Goal: Task Accomplishment & Management: Use online tool/utility

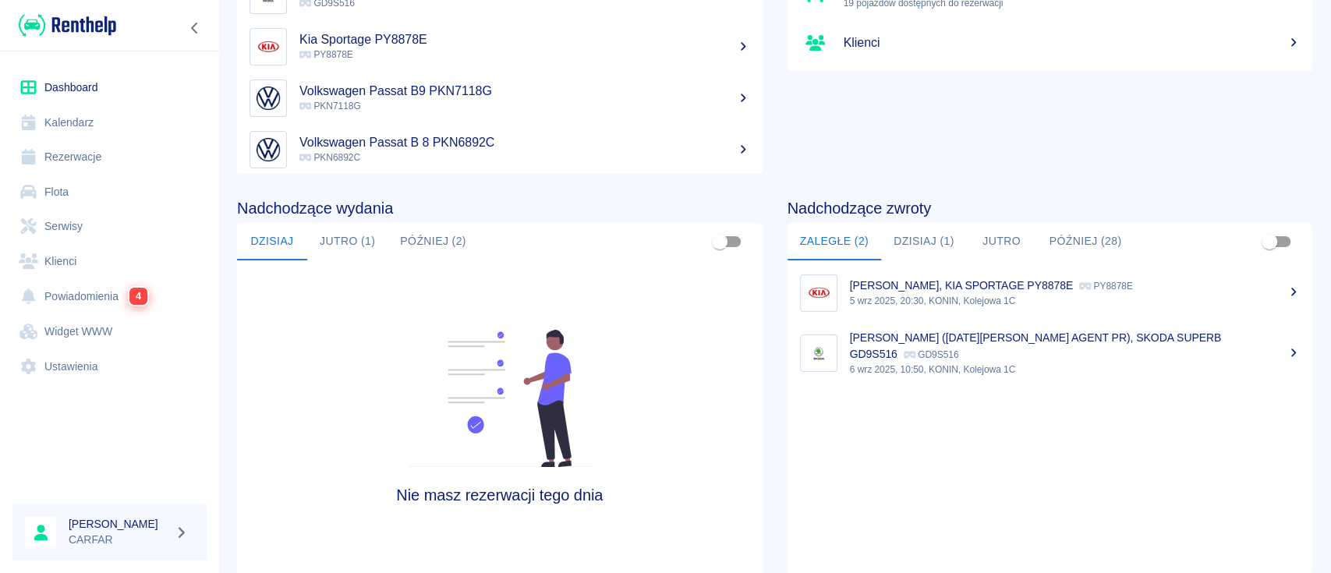
scroll to position [207, 0]
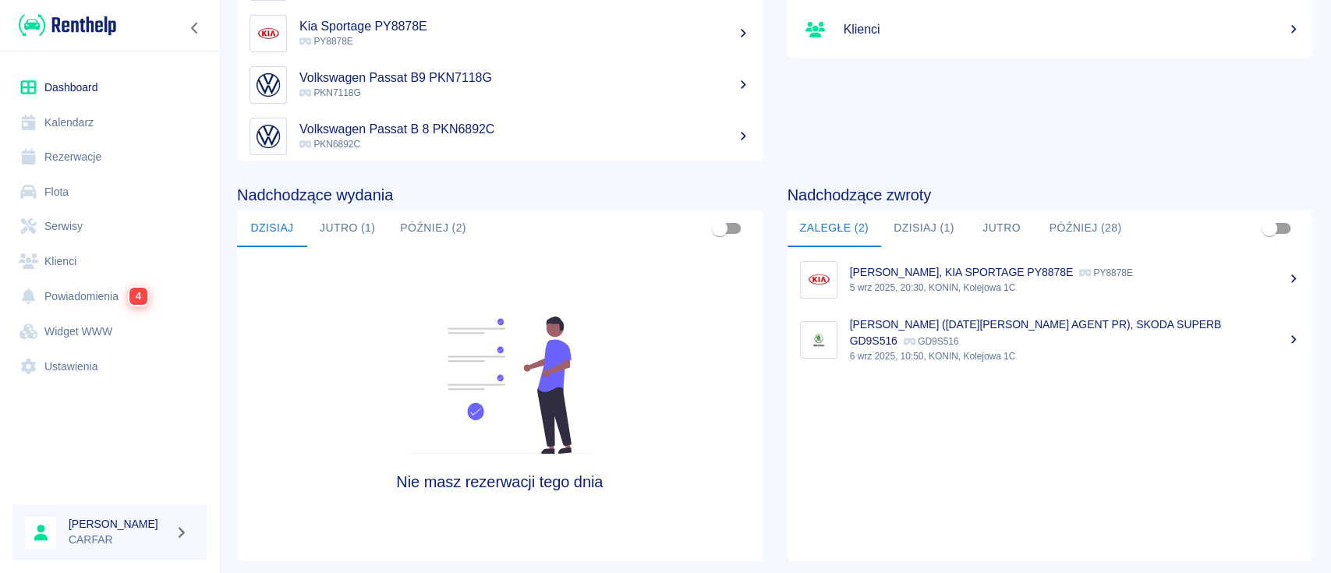
click at [85, 340] on link "Widget WWW" at bounding box center [109, 331] width 194 height 35
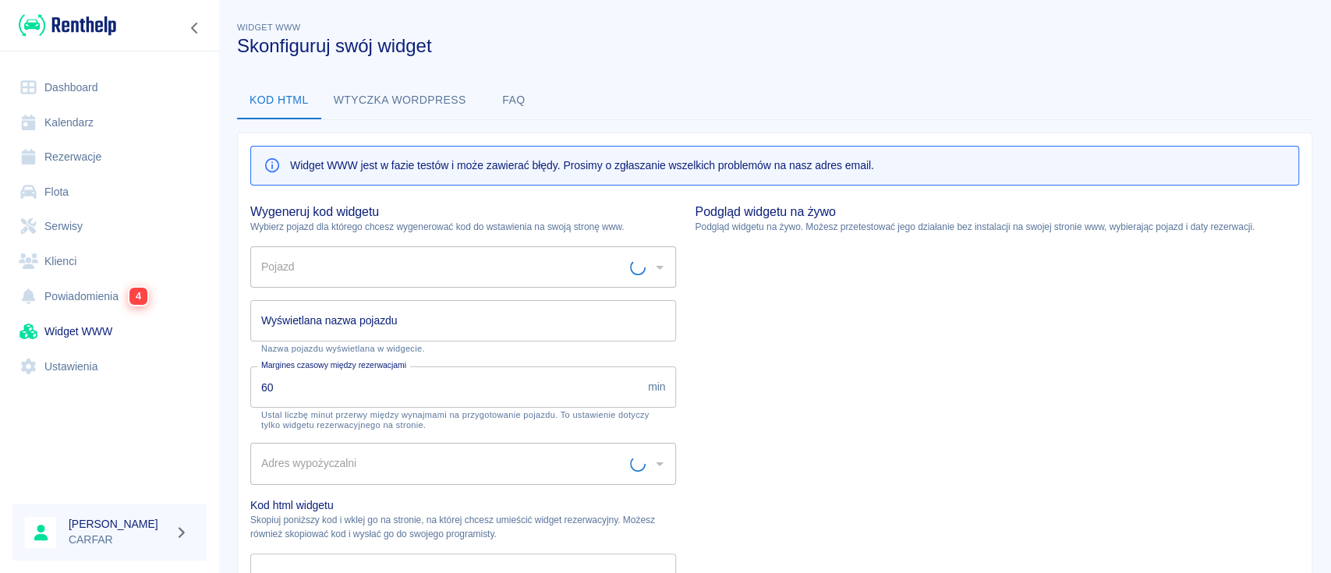
type input "Biuro - Plac Wydań - KONIN, [STREET_ADDRESS]"
type input "HYUNDAI TUCSON PN6460E - PN6460E"
type input "HYUNDAI TUCSON PN6460E"
type textarea "<script type="module" src="[URL][DOMAIN_NAME]"></script> <link rel="stylesheet"…"
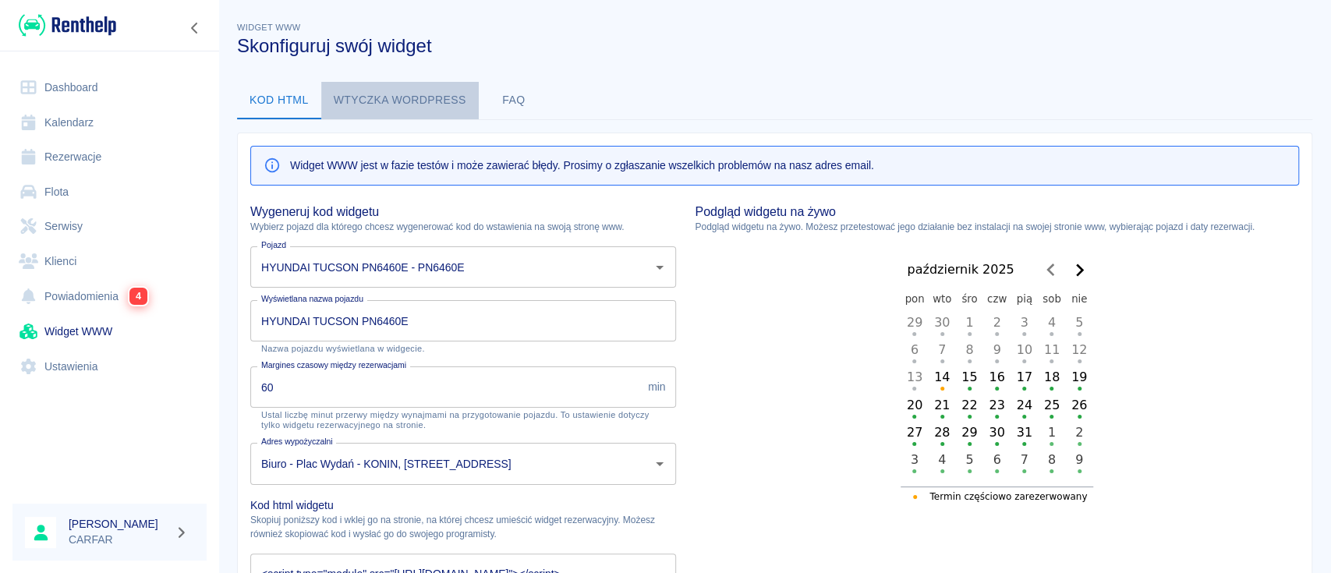
click at [425, 103] on button "Wtyczka wordpress" at bounding box center [399, 100] width 157 height 37
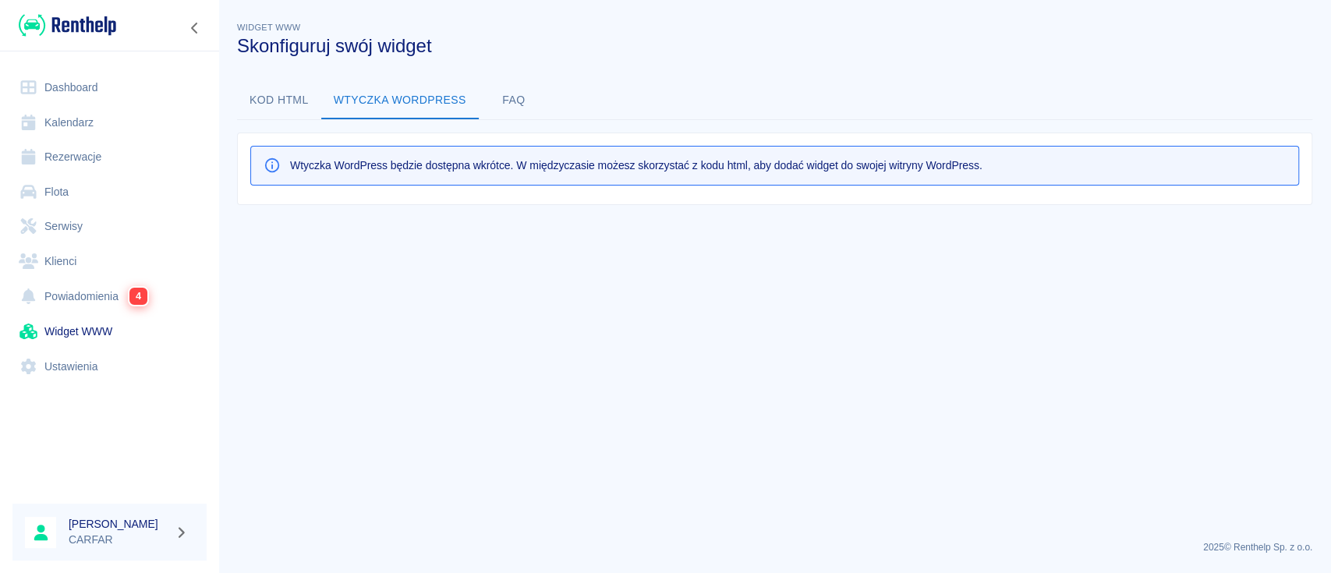
click at [507, 101] on button "FAQ" at bounding box center [514, 100] width 70 height 37
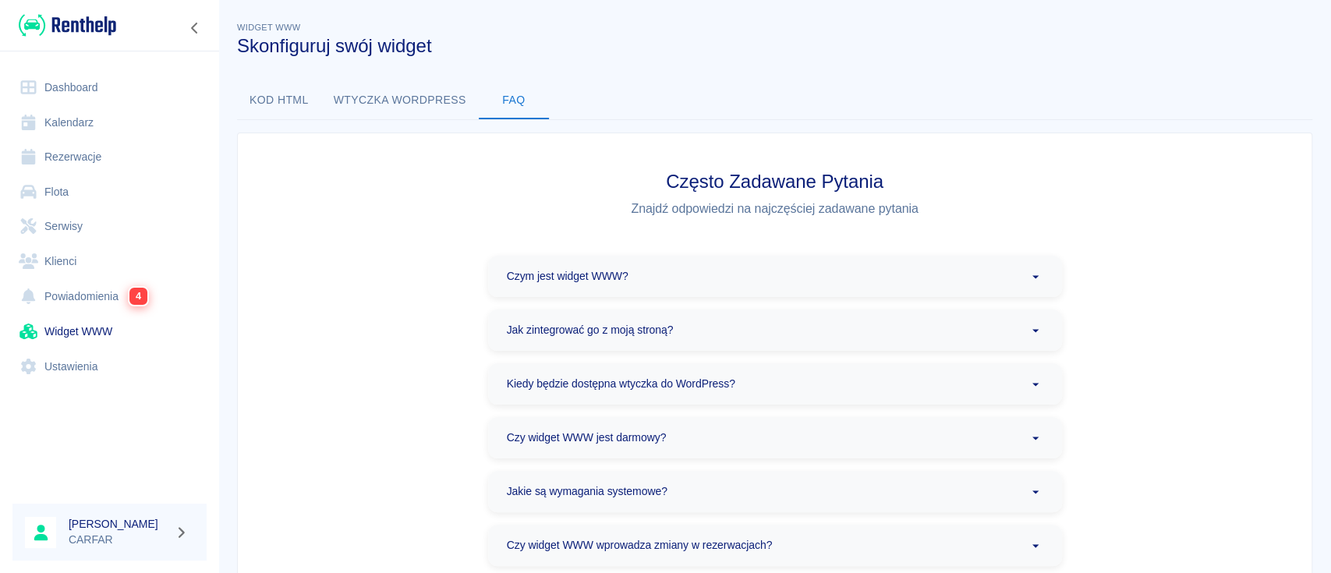
click at [304, 102] on button "Kod html" at bounding box center [279, 100] width 84 height 37
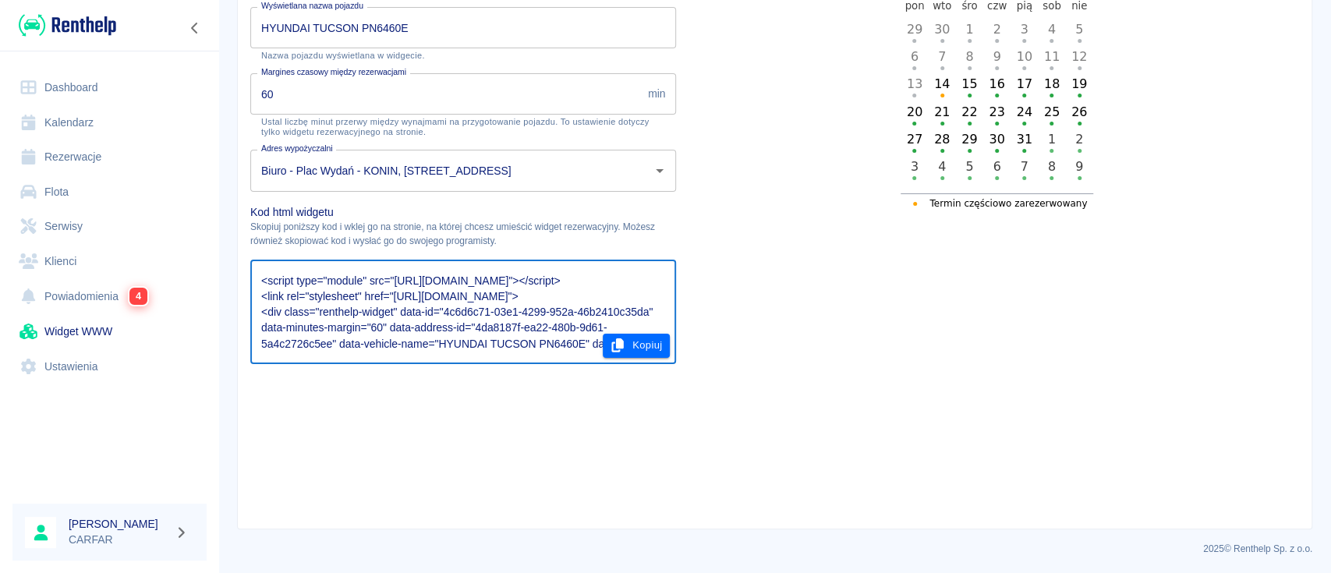
scroll to position [31, 0]
drag, startPoint x: 957, startPoint y: 234, endPoint x: 764, endPoint y: 373, distance: 237.4
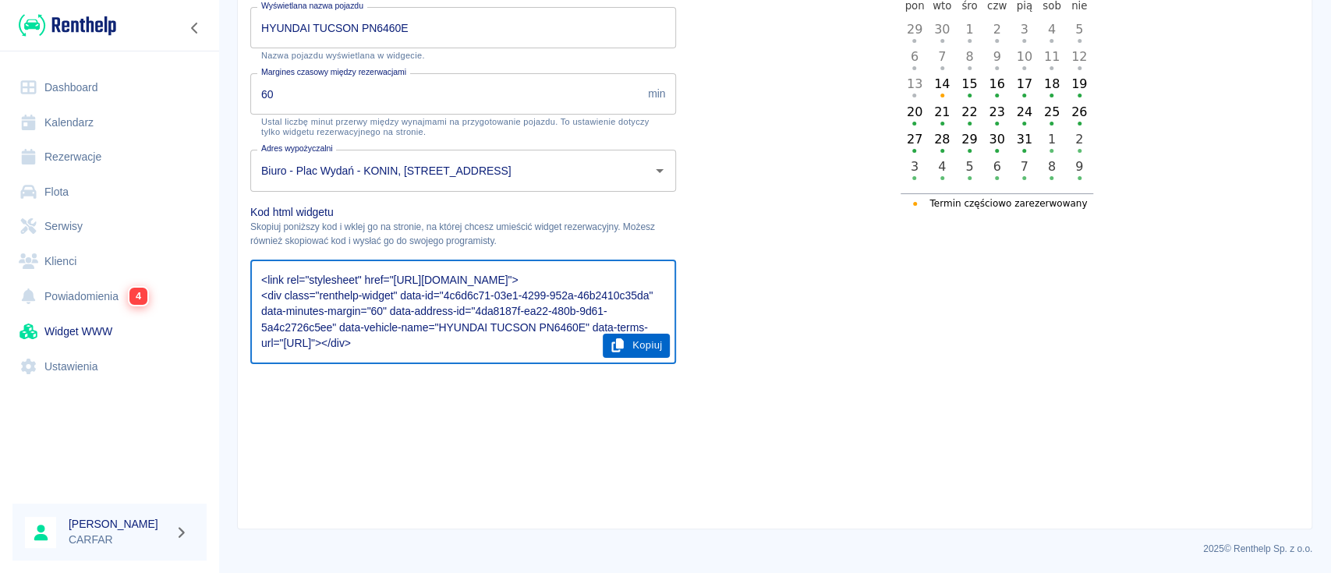
click at [636, 349] on button "Kopiuj" at bounding box center [637, 346] width 68 height 24
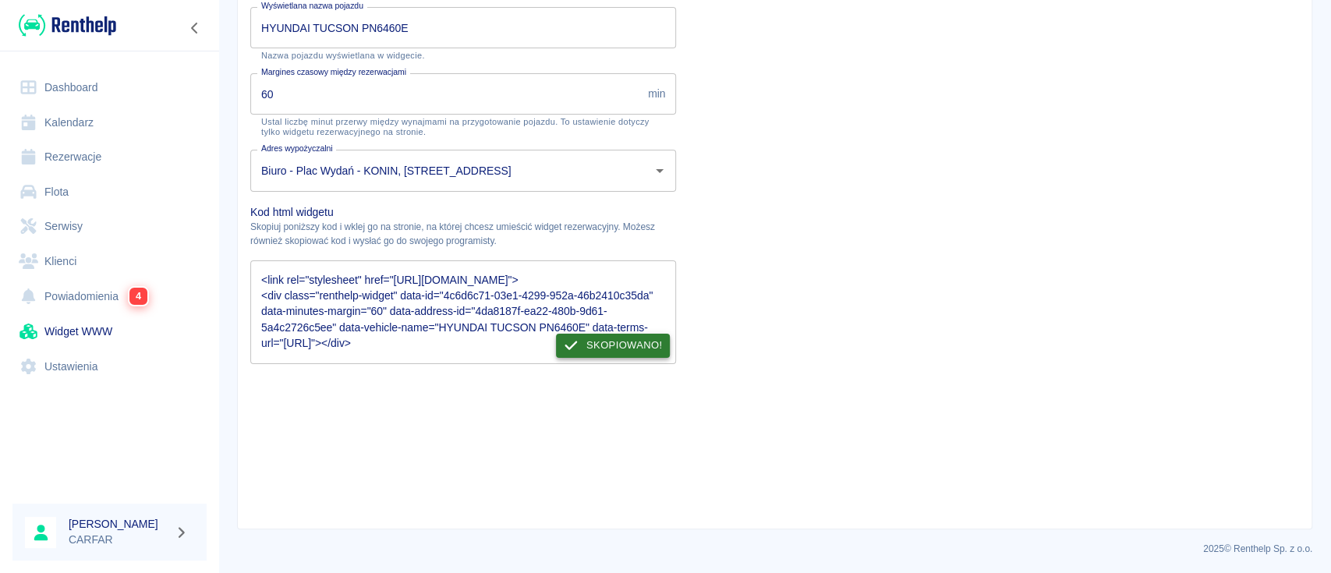
scroll to position [0, 0]
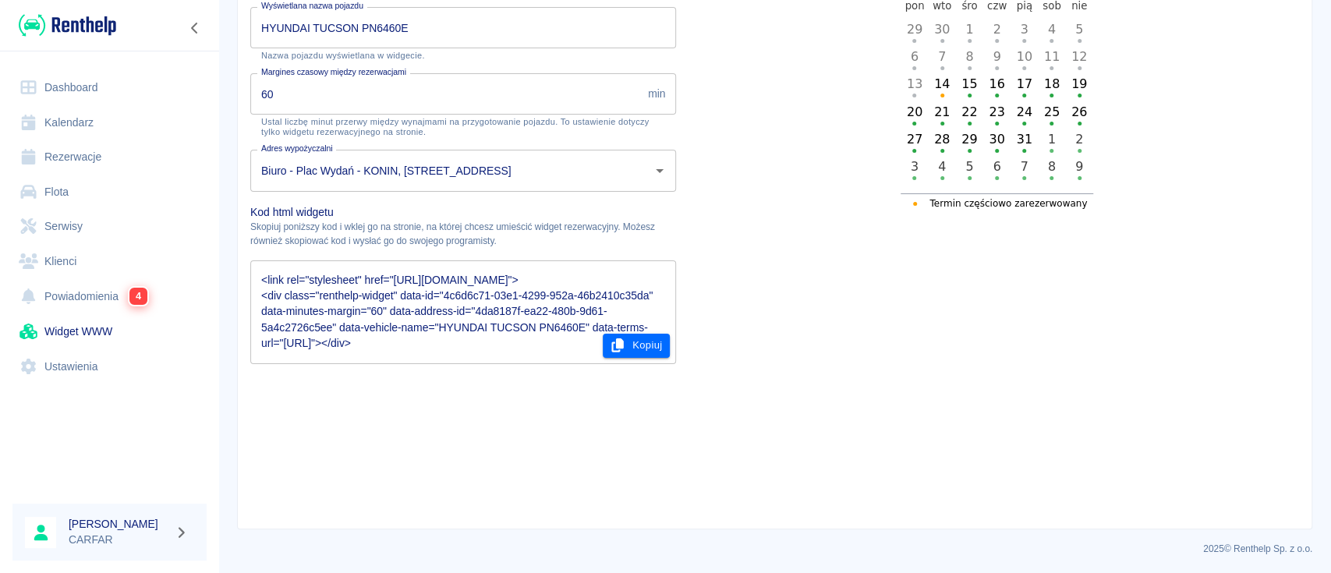
click at [97, 20] on img at bounding box center [67, 25] width 97 height 26
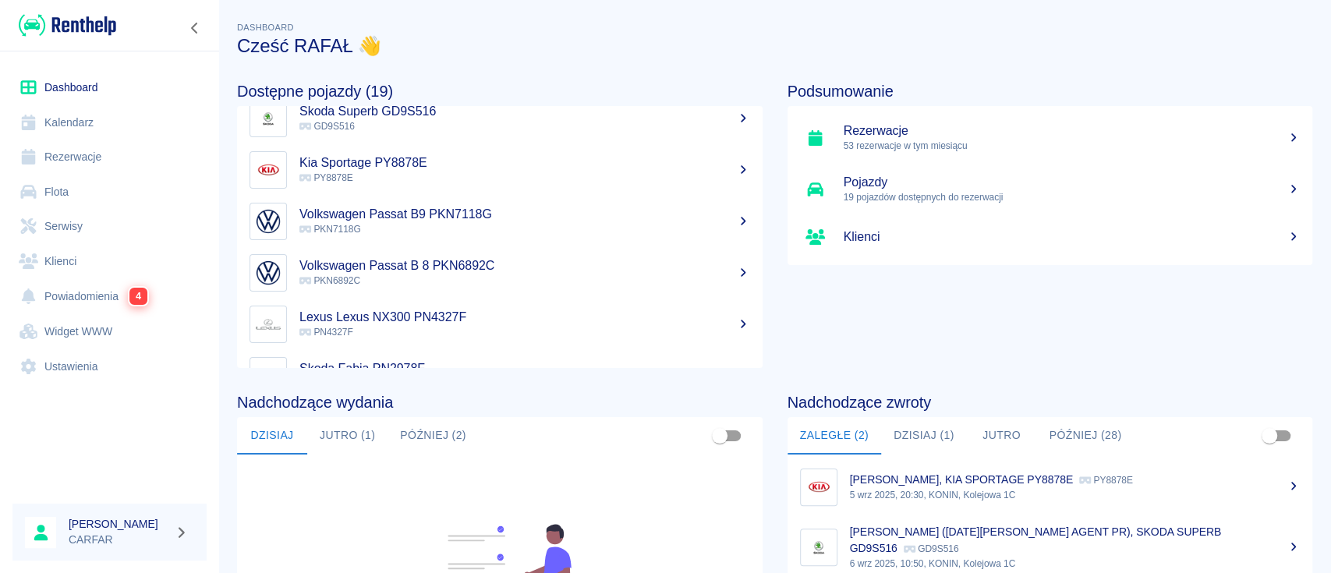
scroll to position [104, 0]
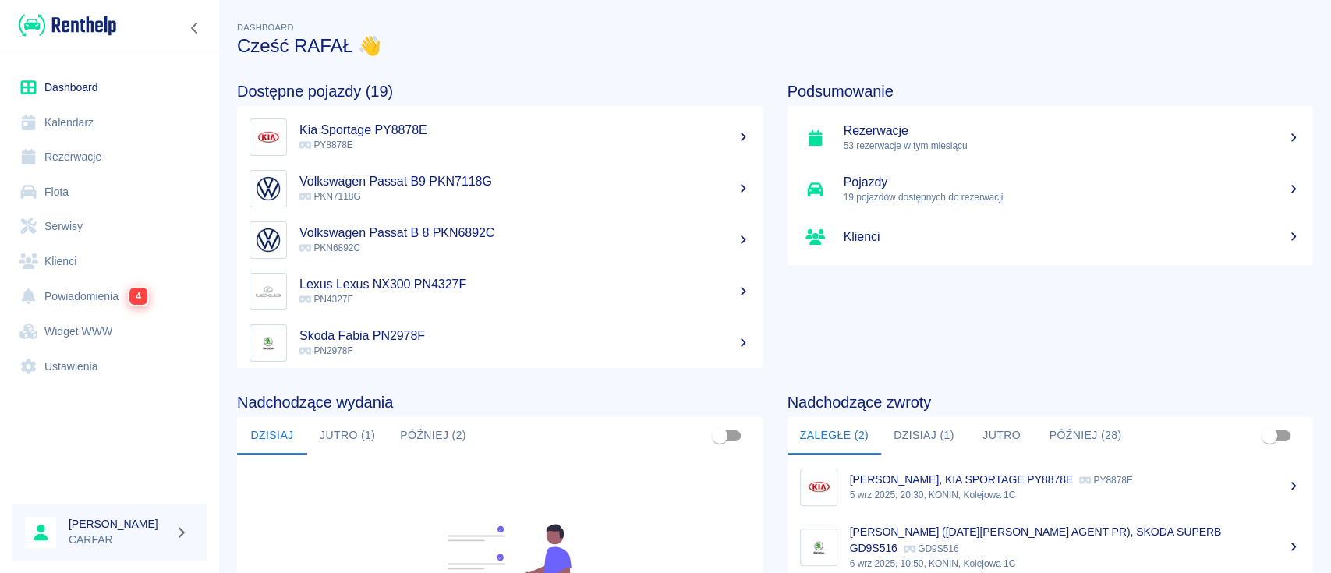
click at [354, 444] on button "Jutro (1)" at bounding box center [347, 435] width 80 height 37
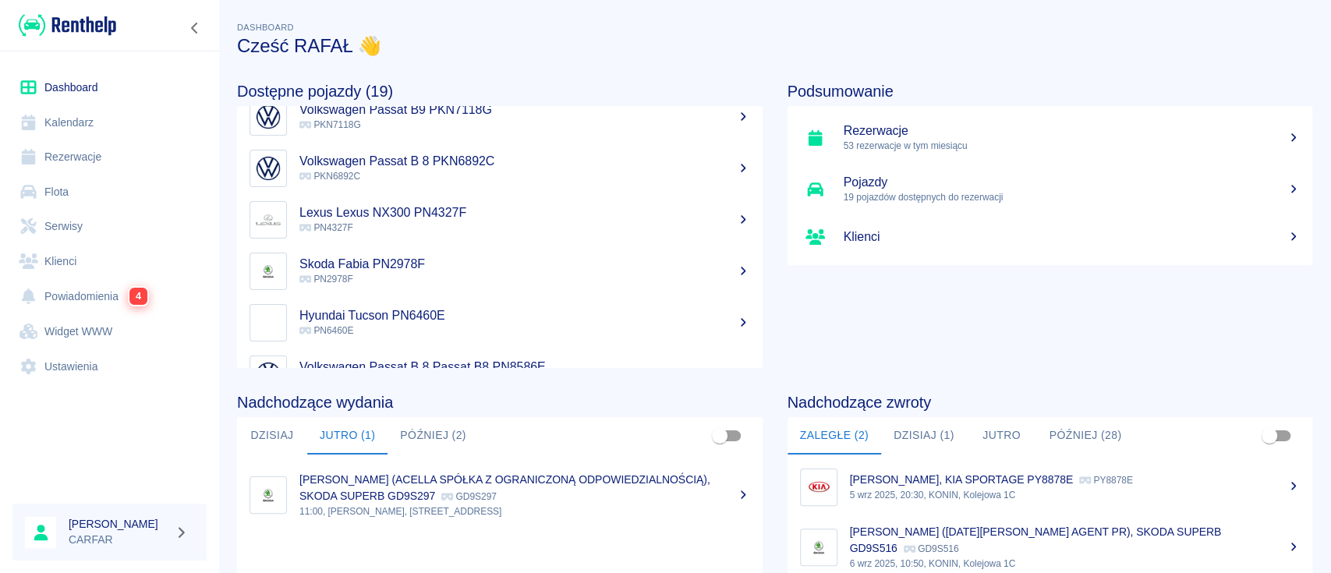
scroll to position [207, 0]
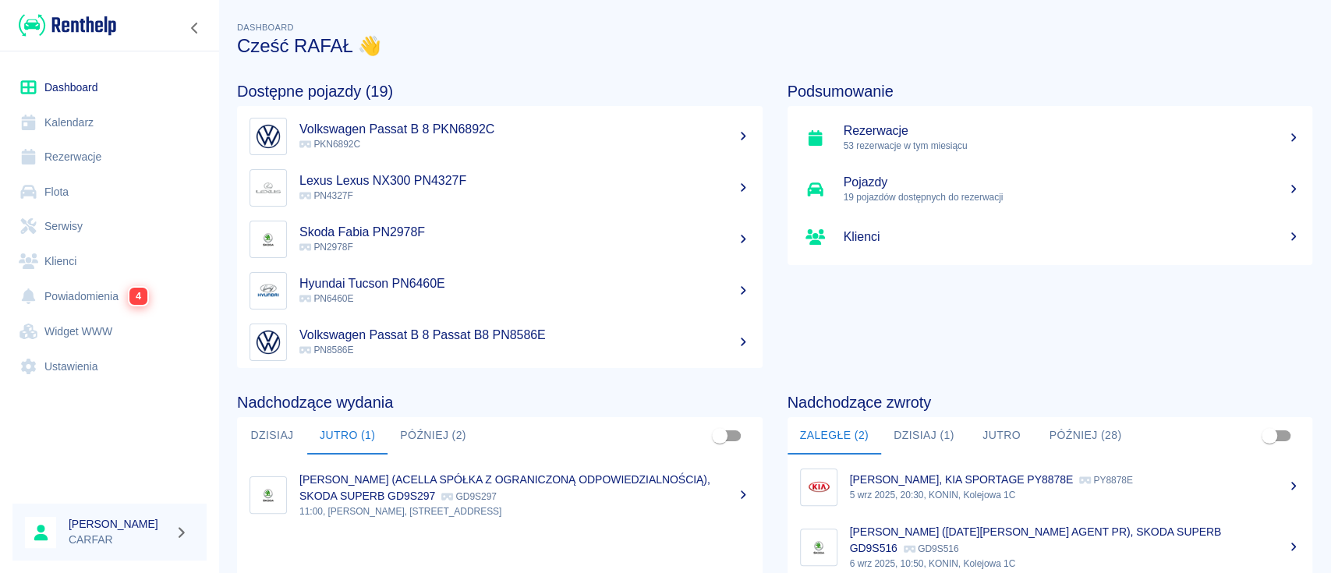
click at [449, 429] on button "Później (2)" at bounding box center [432, 435] width 91 height 37
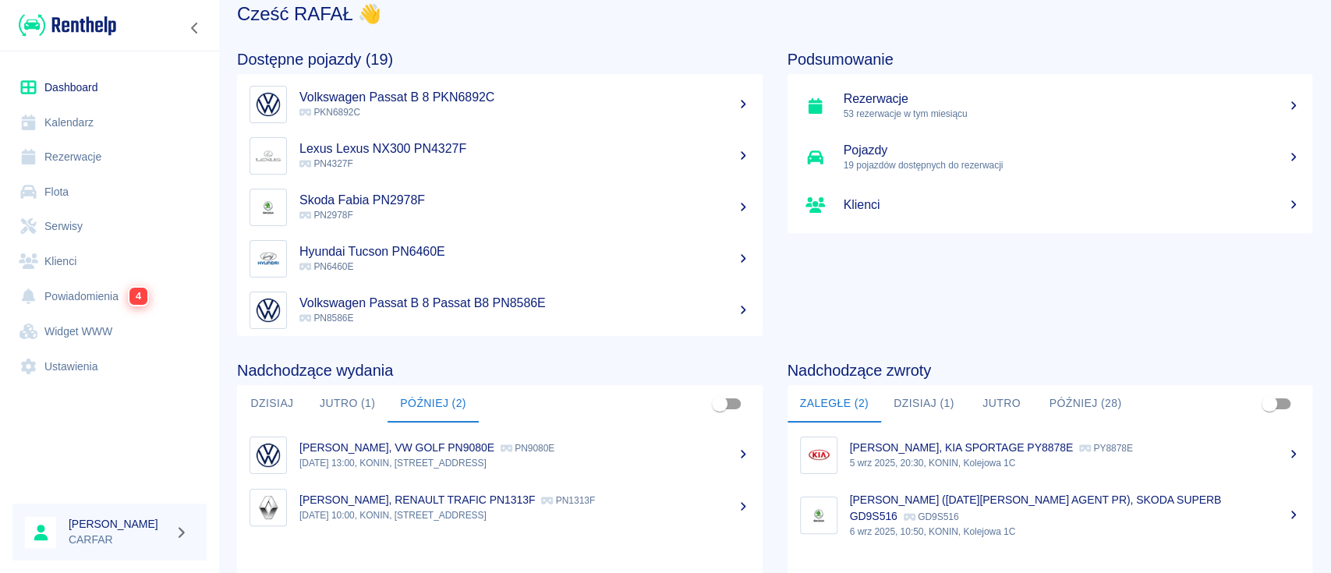
scroll to position [0, 0]
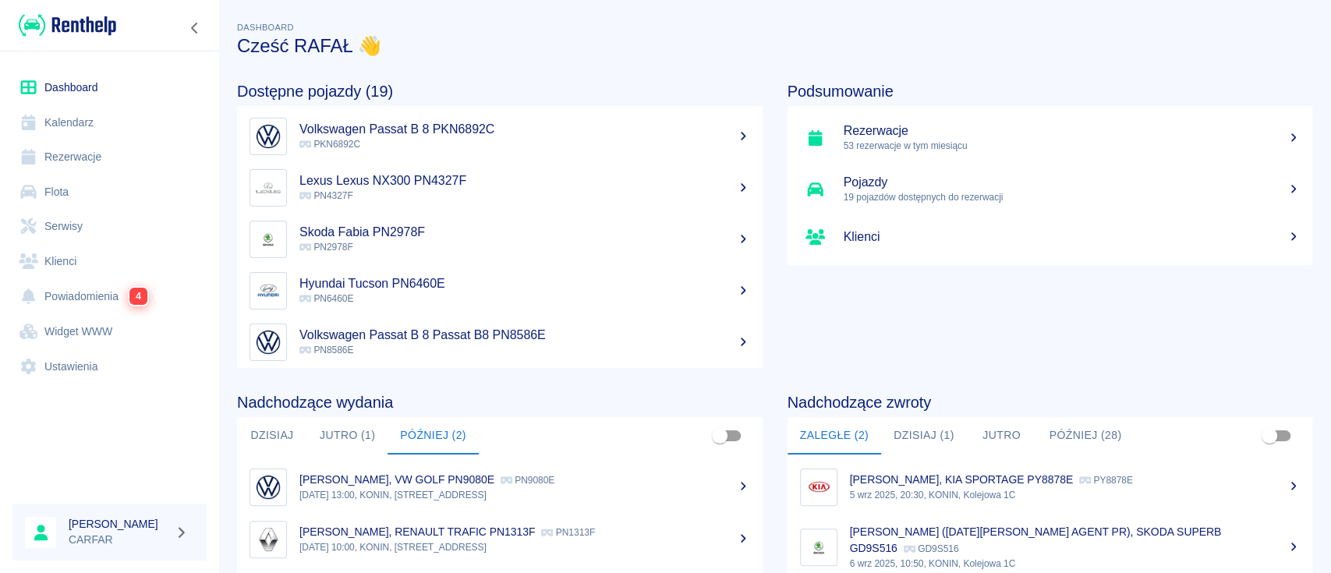
click at [85, 149] on link "Rezerwacje" at bounding box center [109, 157] width 194 height 35
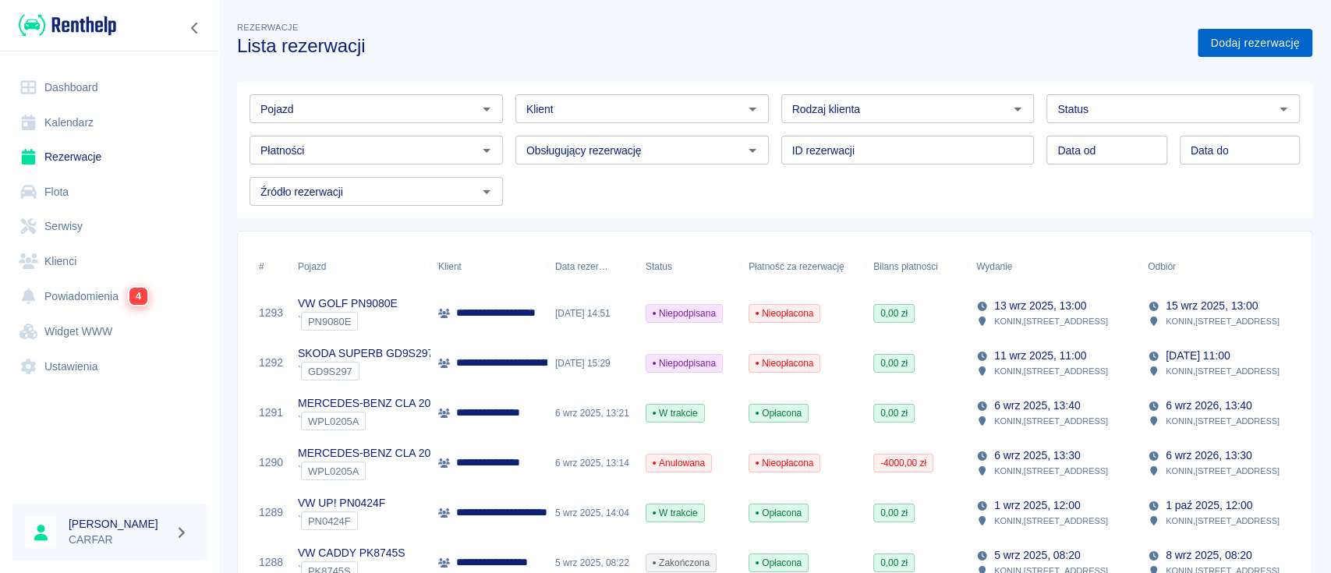
click at [1234, 42] on link "Dodaj rezerwację" at bounding box center [1254, 43] width 115 height 29
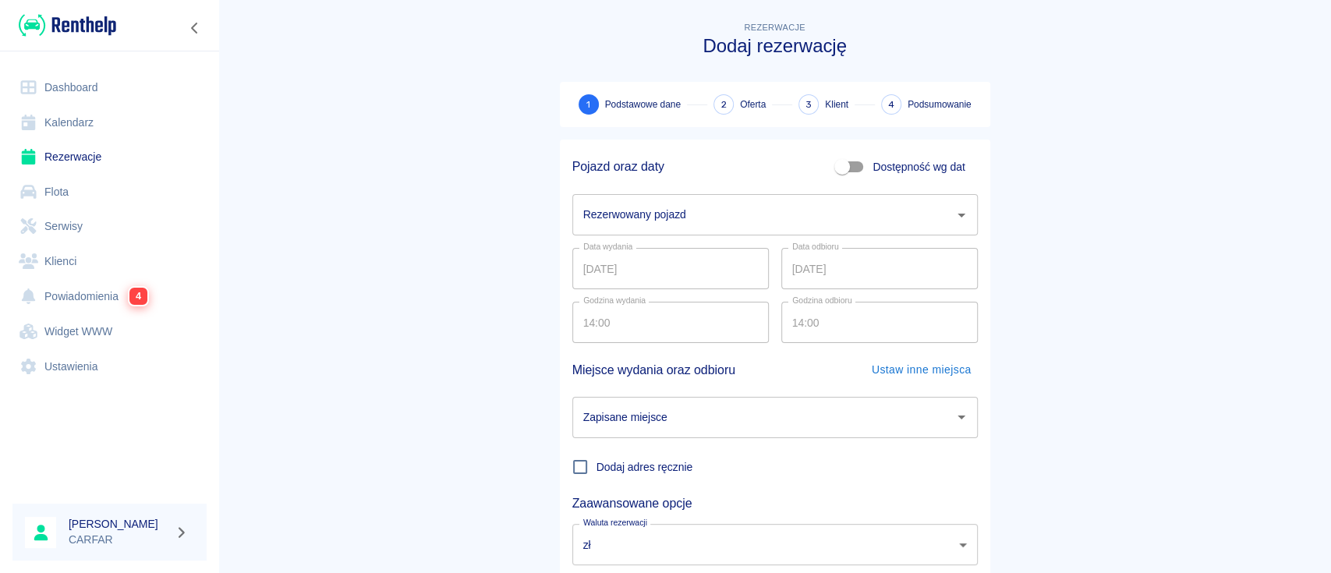
click at [773, 218] on input "Rezerwowany pojazd" at bounding box center [763, 214] width 368 height 27
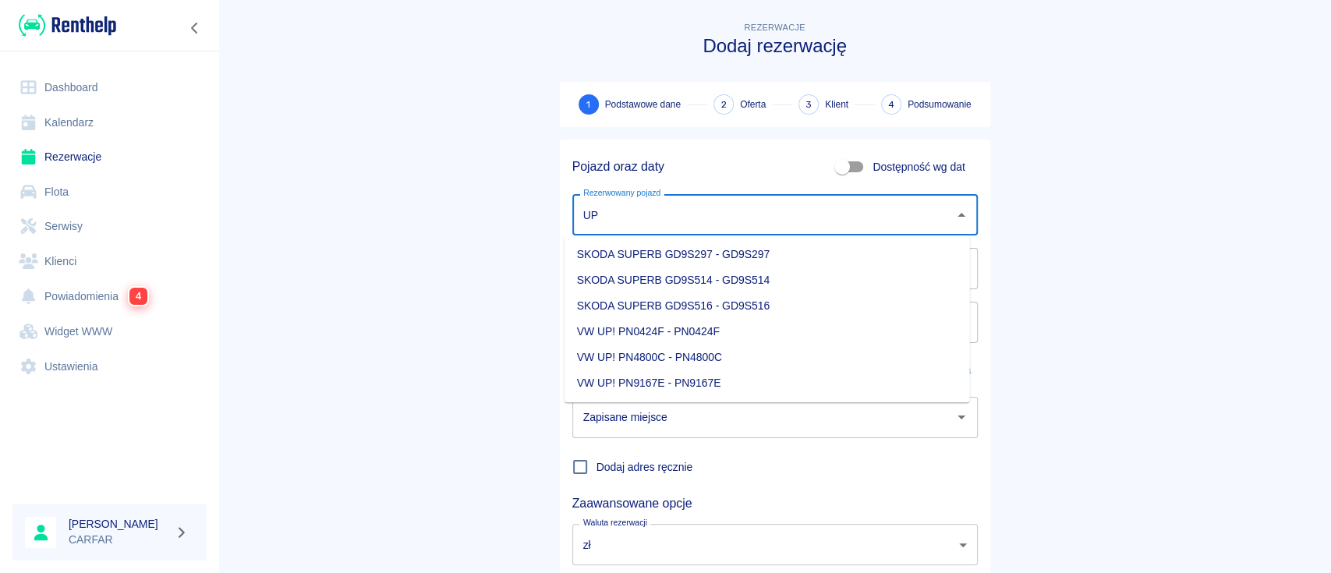
click at [761, 350] on li "VW UP! PN4800C - PN4800C" at bounding box center [766, 358] width 405 height 26
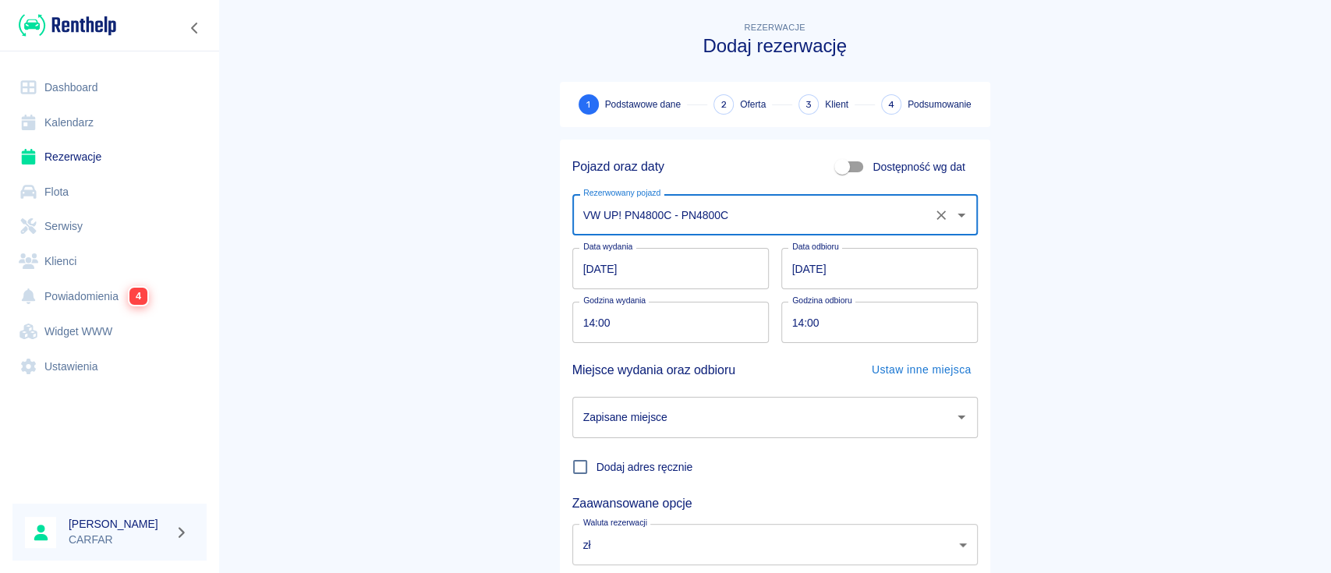
type input "VW UP! PN4800C - PN4800C"
click at [699, 267] on input "[DATE]" at bounding box center [670, 268] width 196 height 41
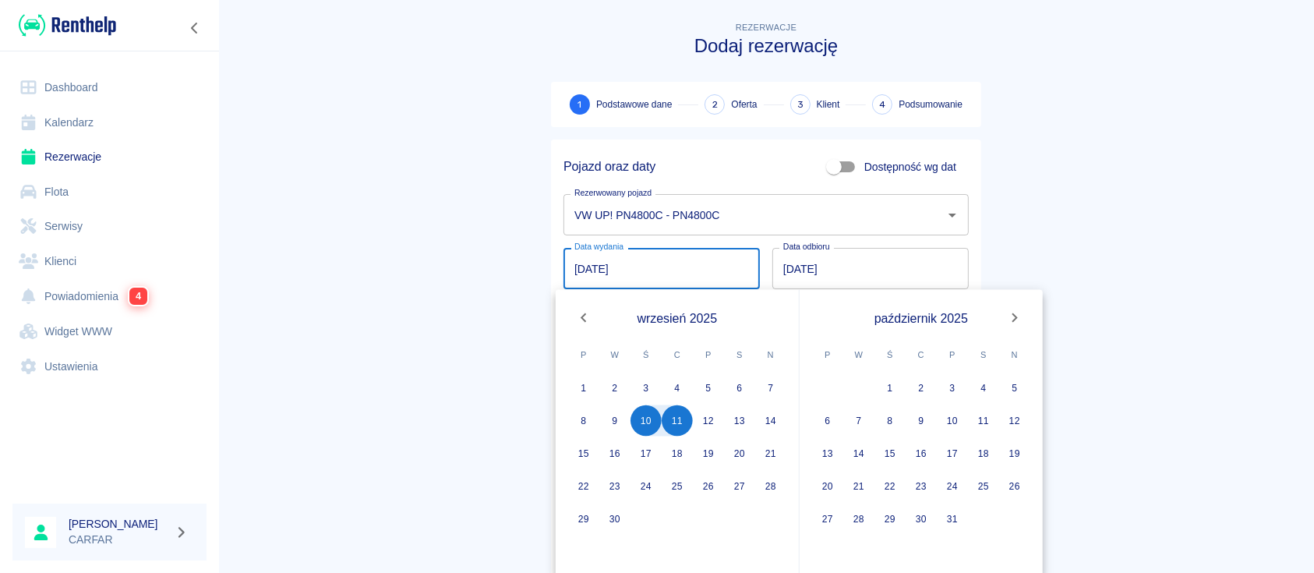
click at [867, 164] on span "Dostępność wg dat" at bounding box center [911, 167] width 92 height 16
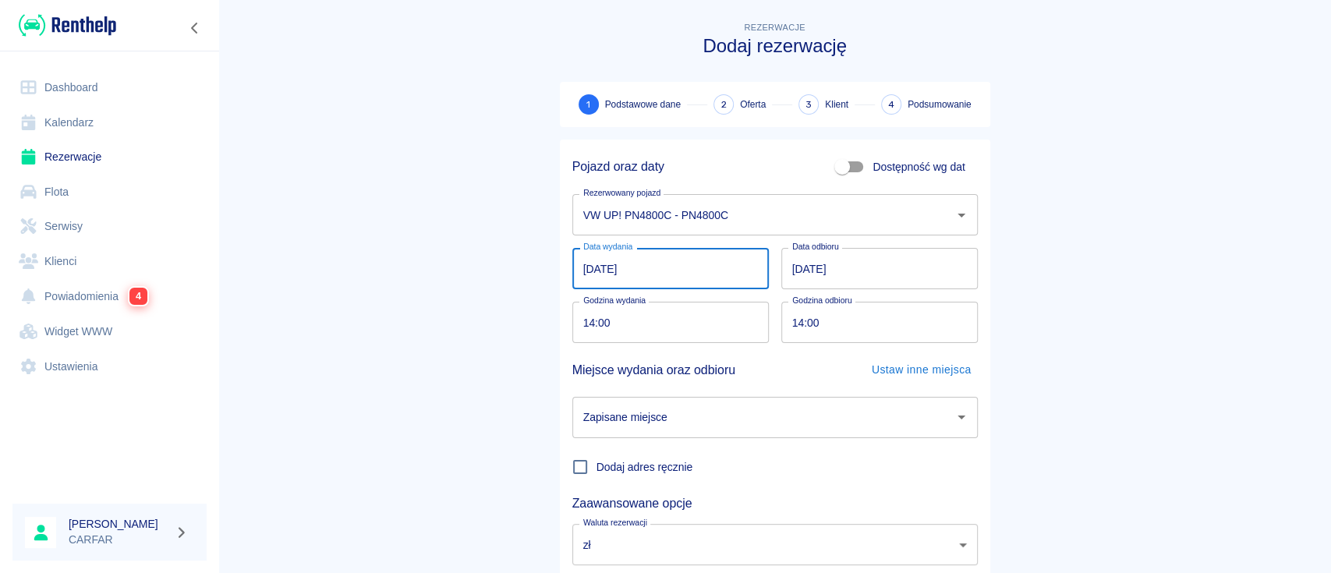
click at [677, 277] on input "[DATE]" at bounding box center [670, 268] width 196 height 41
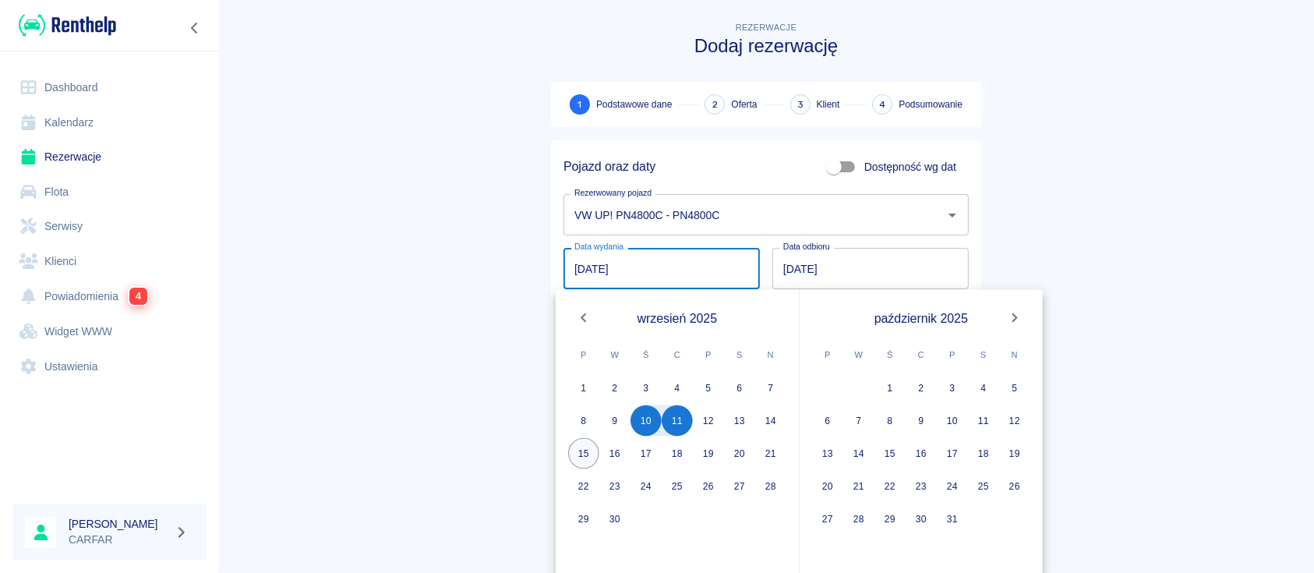
click at [575, 451] on button "15" at bounding box center [583, 453] width 31 height 31
type input "[DATE]"
type input "DD.MM.YYYY"
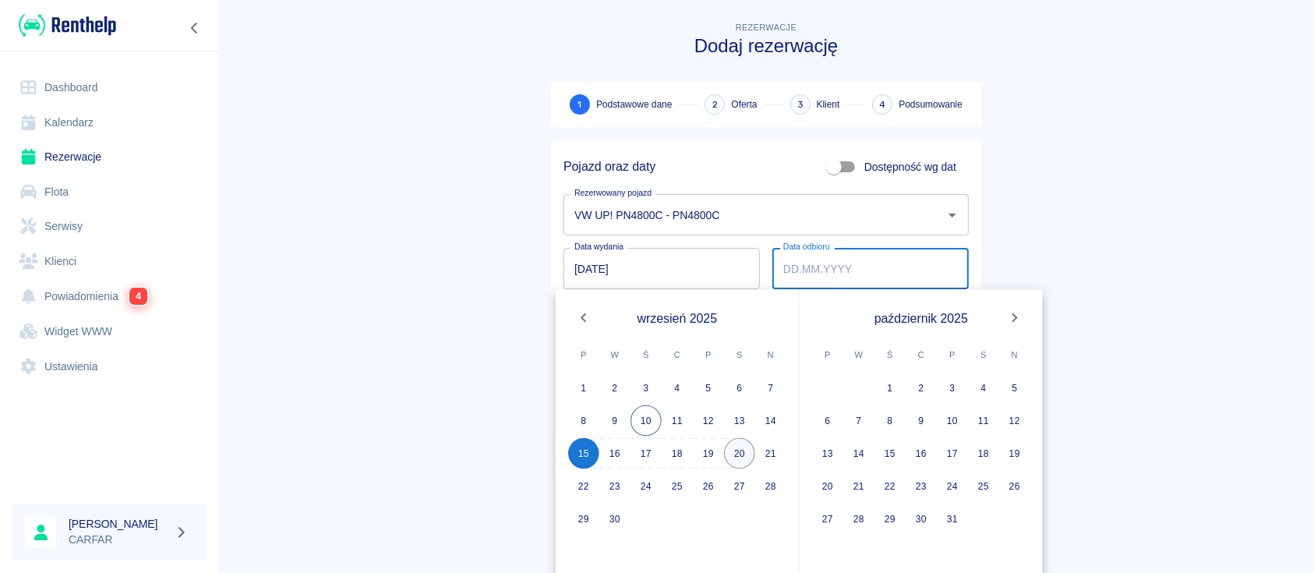
click at [740, 450] on button "20" at bounding box center [739, 453] width 31 height 31
type input "[DATE]"
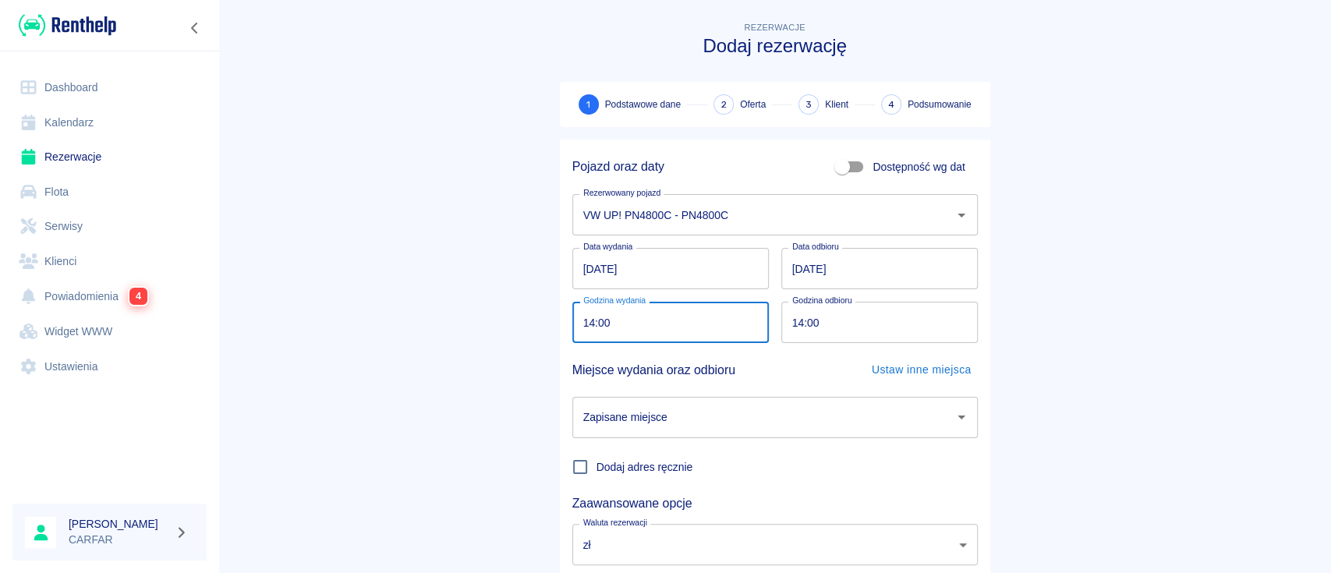
click at [692, 328] on input "14:00" at bounding box center [665, 322] width 186 height 41
type input "10:00"
click at [891, 308] on input "14:00" at bounding box center [874, 322] width 186 height 41
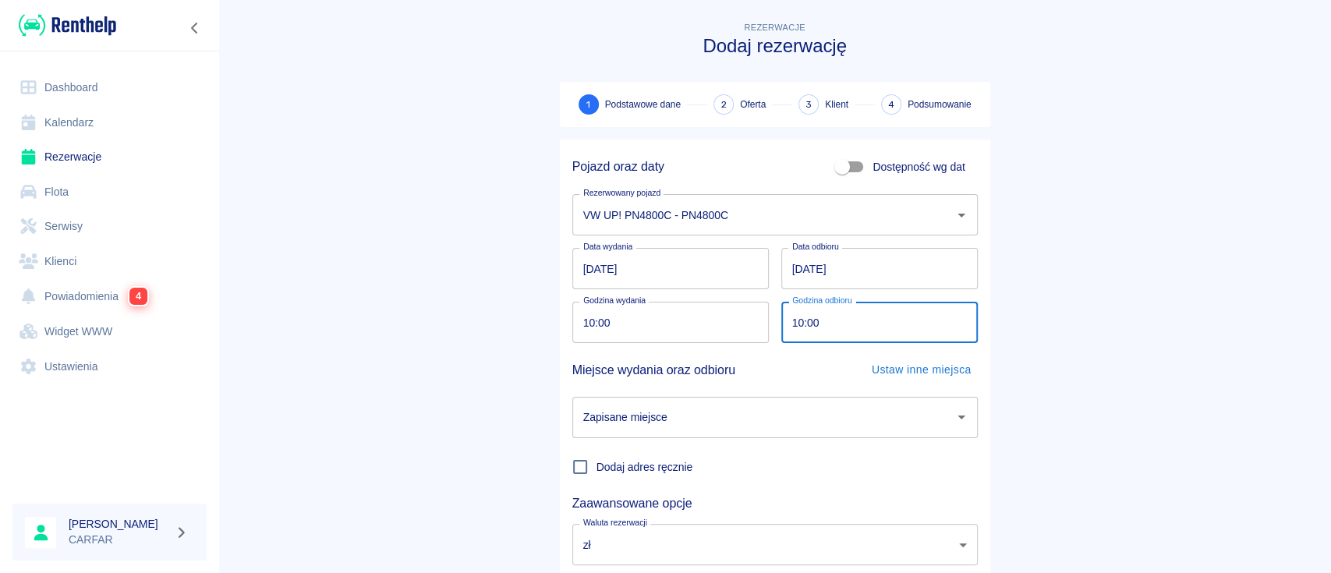
type input "10:00"
click at [1062, 300] on main "Rezerwacje Dodaj rezerwację 1 Podstawowe dane 2 Oferta 3 Klient 4 Podsumowanie …" at bounding box center [774, 325] width 1113 height 613
click at [869, 411] on input "Zapisane miejsce" at bounding box center [763, 417] width 368 height 27
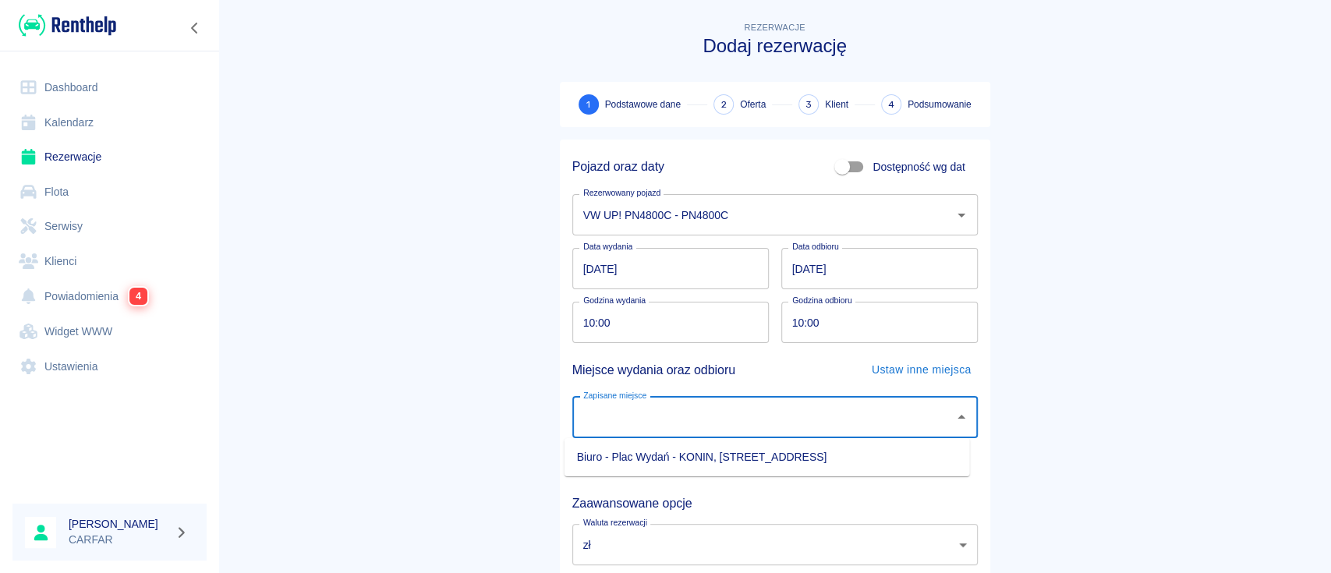
click at [857, 452] on li "Biuro - Plac Wydań - KONIN, [STREET_ADDRESS]" at bounding box center [766, 457] width 405 height 26
type input "Biuro - Plac Wydań - KONIN, [STREET_ADDRESS]"
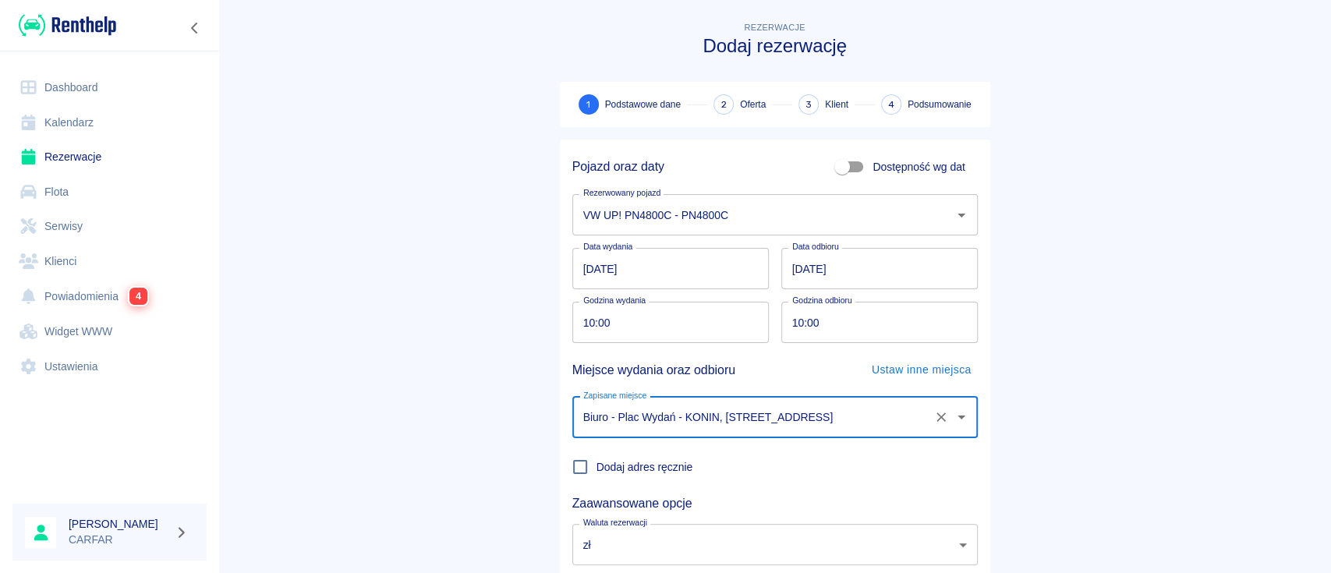
scroll to position [103, 0]
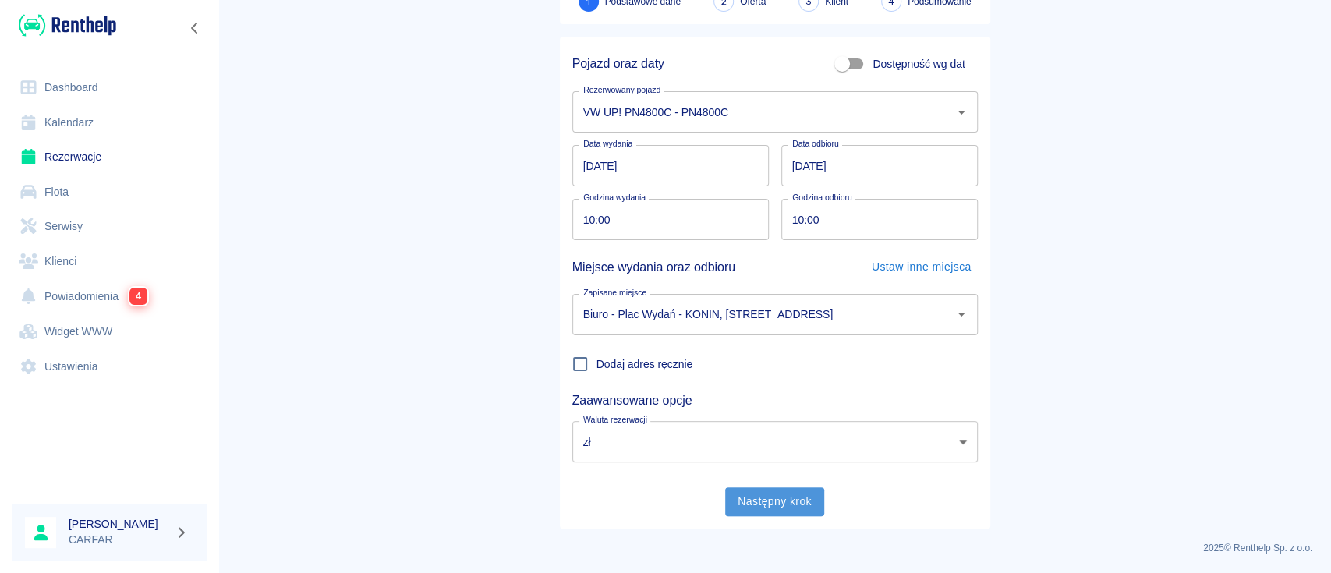
click at [794, 510] on button "Następny krok" at bounding box center [774, 501] width 99 height 29
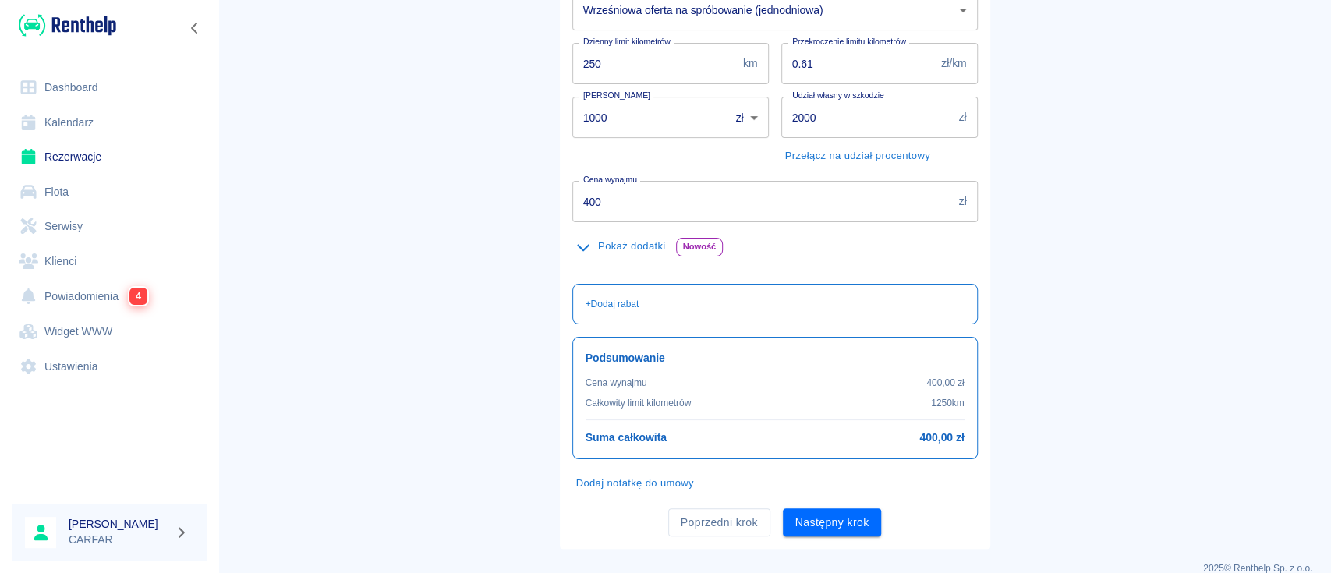
scroll to position [264, 0]
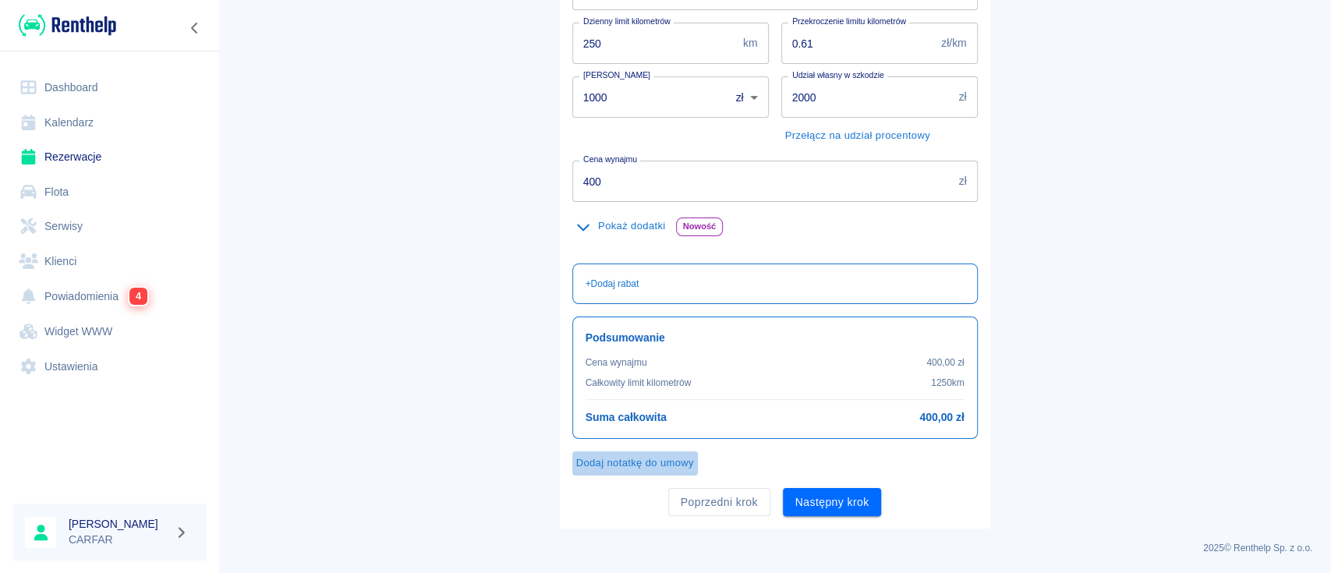
click at [653, 465] on button "Dodaj notatkę do umowy" at bounding box center [635, 463] width 126 height 24
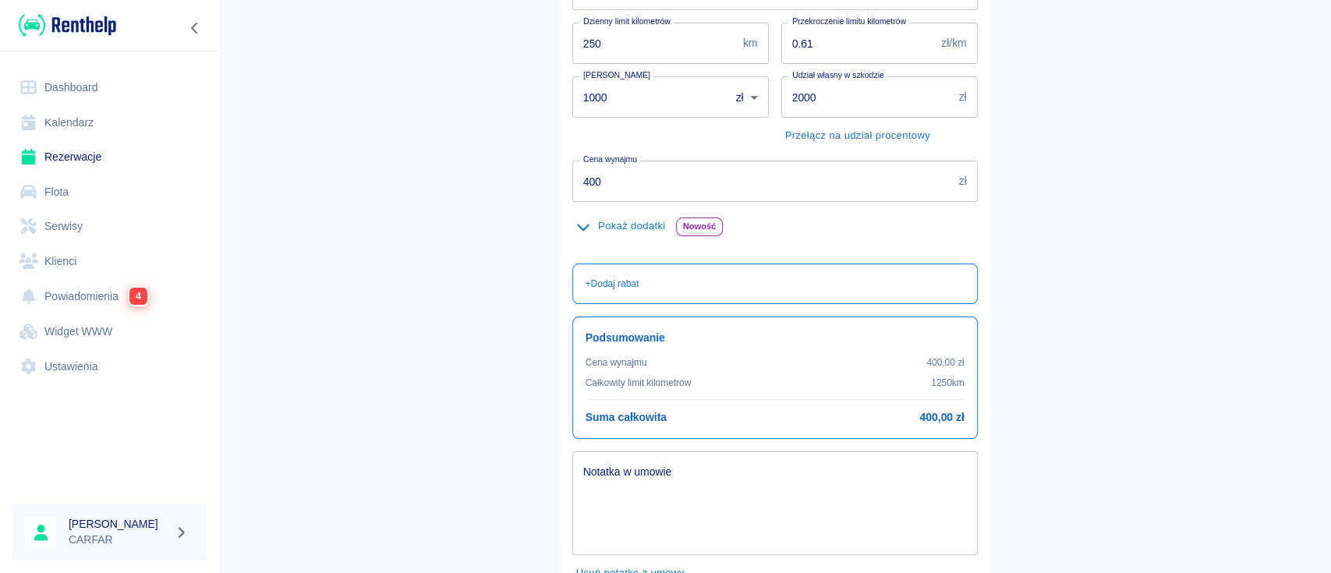
click at [675, 471] on textarea "Notatka w umowie" at bounding box center [775, 504] width 384 height 78
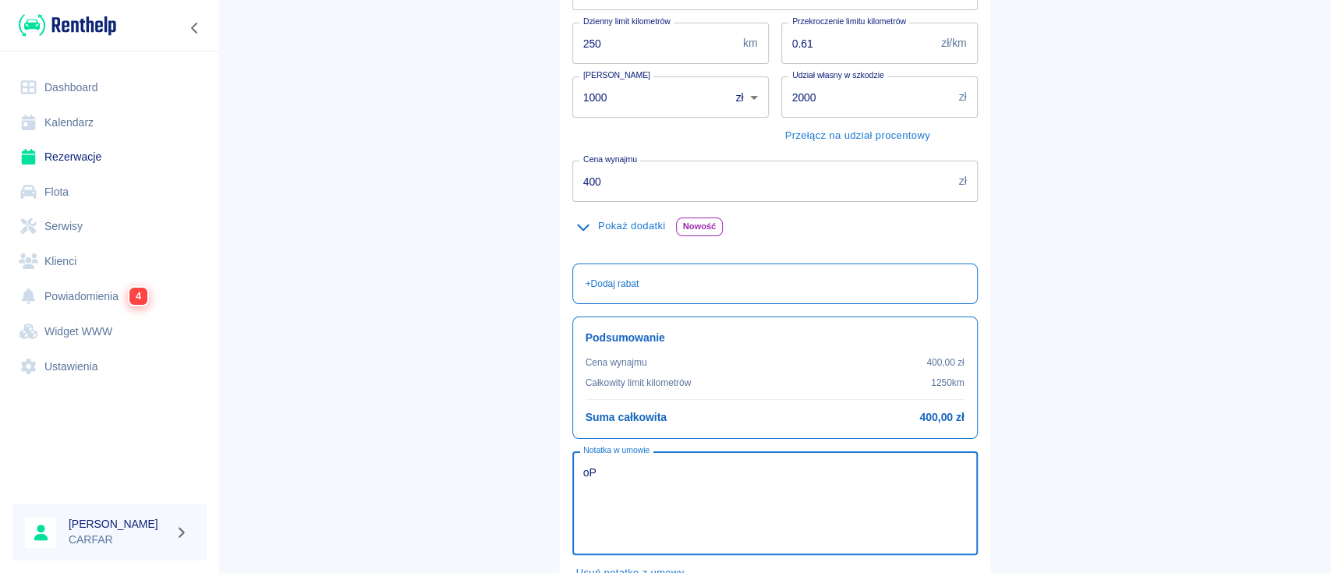
type textarea "o"
click at [674, 472] on textarea "Opłacono rezerwację w dniu 10.09.2025r." at bounding box center [775, 504] width 384 height 78
click at [619, 476] on textarea "Opłacono rezerwację w dniu 10.09.2025r." at bounding box center [775, 504] width 384 height 78
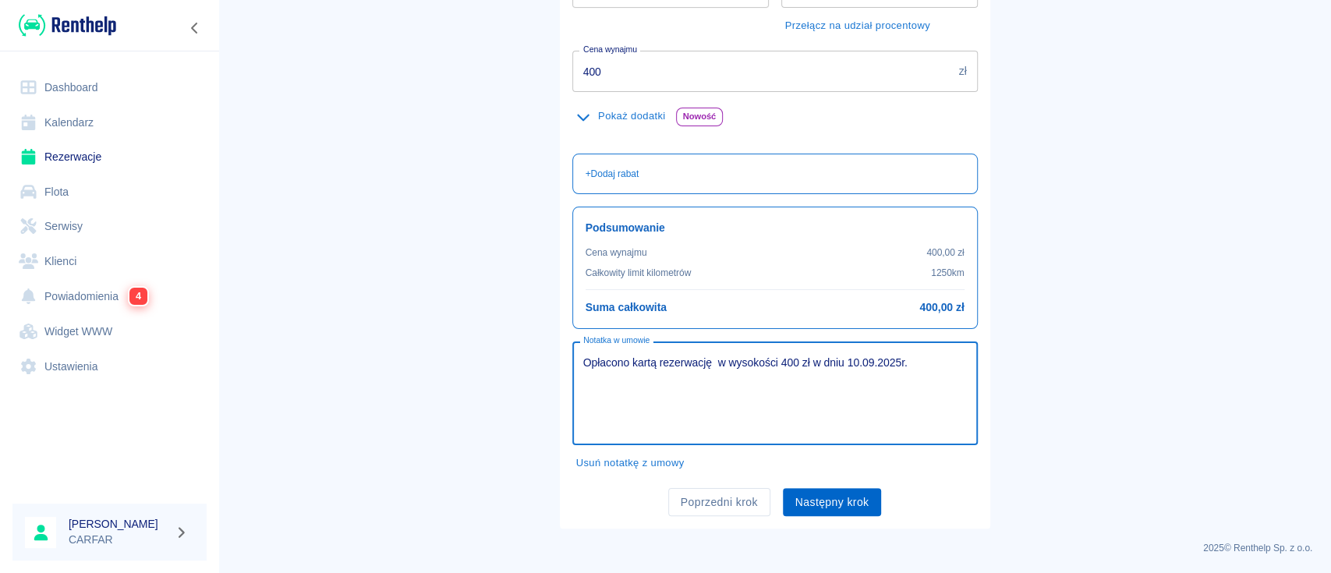
type textarea "Opłacono kartą rezerwację w wysokości 400 zł w dniu 10.09.2025r."
click at [834, 504] on button "Następny krok" at bounding box center [832, 502] width 99 height 29
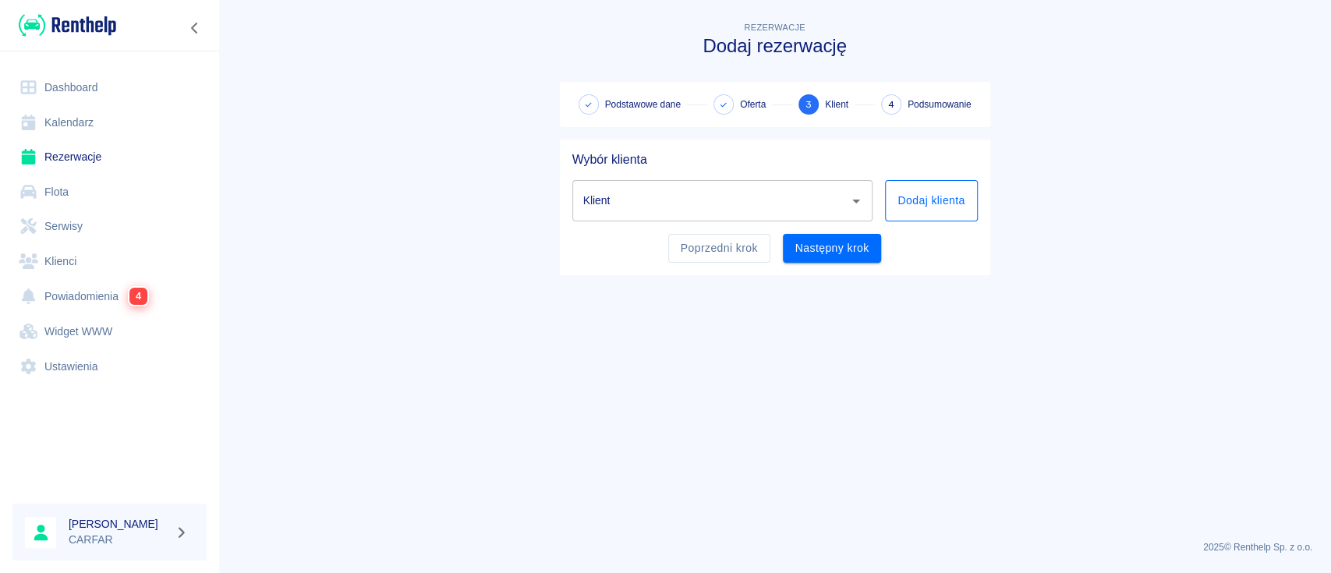
click at [963, 204] on button "Dodaj klienta" at bounding box center [931, 200] width 92 height 41
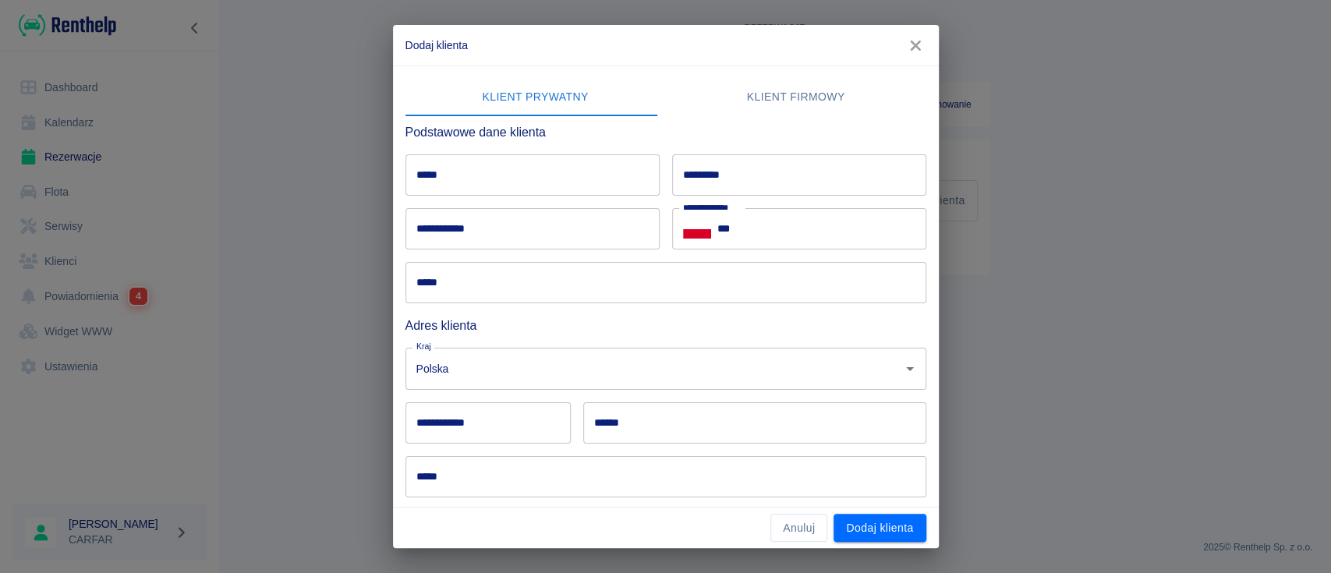
click at [630, 175] on input "*****" at bounding box center [532, 174] width 254 height 41
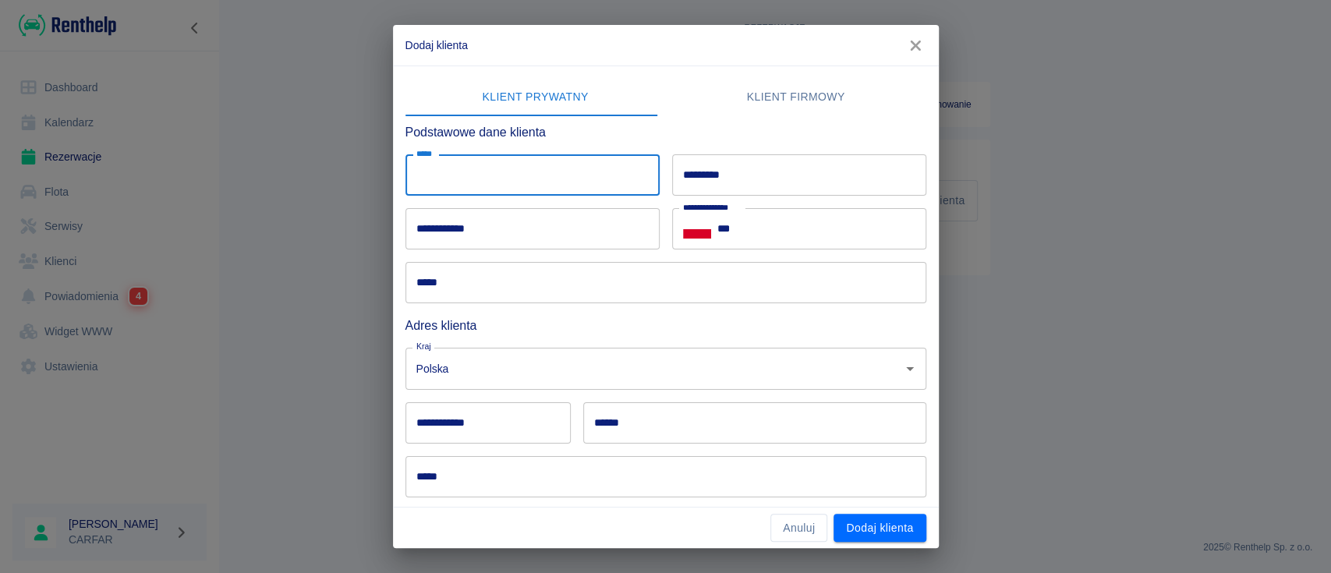
type input "*"
drag, startPoint x: 501, startPoint y: 172, endPoint x: 331, endPoint y: 165, distance: 170.9
click at [331, 165] on div "**********" at bounding box center [665, 286] width 1331 height 573
type input "******"
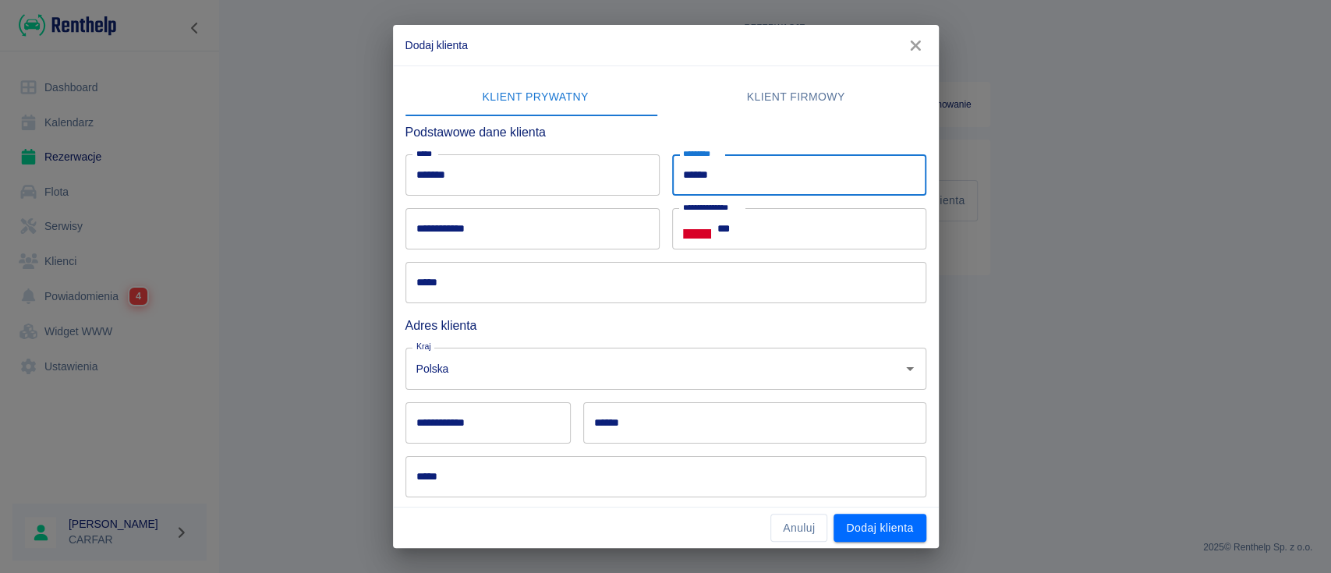
type input "******"
click at [778, 232] on input "***" at bounding box center [821, 228] width 209 height 41
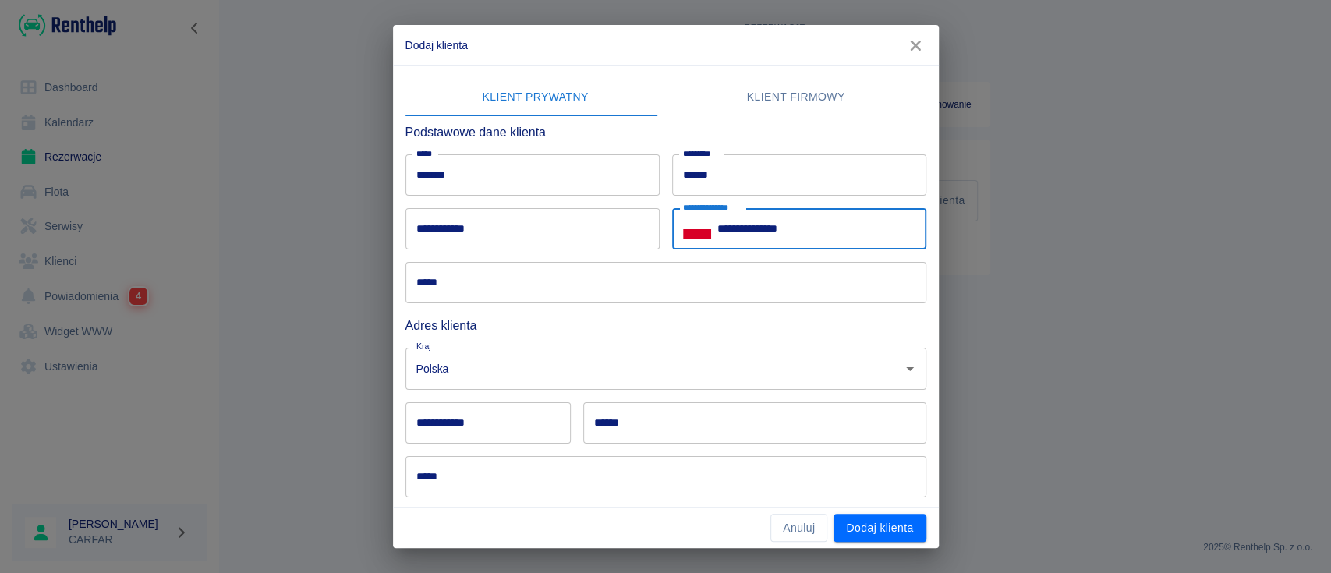
type input "**********"
click at [534, 434] on input "**********" at bounding box center [487, 422] width 165 height 41
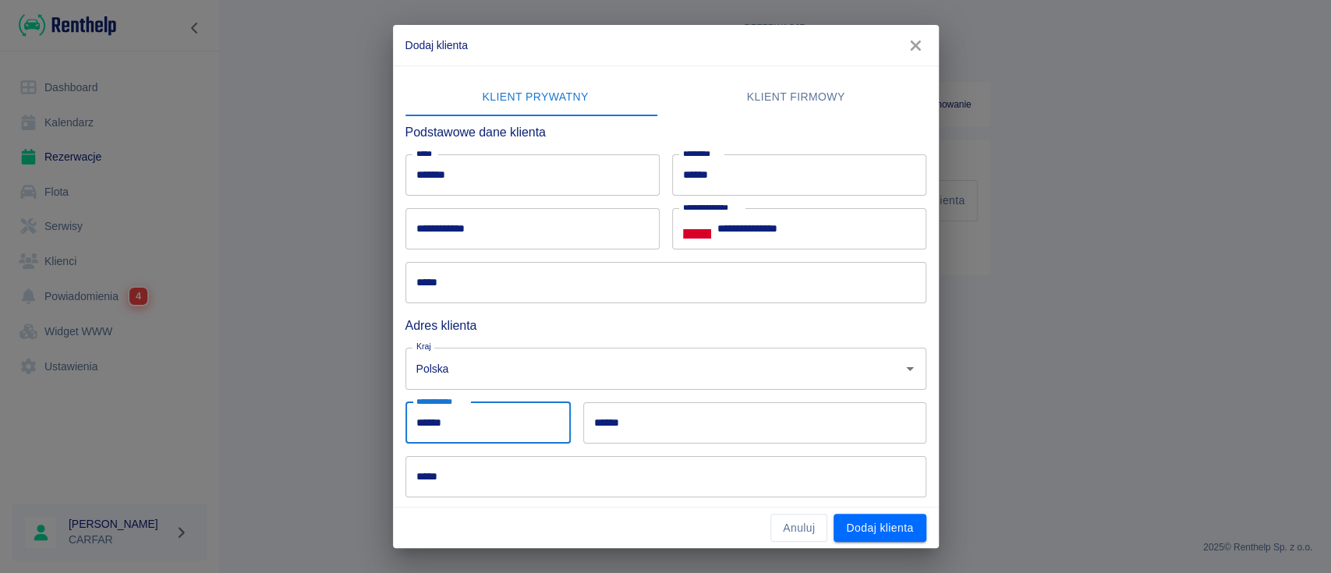
type input "******"
click at [605, 418] on div "****** ******" at bounding box center [754, 422] width 343 height 41
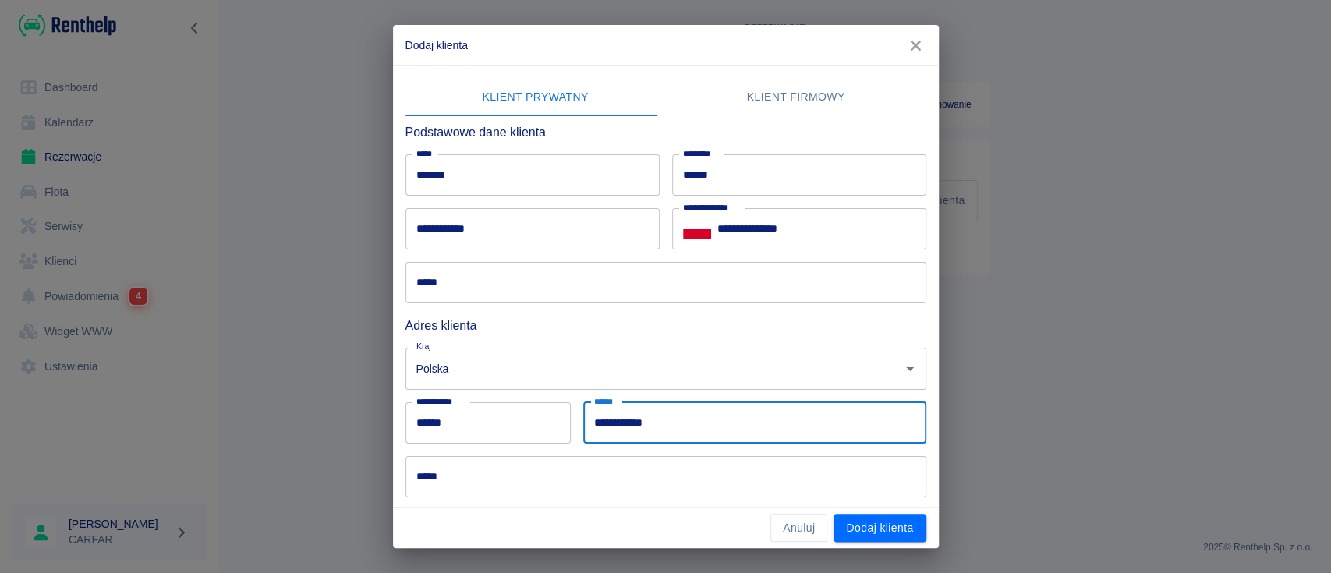
type input "**********"
click at [594, 483] on input "*****" at bounding box center [665, 476] width 521 height 41
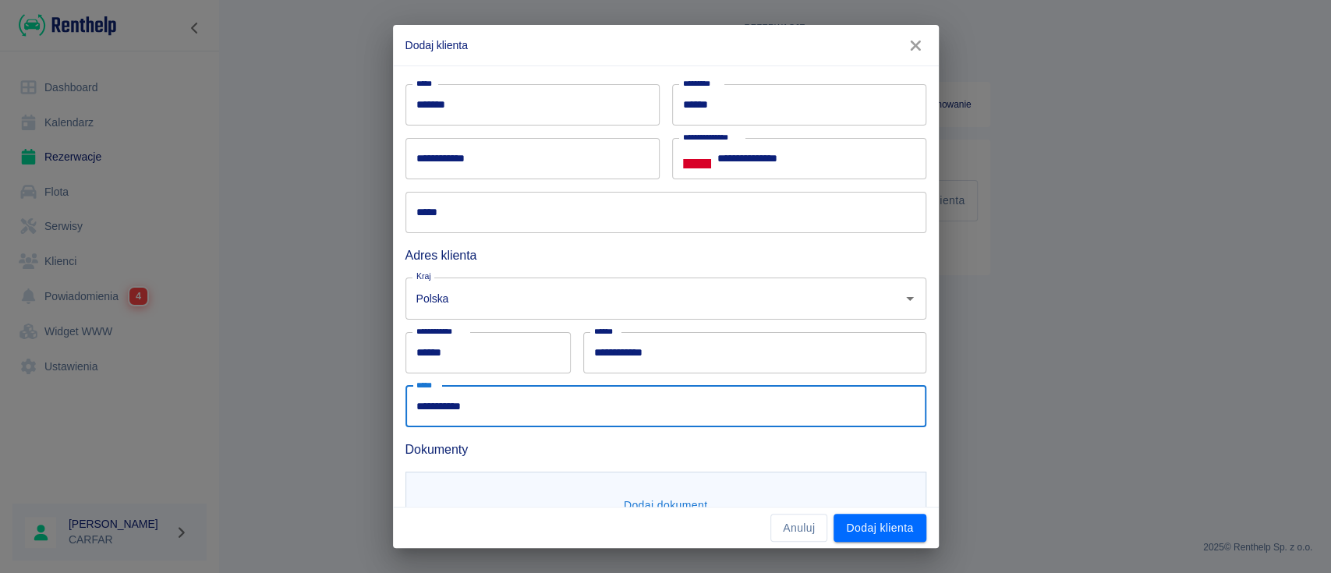
scroll to position [129, 0]
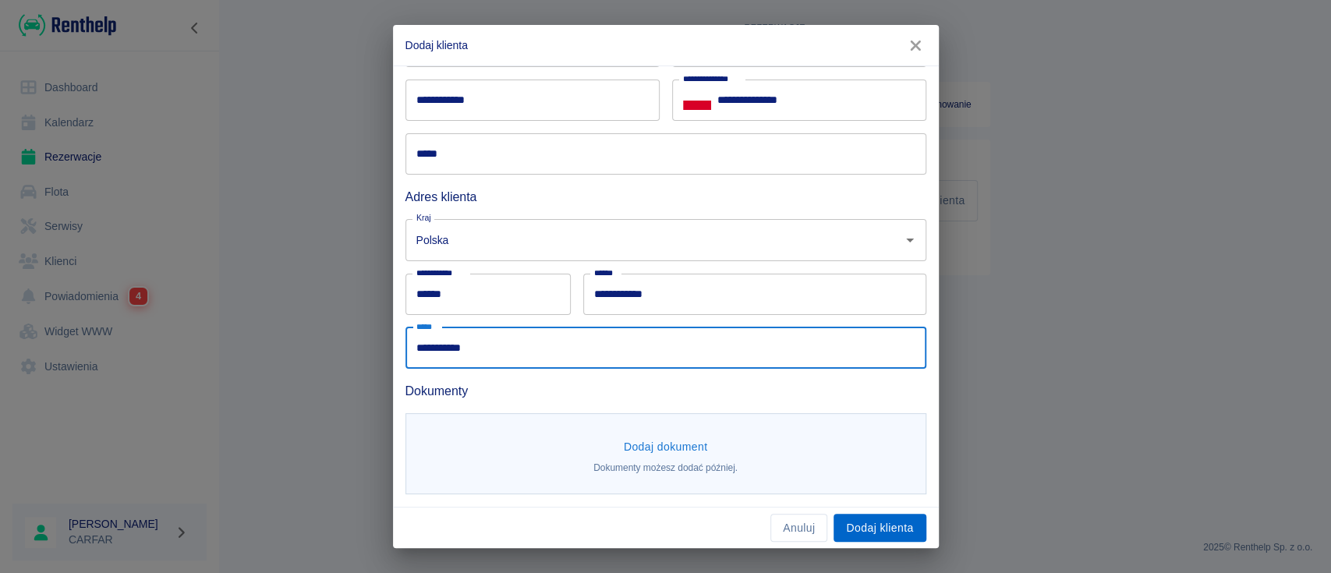
type input "**********"
click at [912, 527] on button "Dodaj klienta" at bounding box center [879, 528] width 92 height 29
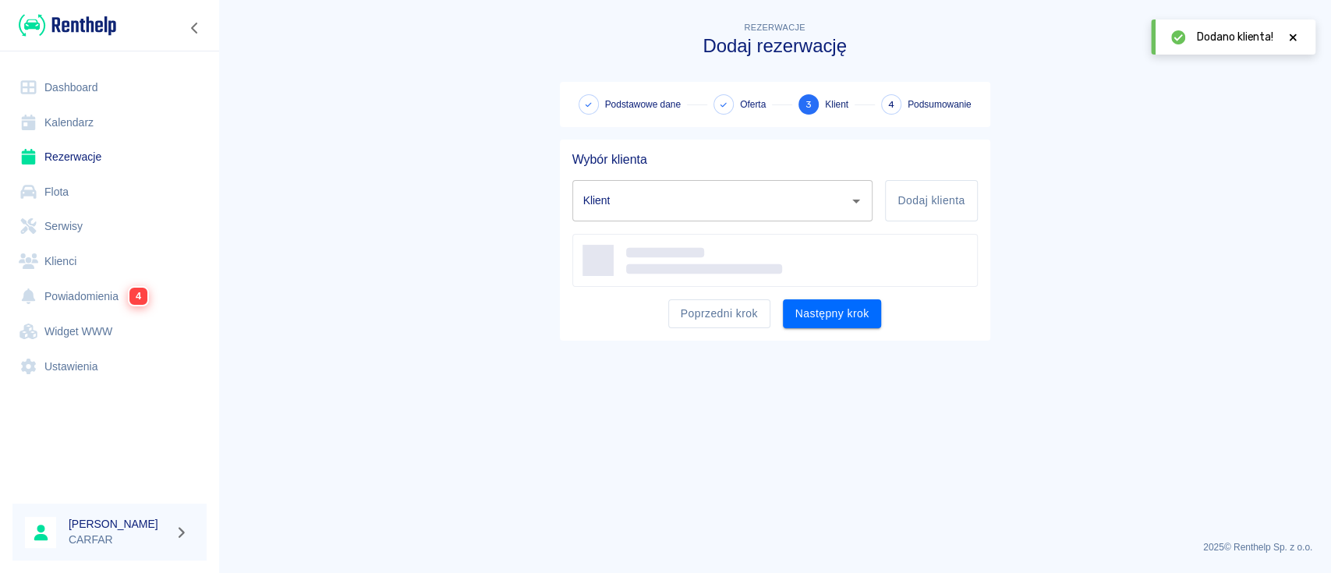
type input "[PERSON_NAME] ([PHONE_NUMBER])"
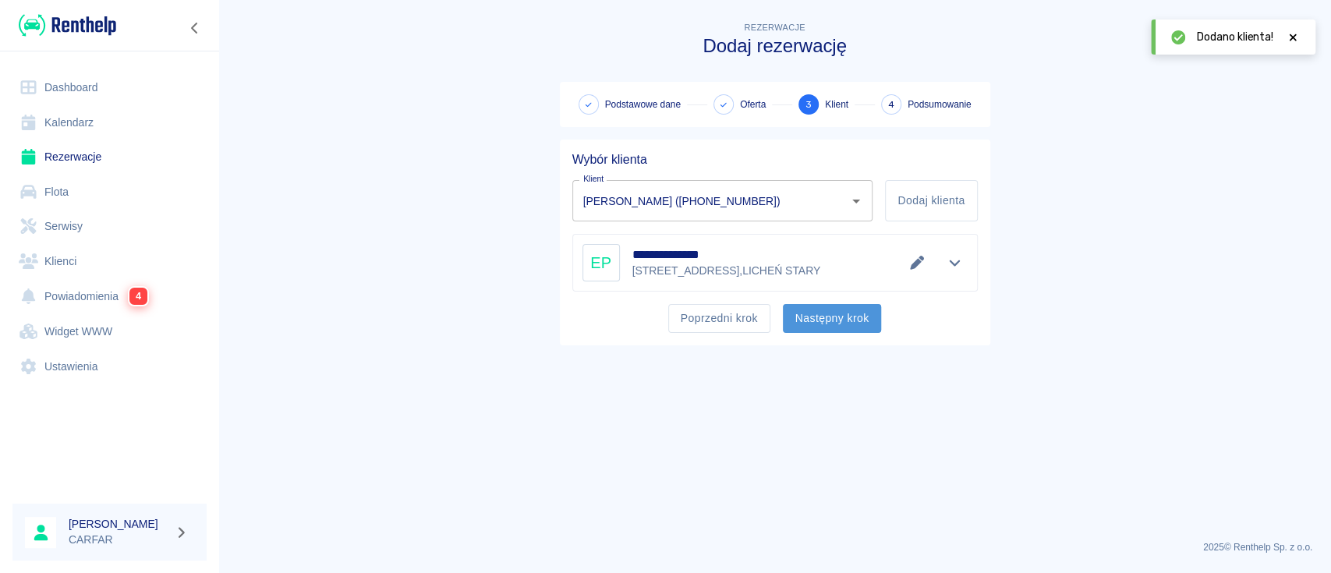
click at [847, 324] on button "Następny krok" at bounding box center [832, 318] width 99 height 29
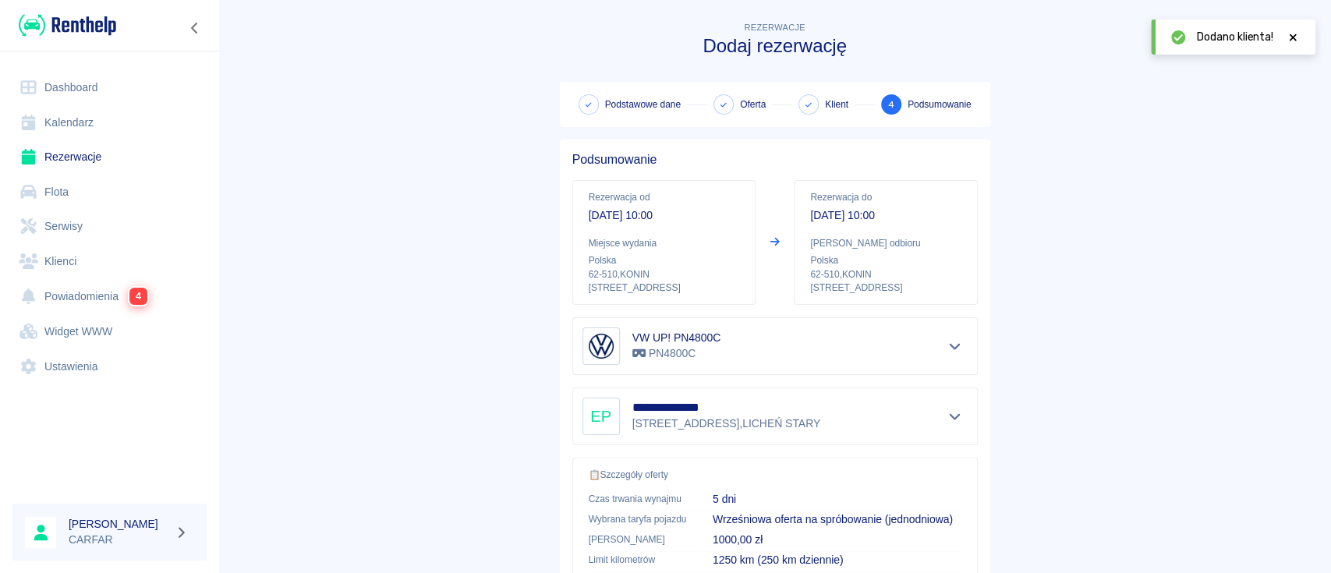
scroll to position [321, 0]
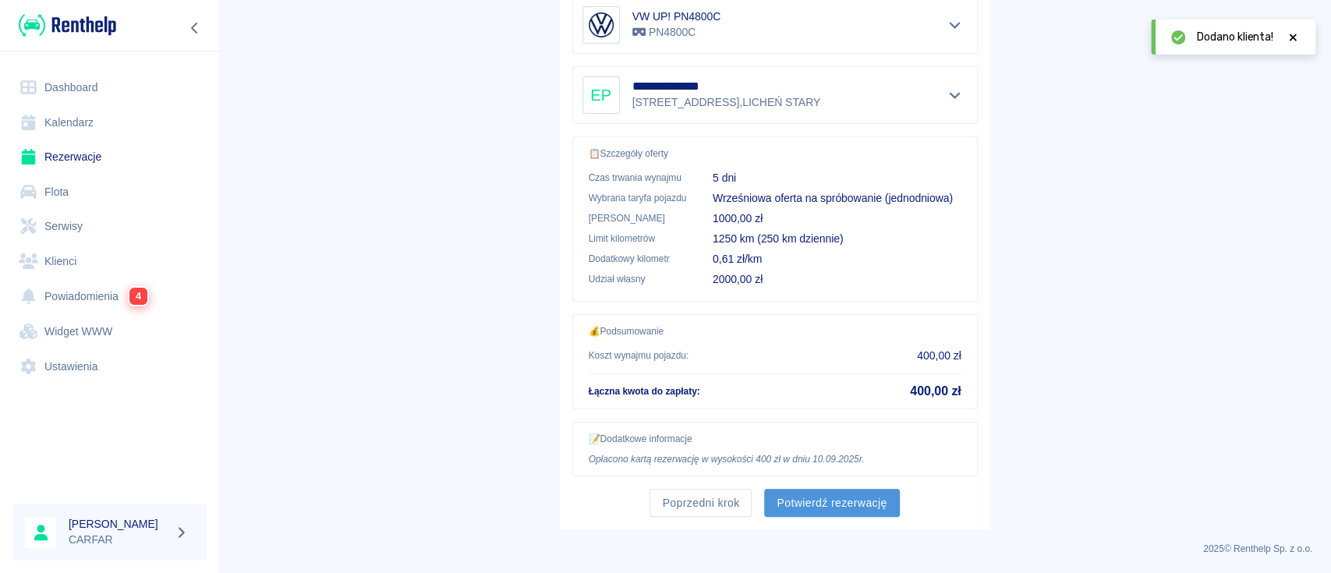
click at [842, 500] on button "Potwierdź rezerwację" at bounding box center [831, 503] width 135 height 29
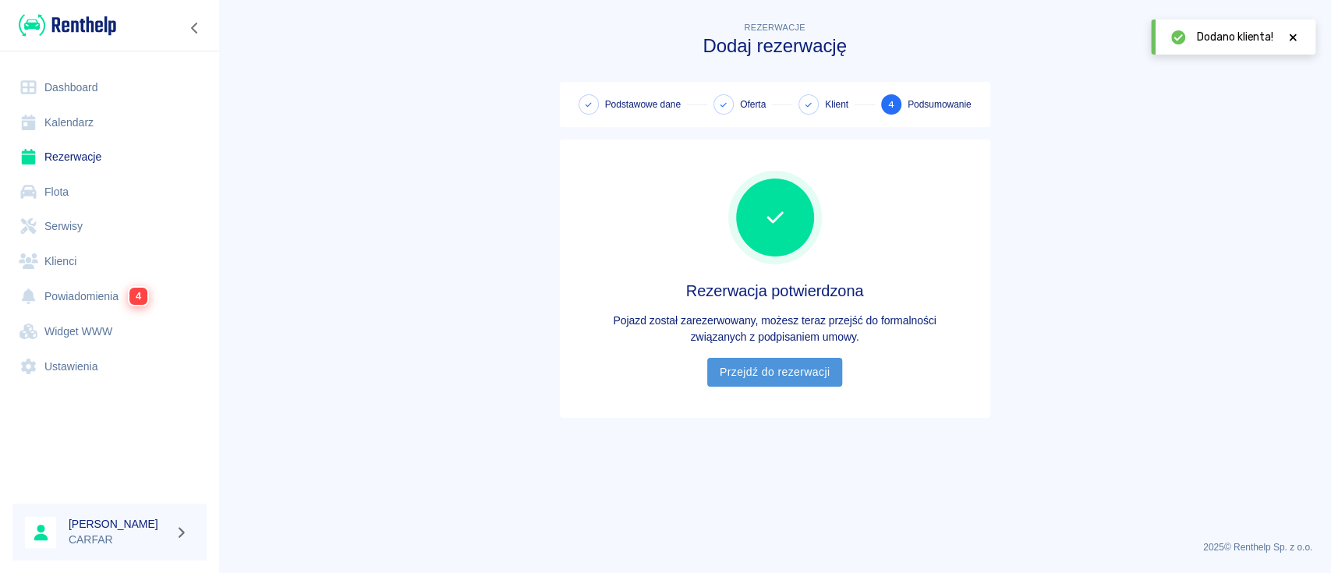
click at [830, 372] on link "Przejdź do rezerwacji" at bounding box center [774, 372] width 135 height 29
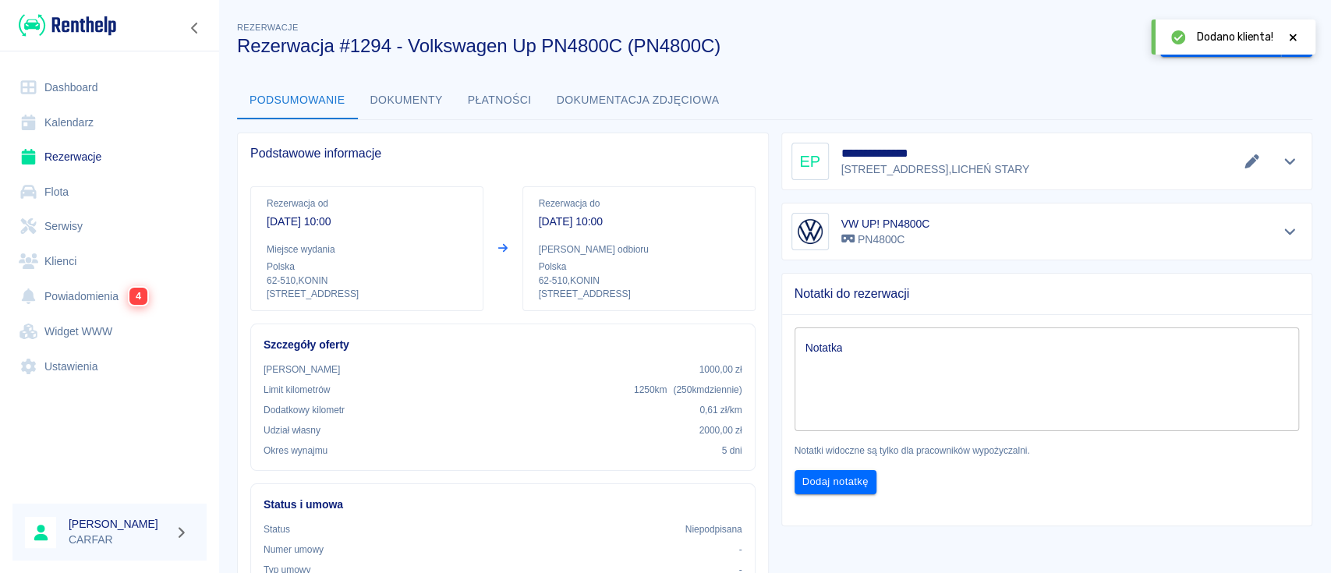
click at [104, 32] on img at bounding box center [67, 25] width 97 height 26
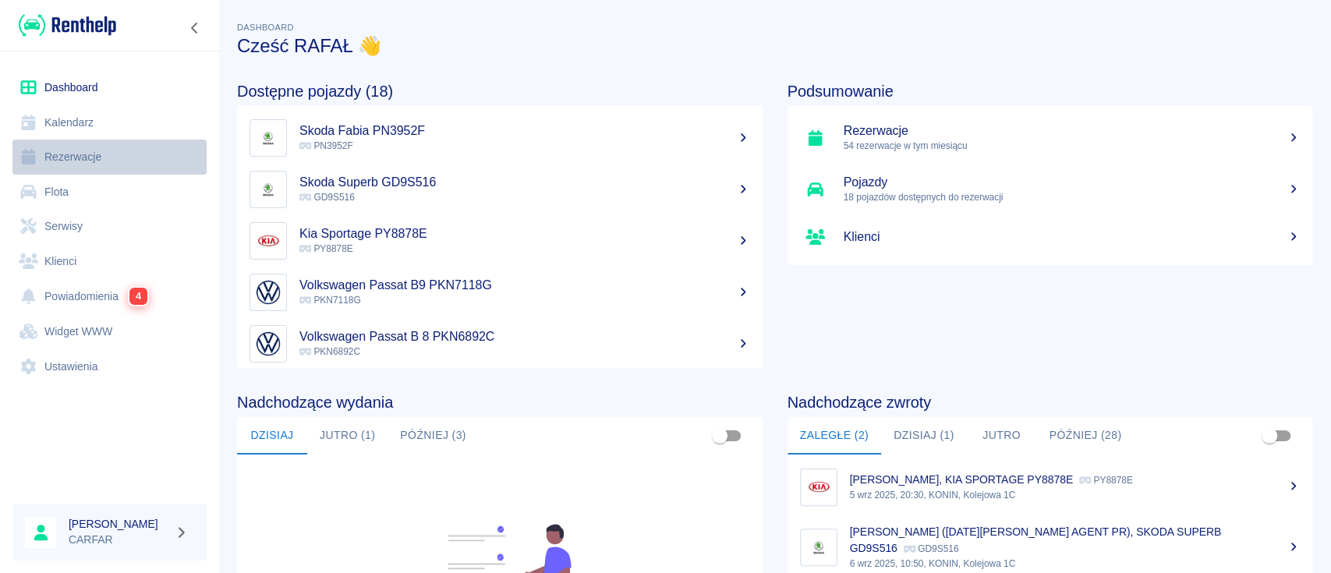
drag, startPoint x: 72, startPoint y: 151, endPoint x: 80, endPoint y: 149, distance: 8.1
click at [72, 151] on link "Rezerwacje" at bounding box center [109, 157] width 194 height 35
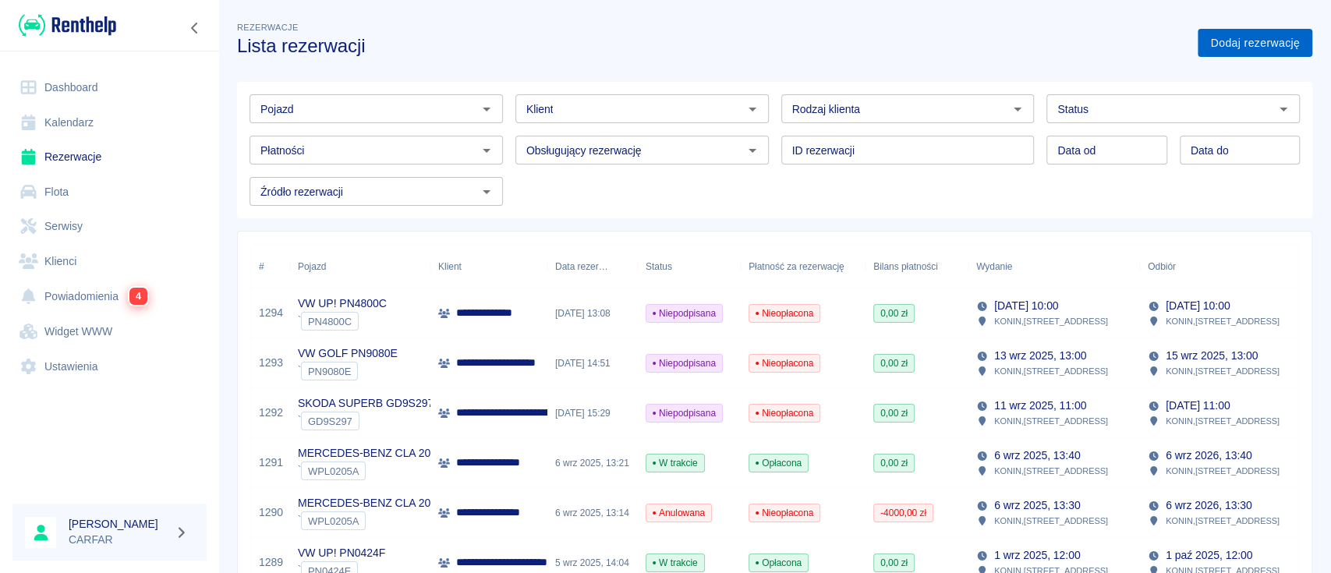
click at [1240, 48] on link "Dodaj rezerwację" at bounding box center [1254, 43] width 115 height 29
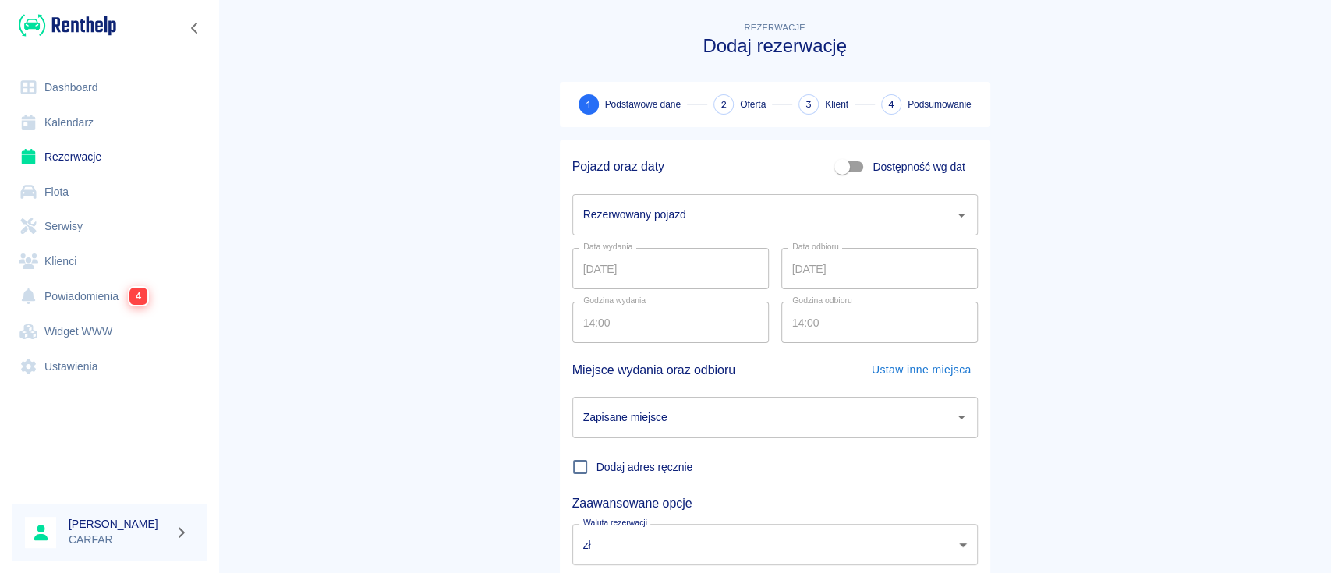
click at [847, 163] on input "Dostępność wg dat" at bounding box center [842, 167] width 89 height 30
checkbox input "true"
click at [705, 214] on input "[DATE]" at bounding box center [670, 214] width 196 height 41
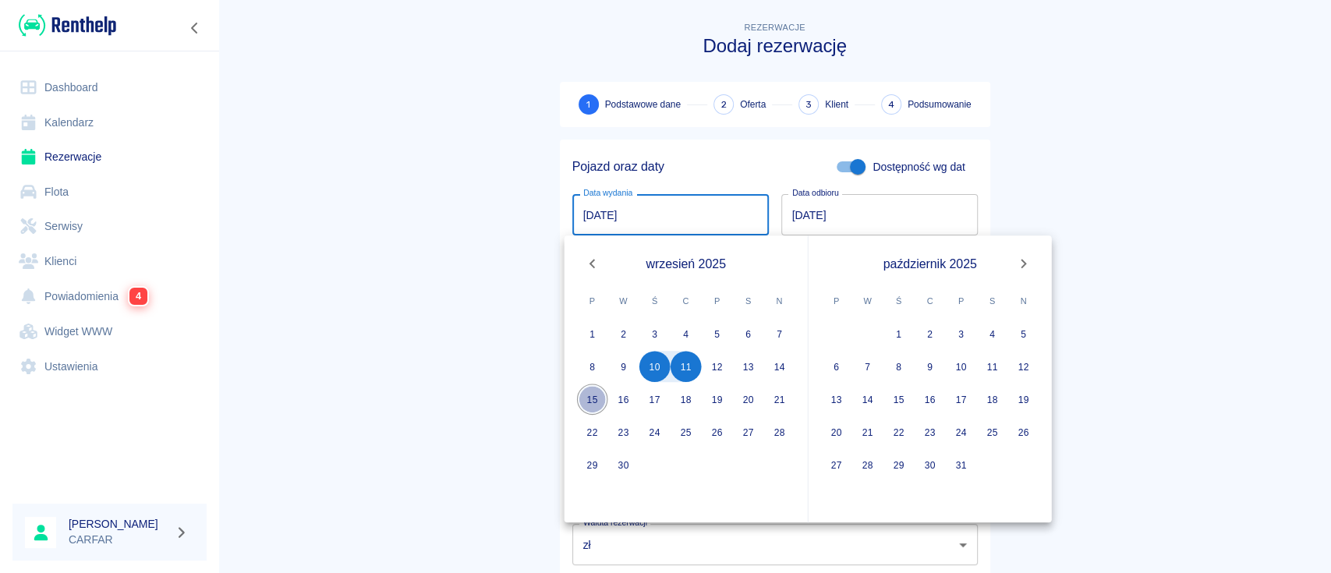
click at [593, 395] on button "15" at bounding box center [592, 399] width 31 height 31
type input "[DATE]"
type input "DD.MM.YYYY"
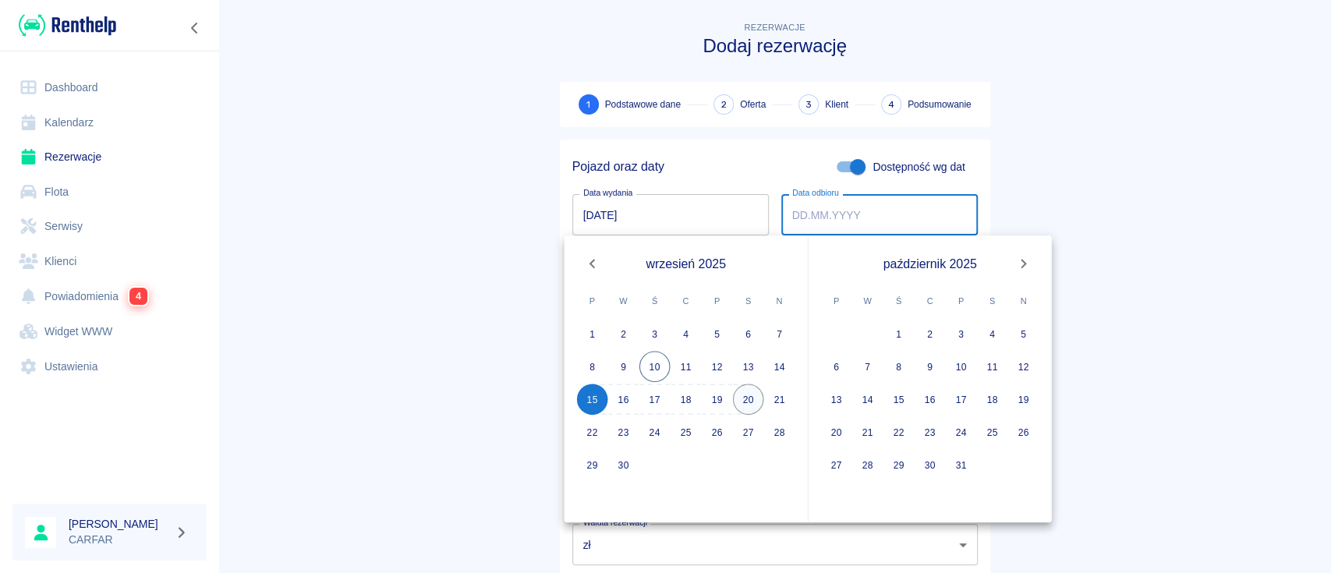
click at [745, 393] on button "20" at bounding box center [748, 399] width 31 height 31
type input "[DATE]"
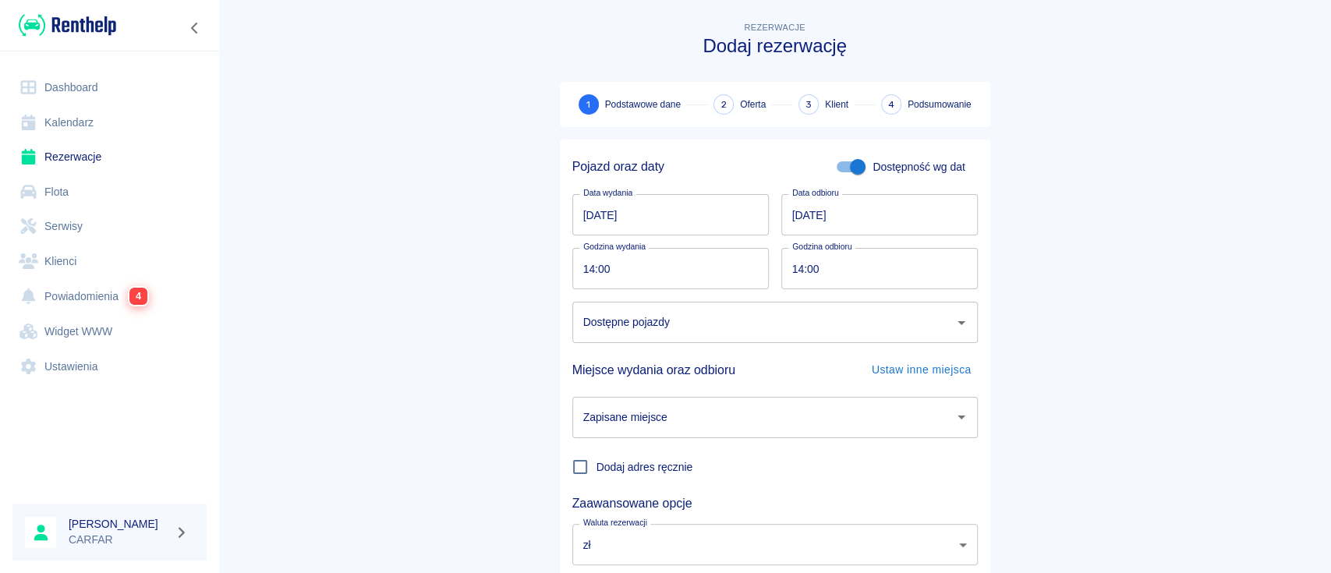
click at [726, 327] on input "Dostępne pojazdy" at bounding box center [763, 322] width 368 height 27
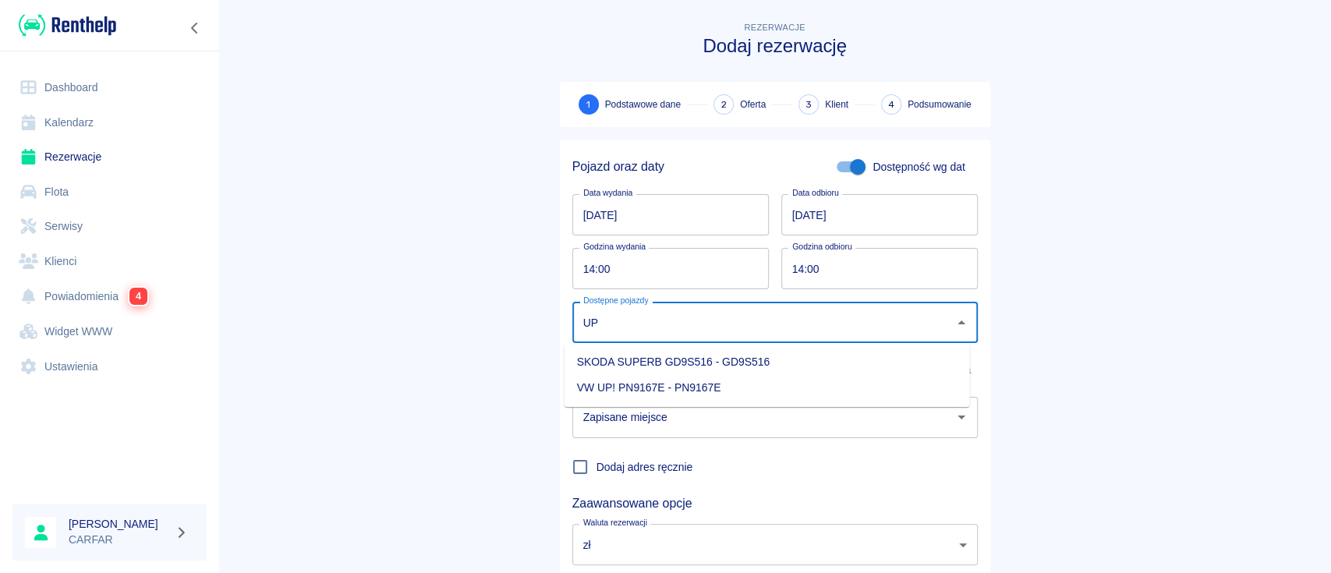
type input "UP"
click at [71, 334] on link "Widget WWW" at bounding box center [109, 331] width 194 height 35
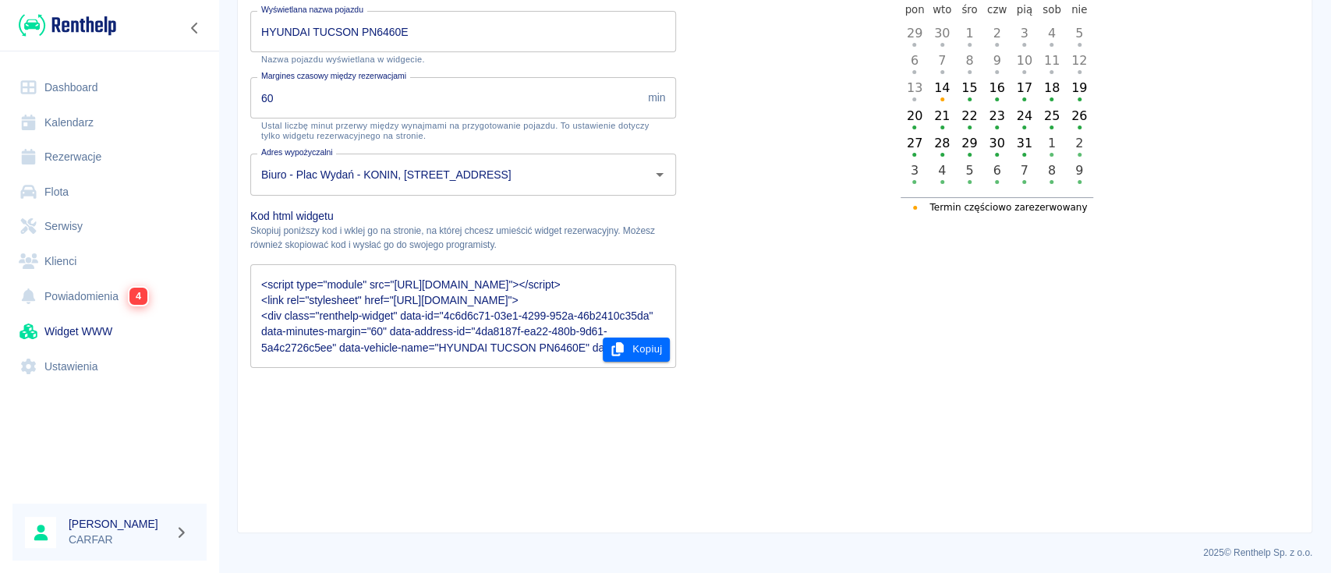
scroll to position [293, 0]
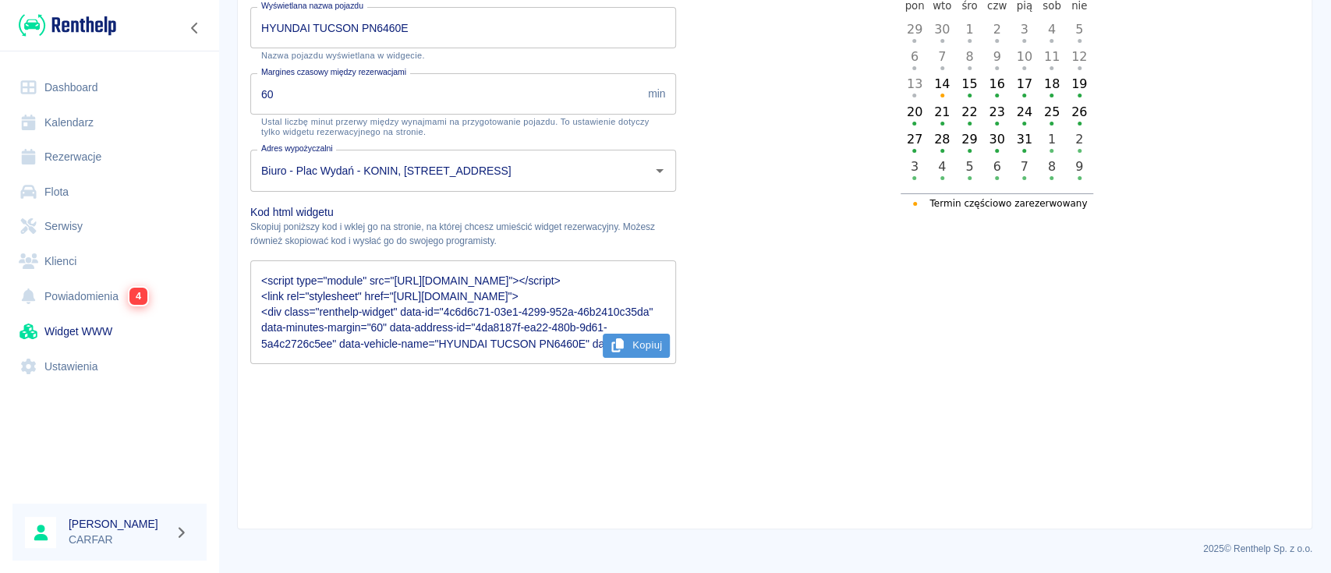
click at [635, 337] on button "Kopiuj" at bounding box center [637, 346] width 68 height 24
click at [77, 31] on img at bounding box center [67, 25] width 97 height 26
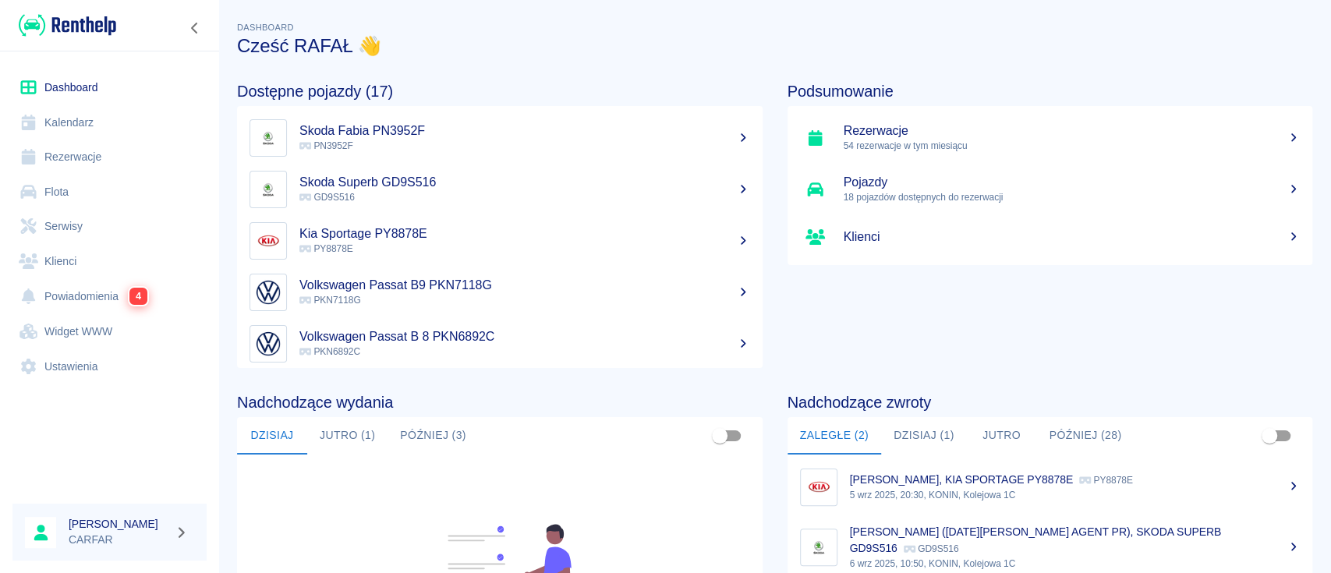
click at [97, 295] on link "Powiadomienia 4" at bounding box center [109, 296] width 194 height 36
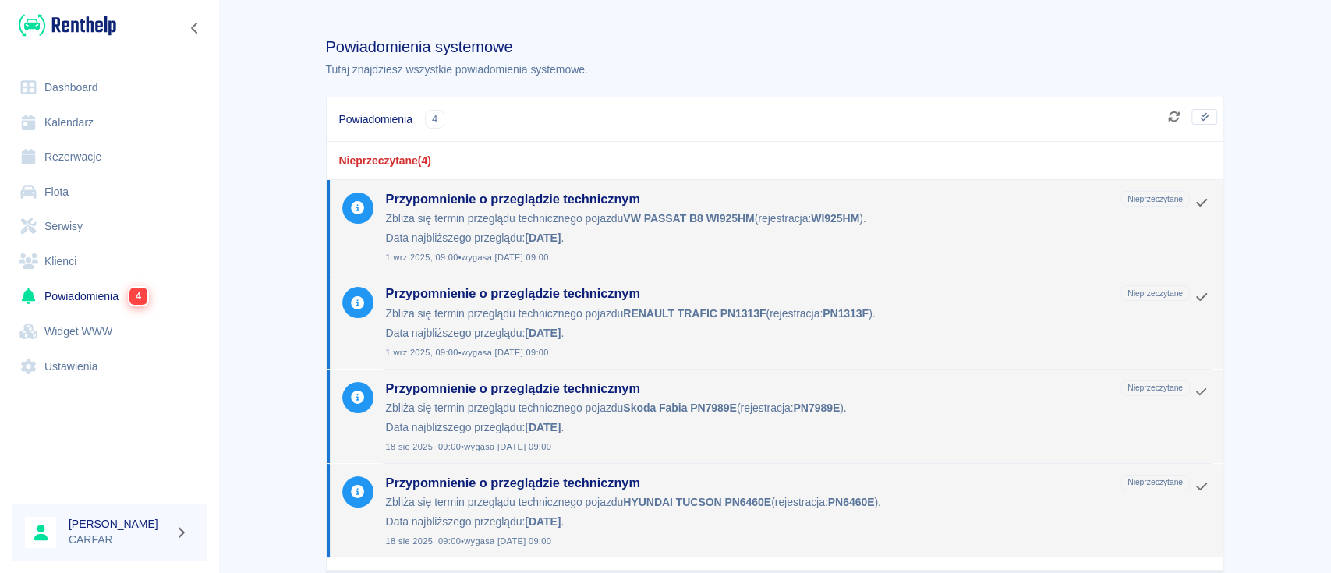
click at [83, 81] on link "Dashboard" at bounding box center [109, 87] width 194 height 35
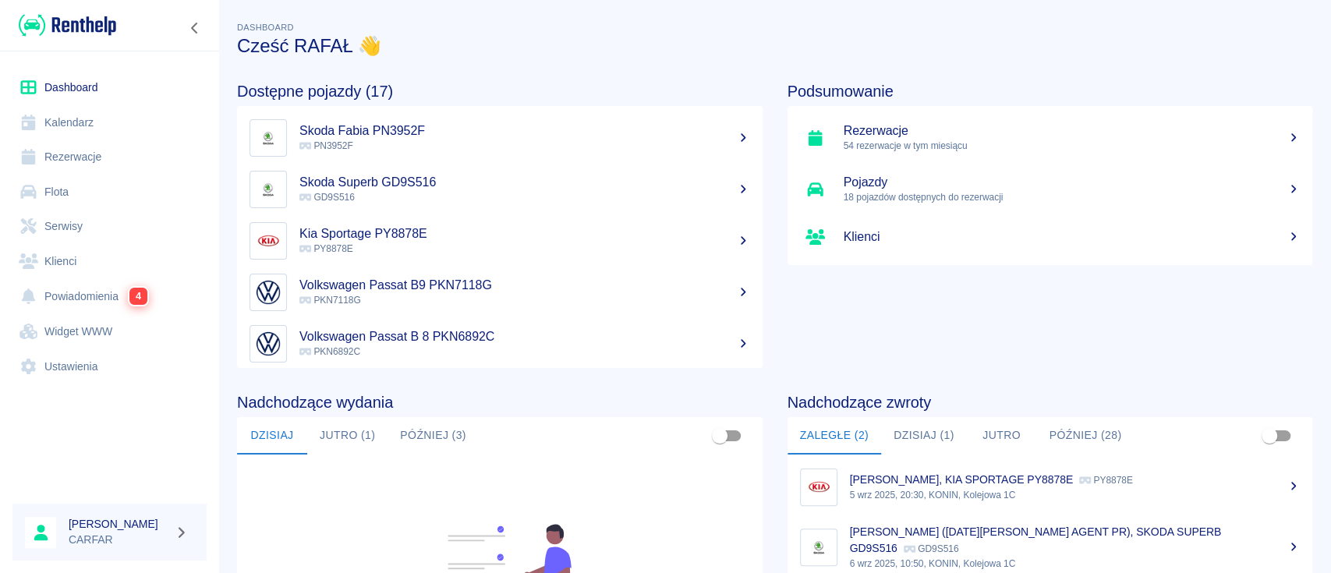
click at [62, 154] on link "Rezerwacje" at bounding box center [109, 157] width 194 height 35
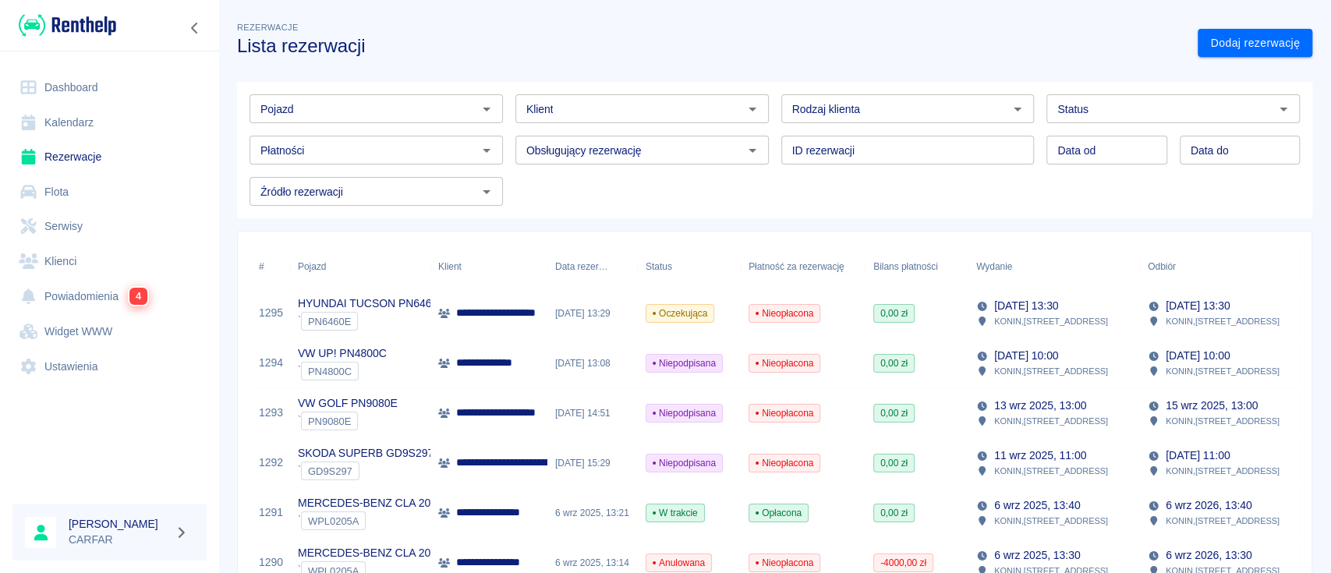
scroll to position [104, 0]
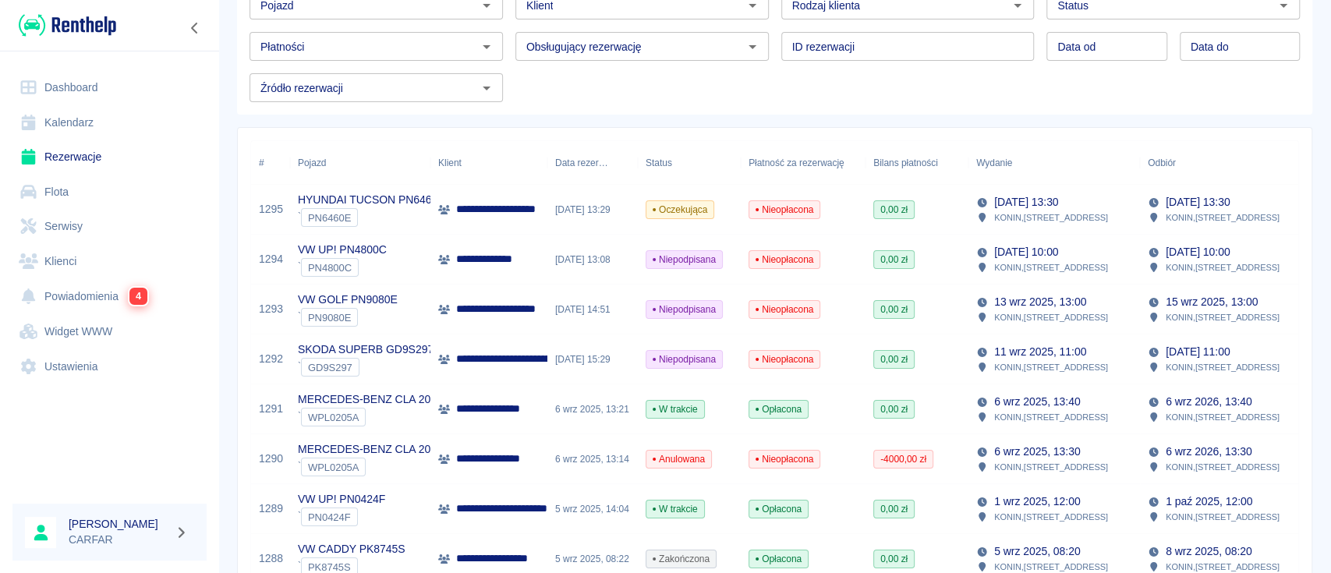
click at [296, 207] on div "HYUNDAI TUCSON PN6460E ` PN6460E" at bounding box center [360, 210] width 140 height 50
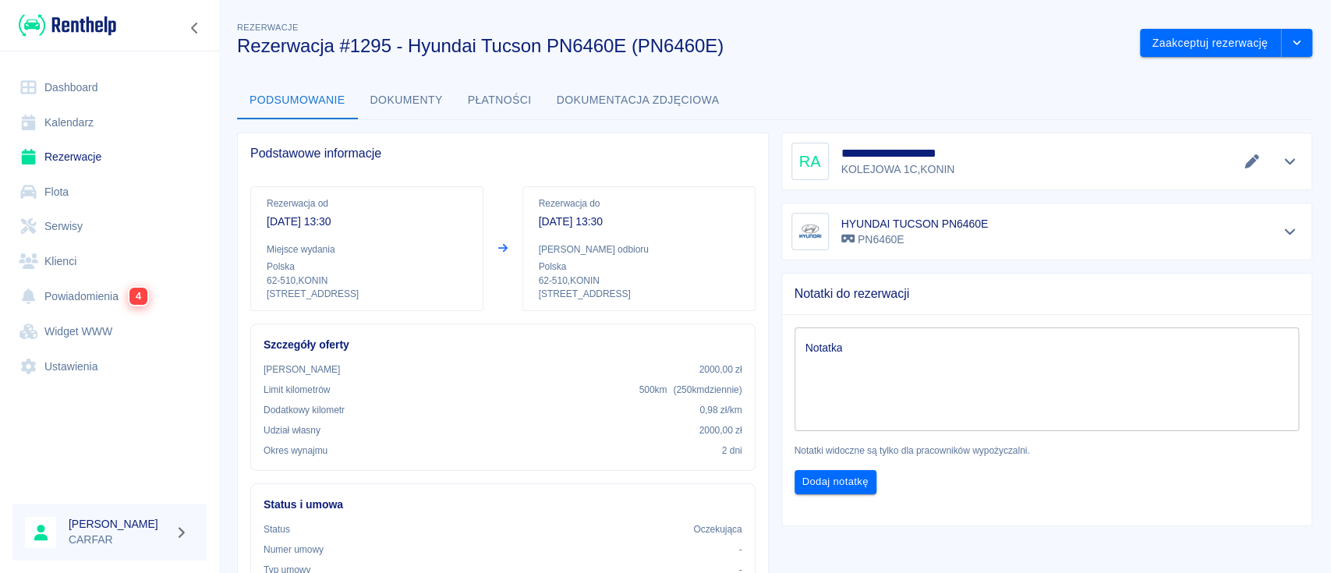
click at [985, 214] on div "HYUNDAI TUCSON PN6460E PN6460E" at bounding box center [1046, 231] width 511 height 37
click at [1281, 232] on icon "Pokaż szczegóły" at bounding box center [1290, 232] width 18 height 14
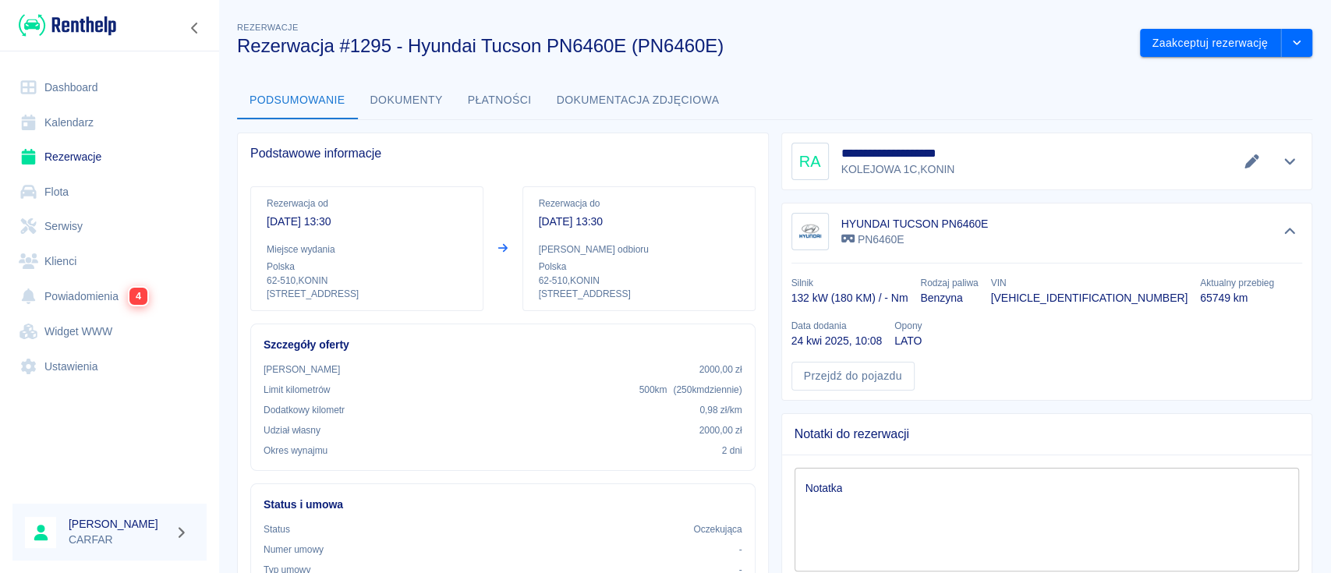
click at [1064, 213] on div "HYUNDAI TUCSON PN6460E PN6460E" at bounding box center [1046, 231] width 511 height 37
click at [85, 335] on link "Widget WWW" at bounding box center [109, 331] width 194 height 35
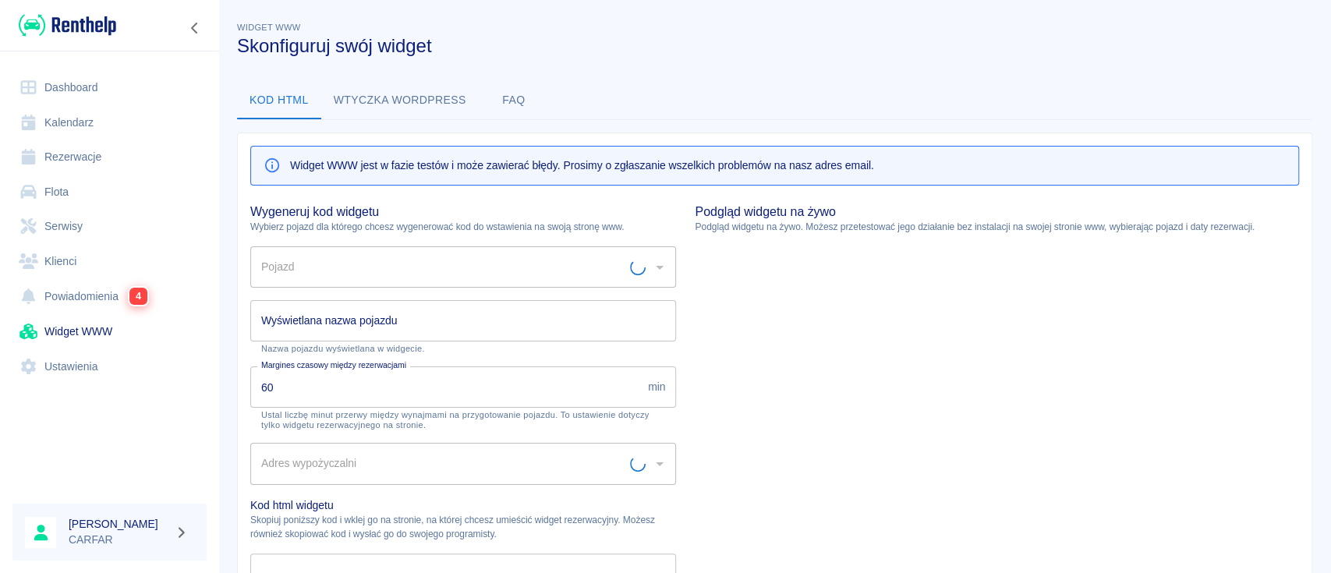
type input "Biuro - Plac Wydań - KONIN, [STREET_ADDRESS]"
type input "HYUNDAI TUCSON PN6460E - PN6460E"
type input "HYUNDAI TUCSON PN6460E"
type textarea "<script type="module" src="[URL][DOMAIN_NAME]"></script> <link rel="stylesheet"…"
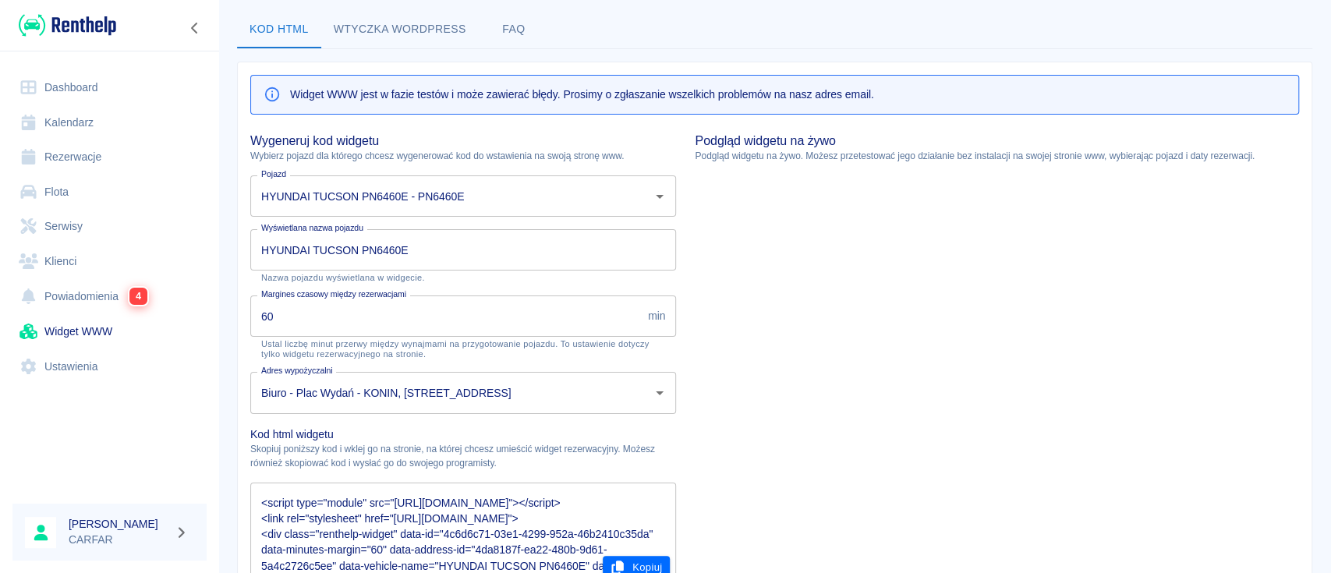
scroll to position [104, 0]
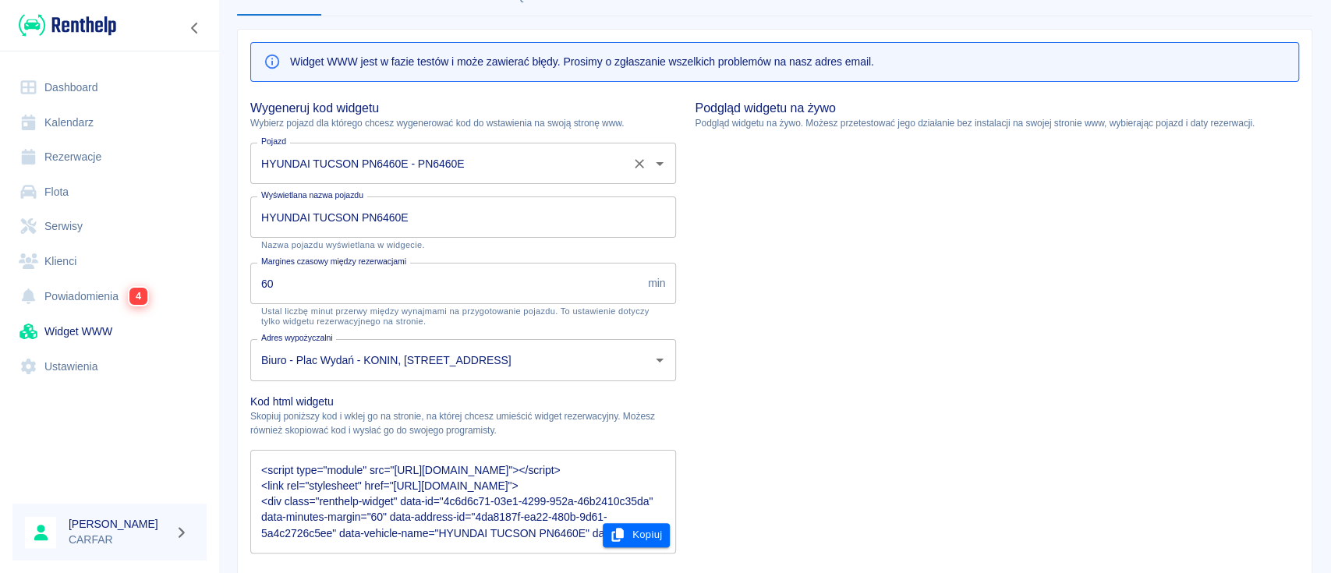
click at [650, 143] on div "HYUNDAI TUCSON PN6460E - PN6460E Pojazd" at bounding box center [463, 163] width 426 height 41
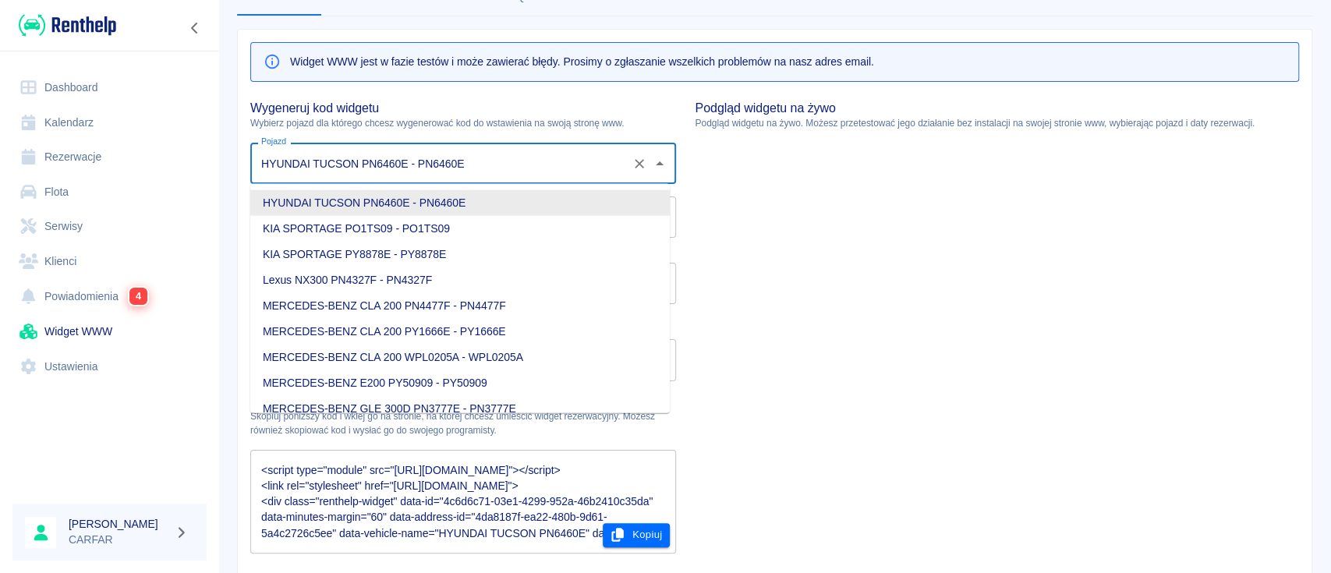
scroll to position [0, 0]
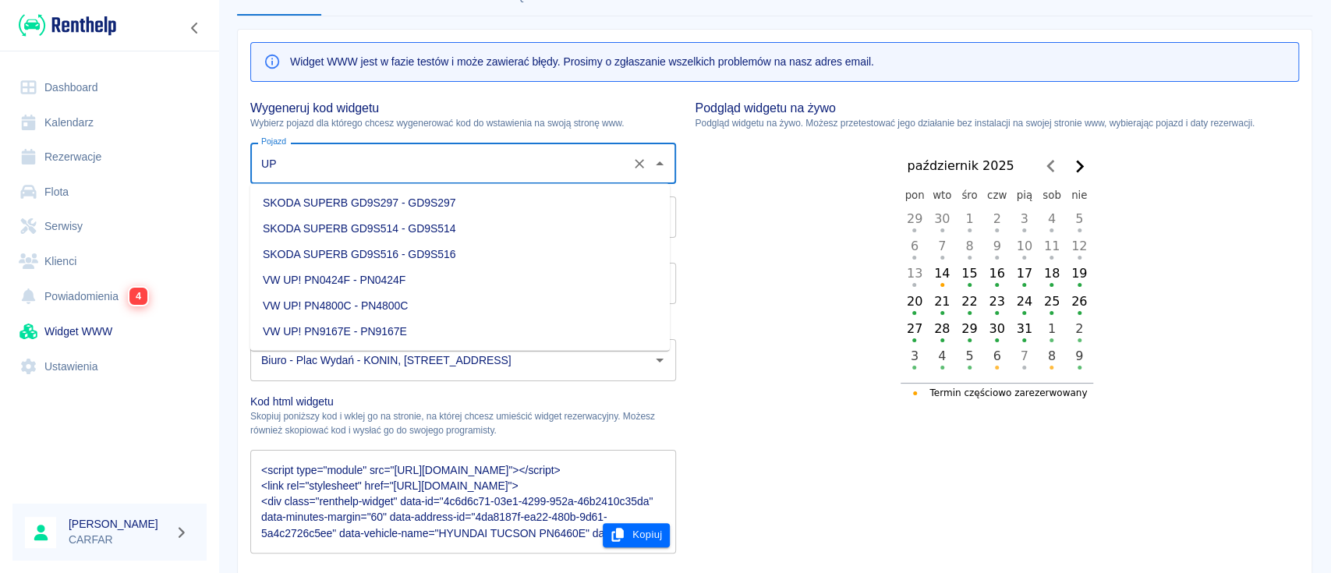
click at [447, 307] on li "VW UP! PN4800C - PN4800C" at bounding box center [459, 306] width 419 height 26
type input "VW UP! PN4800C - PN4800C"
type input "VW UP! PN4800C"
type textarea "<script type="module" src="[URL][DOMAIN_NAME]"></script> <link rel="stylesheet"…"
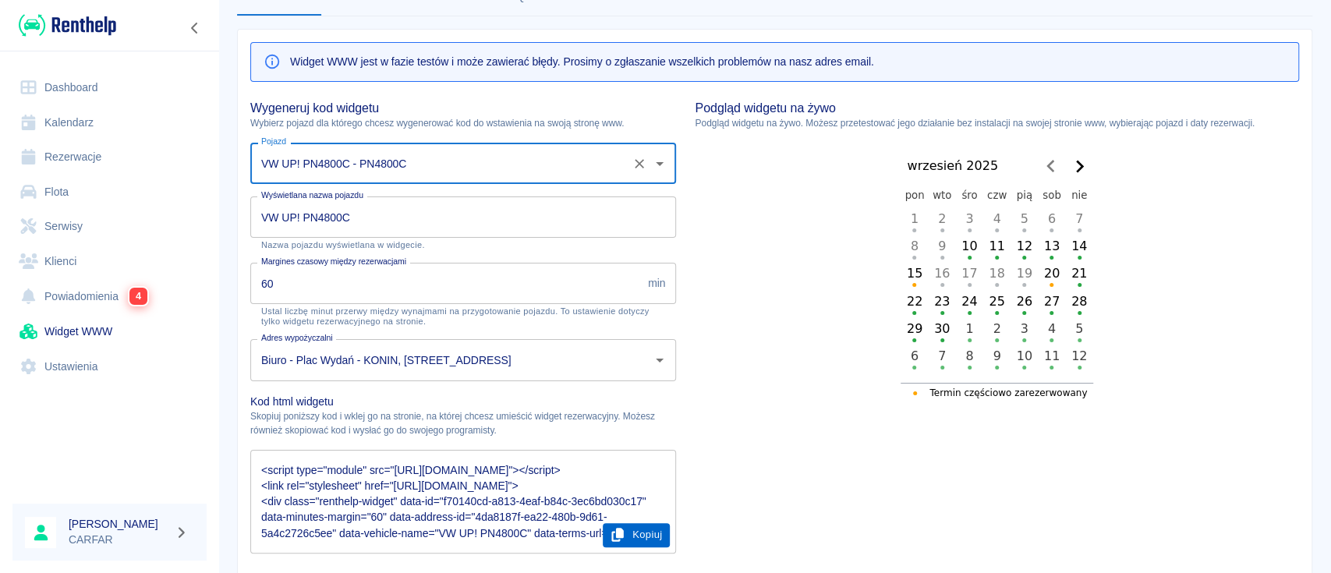
type input "VW UP! PN4800C - PN4800C"
click at [630, 537] on button "Kopiuj" at bounding box center [637, 535] width 68 height 24
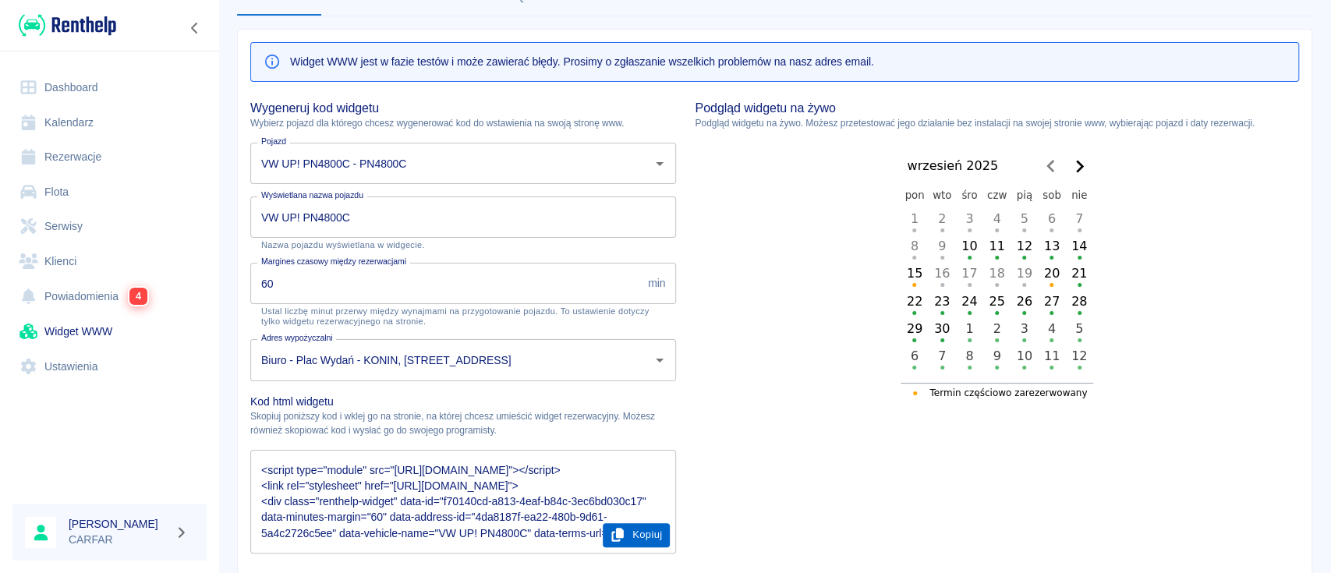
click at [619, 531] on button "Kopiuj" at bounding box center [637, 535] width 68 height 24
click at [626, 532] on button "Kopiuj" at bounding box center [637, 535] width 68 height 24
click at [607, 543] on button "Kopiuj" at bounding box center [637, 535] width 68 height 24
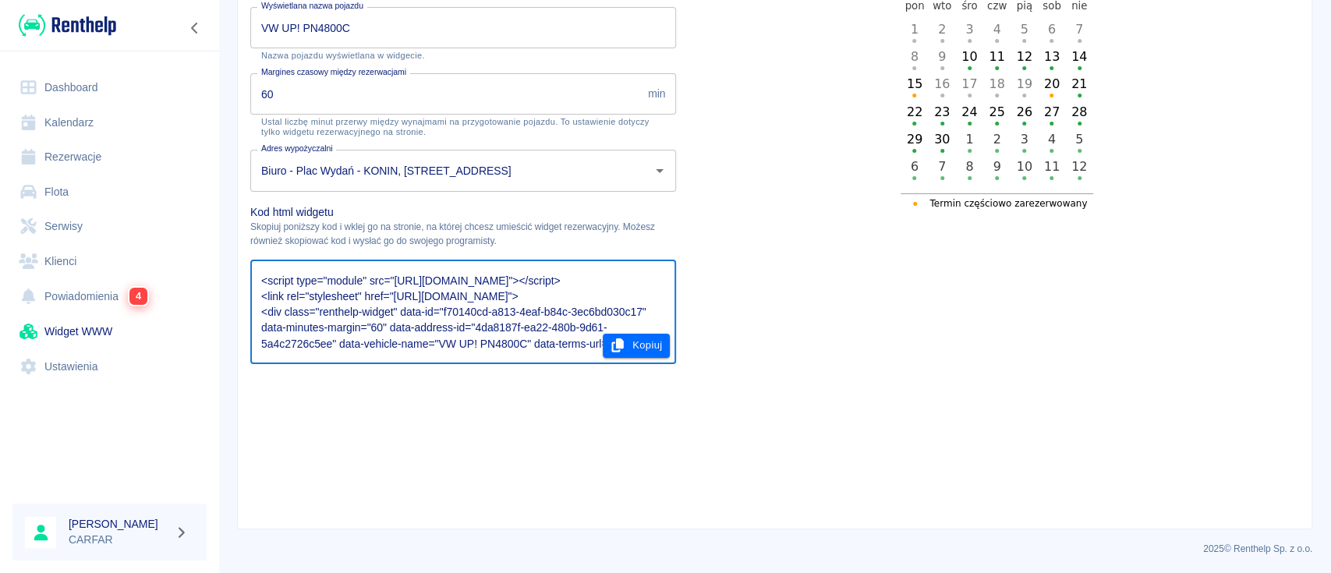
scroll to position [31, 0]
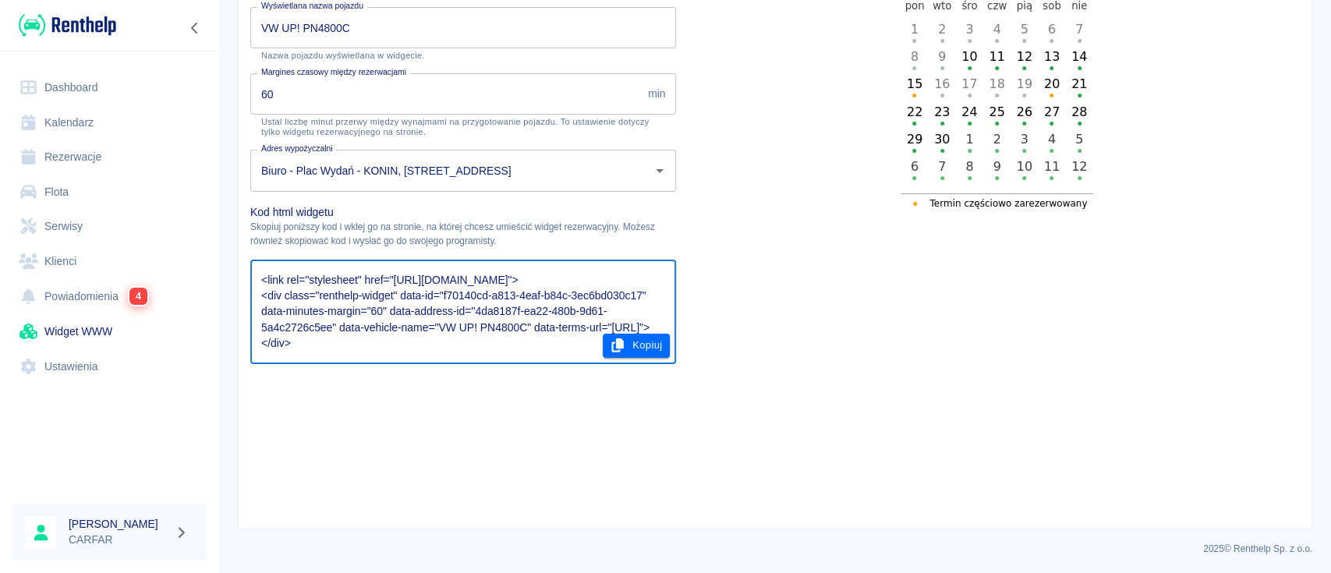
drag, startPoint x: 263, startPoint y: 281, endPoint x: 682, endPoint y: 504, distance: 474.7
click at [682, 504] on div "Widget WWW jest w fazie testów i może zawierać błędy. Prosimy o zgłaszanie wsze…" at bounding box center [765, 172] width 1067 height 676
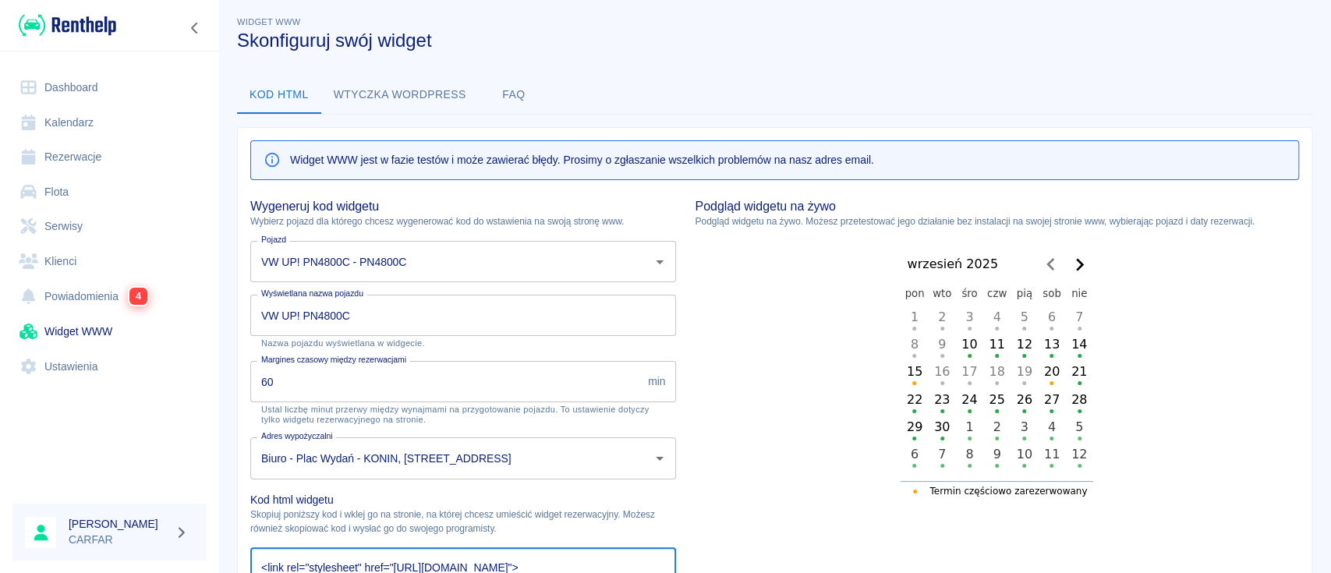
scroll to position [0, 0]
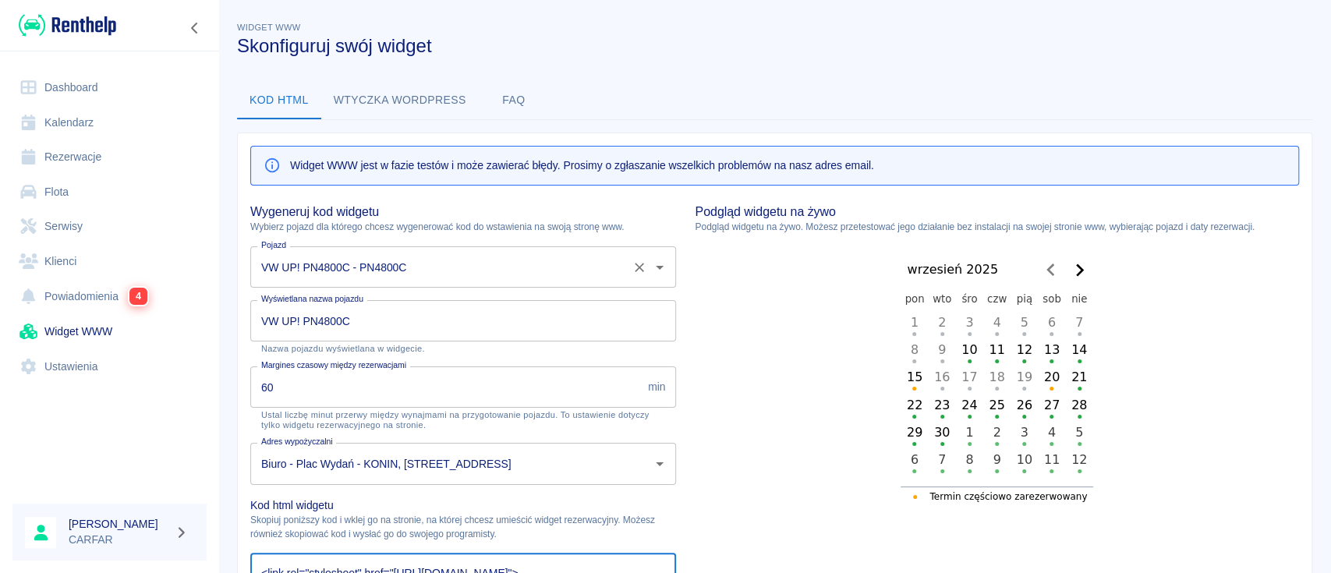
click at [631, 270] on icon "Wyczyść" at bounding box center [639, 268] width 16 height 16
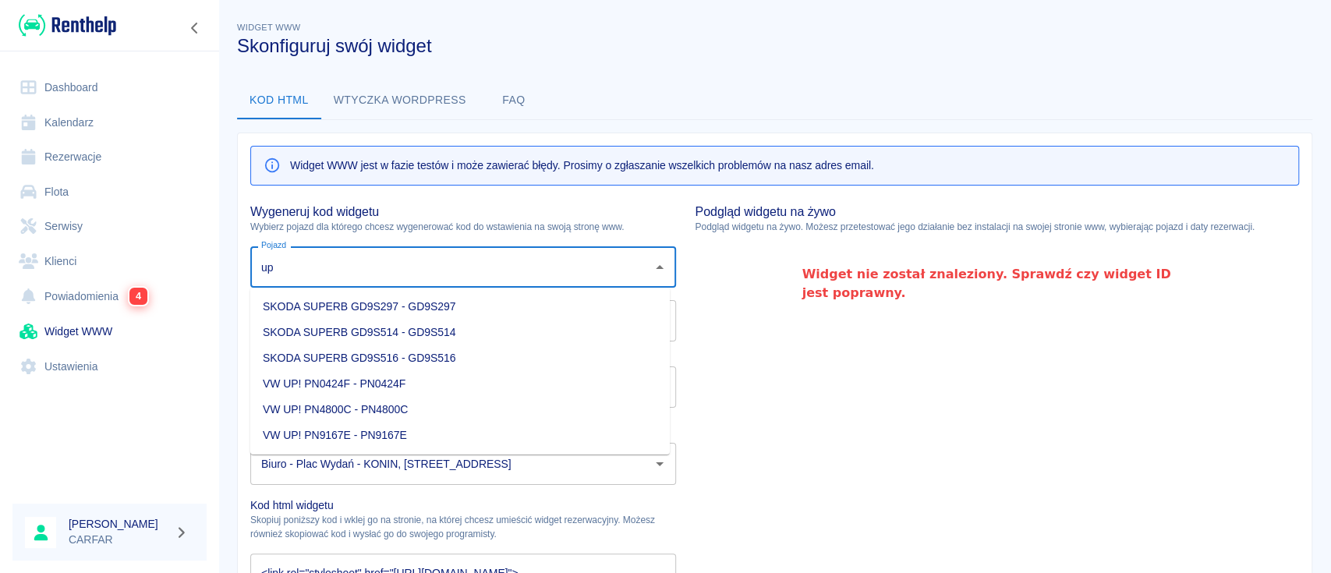
click at [445, 426] on li "VW UP! PN9167E - PN9167E" at bounding box center [459, 436] width 419 height 26
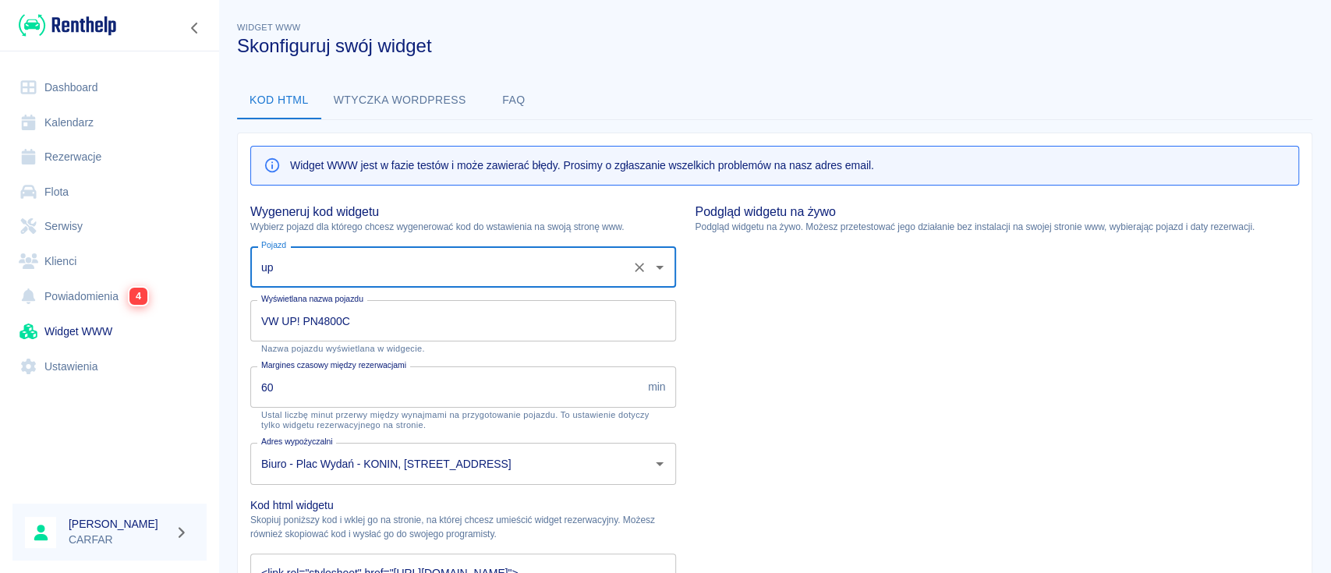
type input "VW UP! PN9167E - PN9167E"
type input "VW UP! PN9167E"
type textarea "<script type="module" src="[URL][DOMAIN_NAME]"></script> <link rel="stylesheet"…"
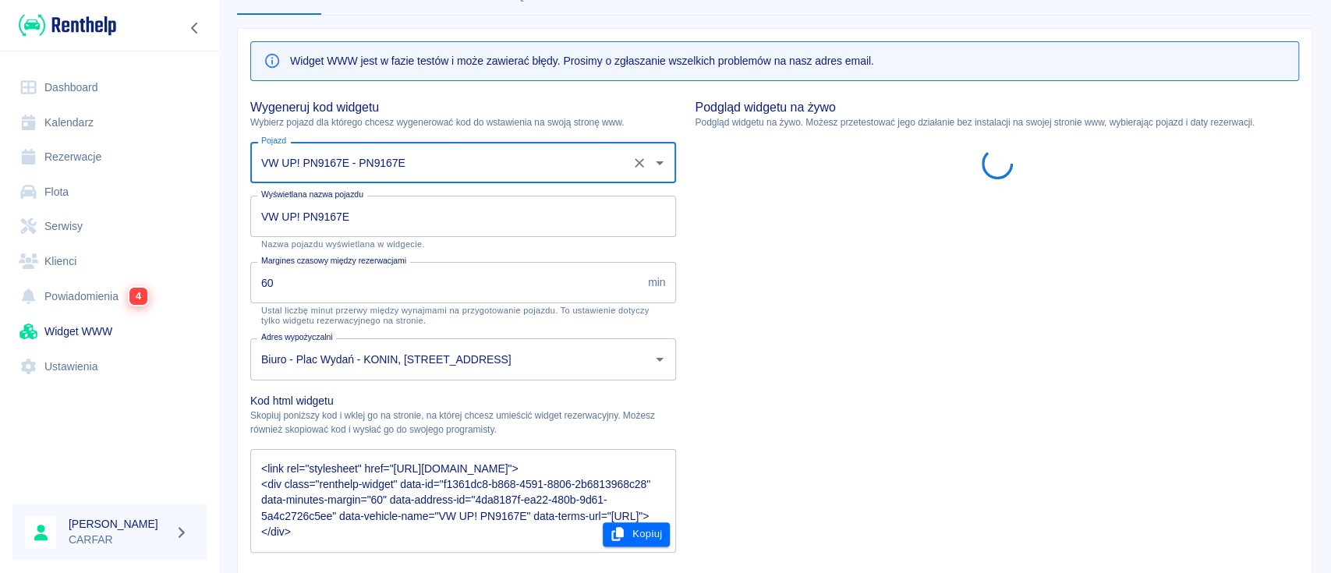
scroll to position [207, 0]
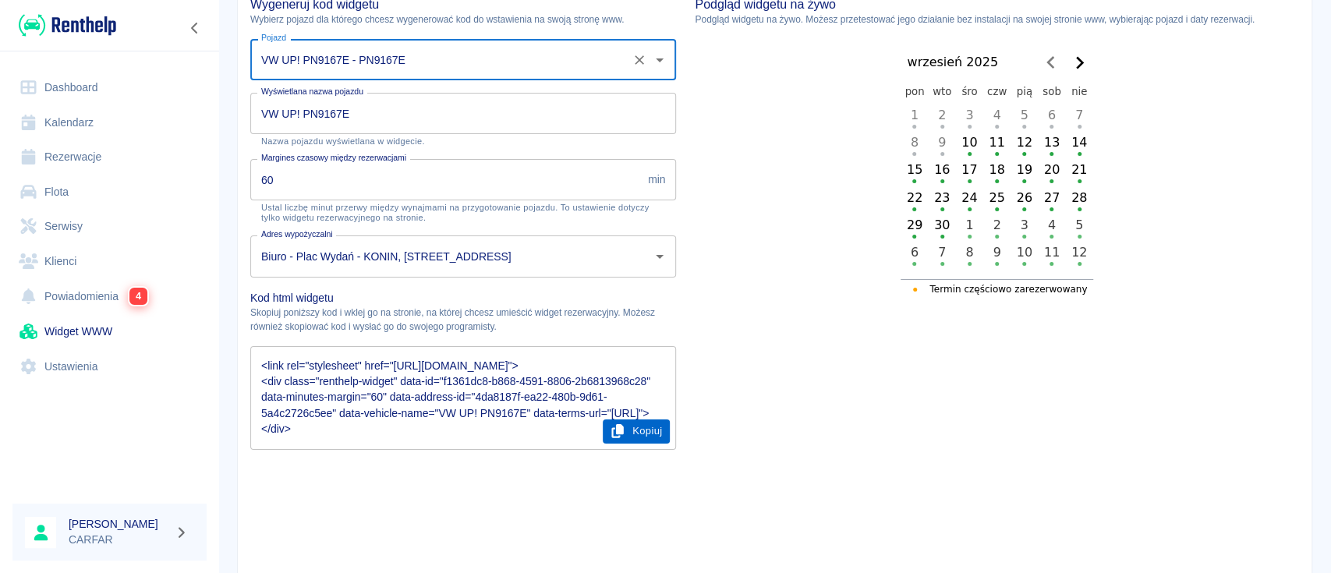
type input "VW UP! PN9167E - PN9167E"
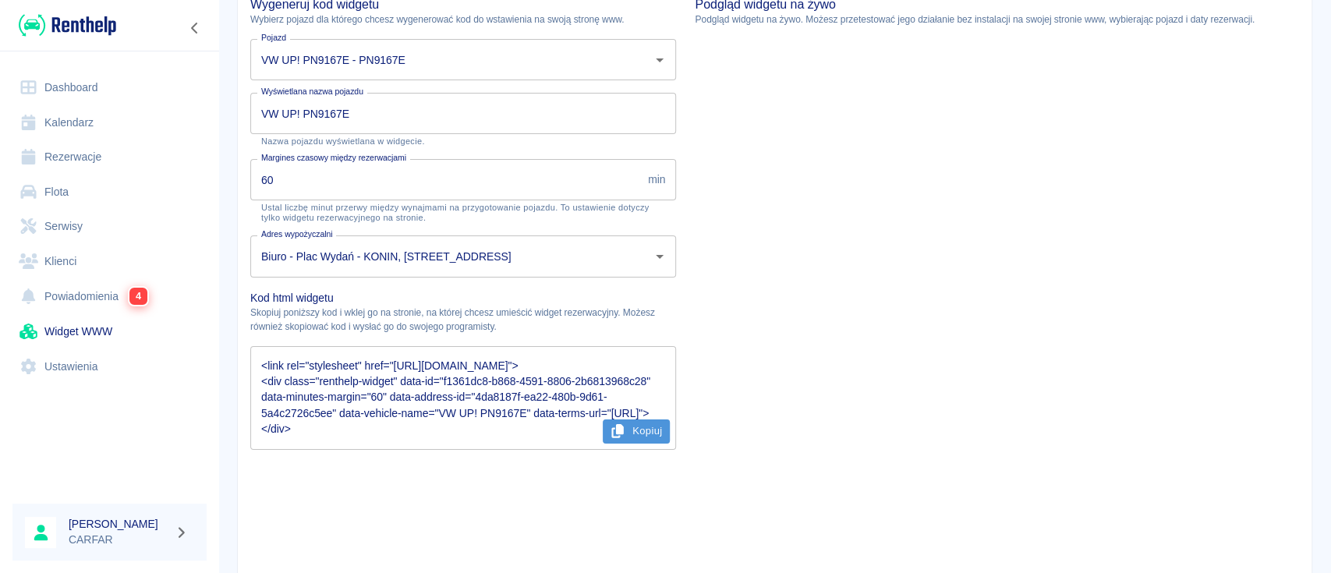
click at [611, 429] on icon "button" at bounding box center [617, 431] width 12 height 14
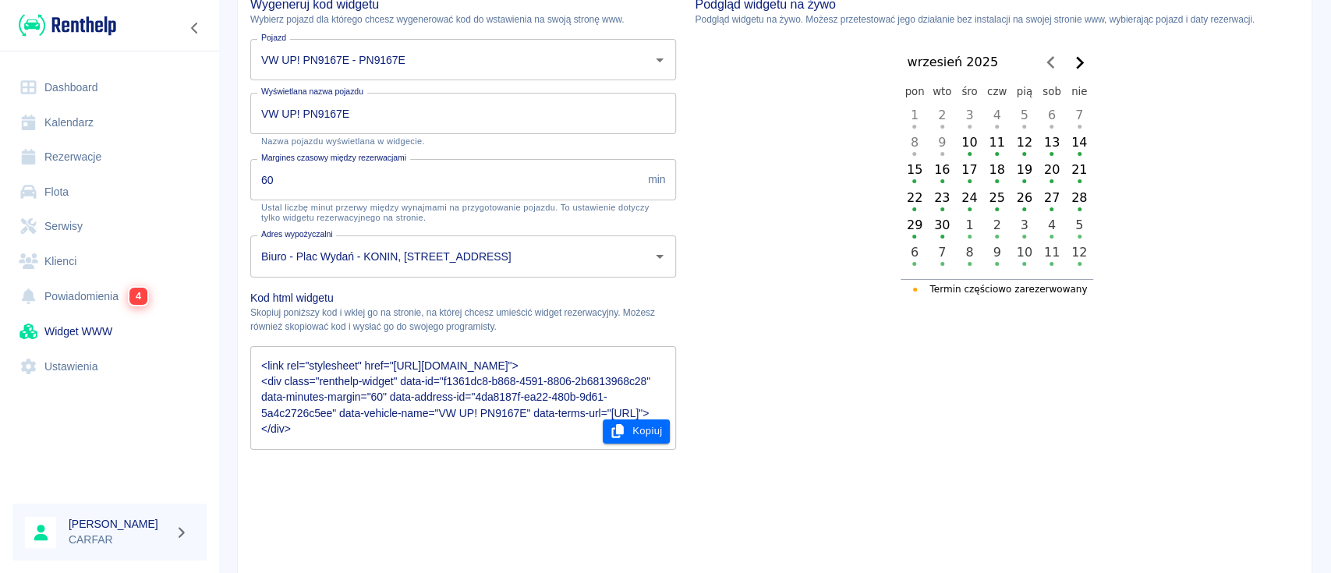
click at [628, 59] on button "Wyczyść" at bounding box center [639, 60] width 22 height 22
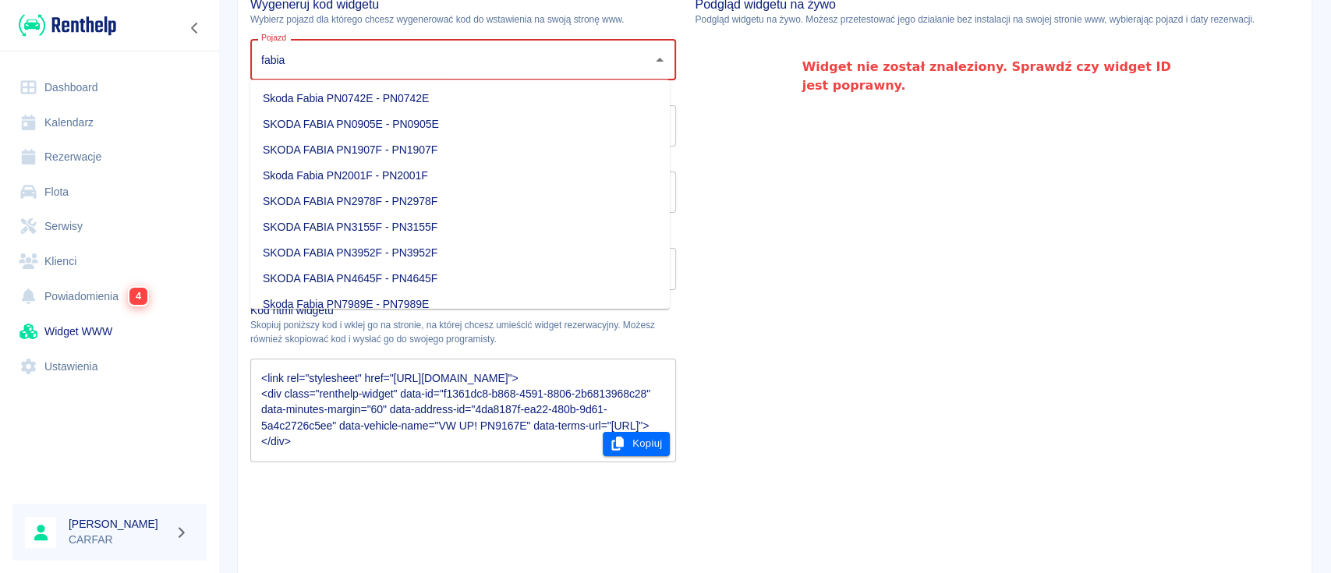
click at [505, 156] on li "SKODA FABIA PN1907F - PN1907F" at bounding box center [459, 150] width 419 height 26
type input "SKODA FABIA PN1907F - PN1907F"
type input "SKODA FABIA PN1907F"
type textarea "<script type="module" src="[URL][DOMAIN_NAME]"></script> <link rel="stylesheet"…"
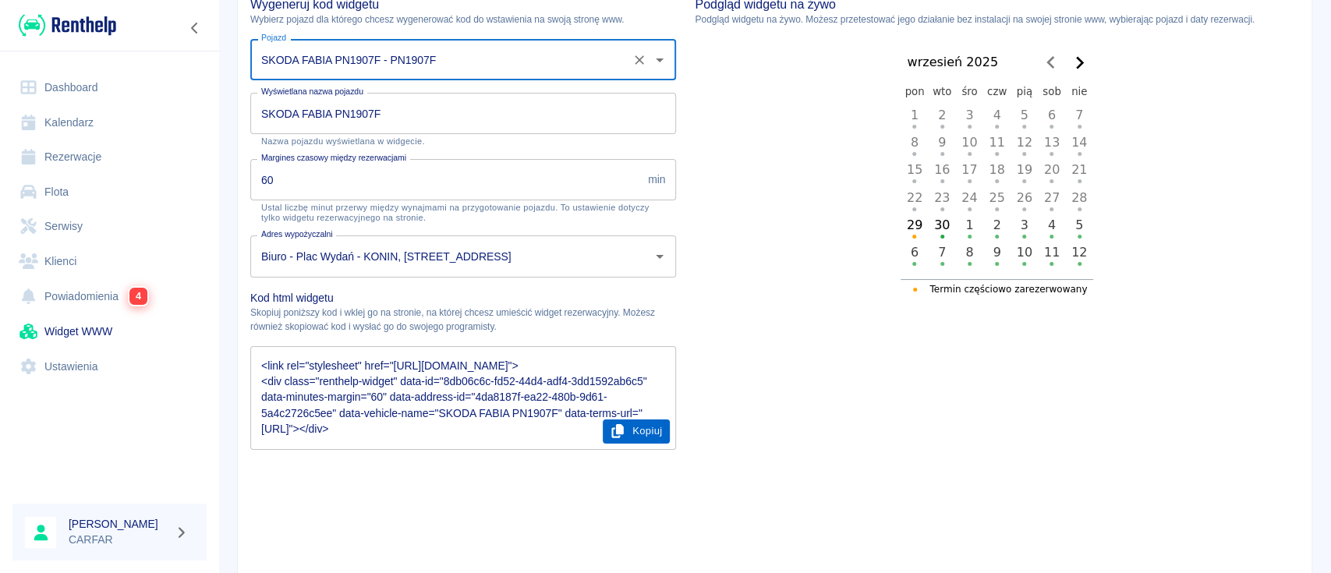
type input "SKODA FABIA PN1907F - PN1907F"
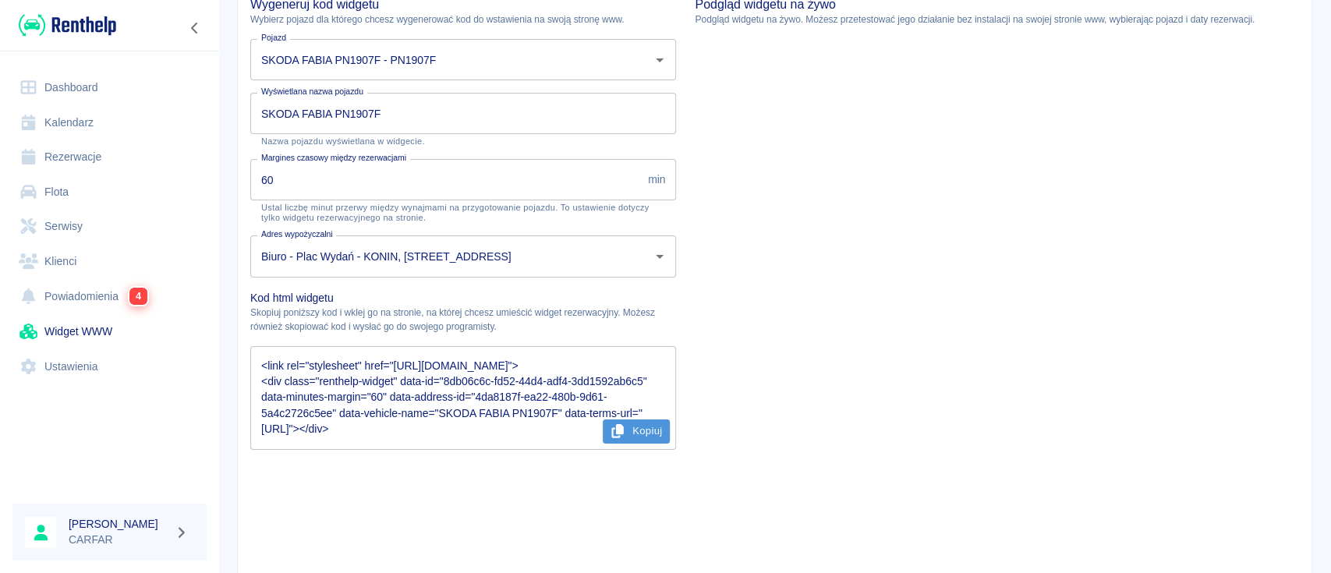
click at [639, 433] on button "Kopiuj" at bounding box center [637, 431] width 68 height 24
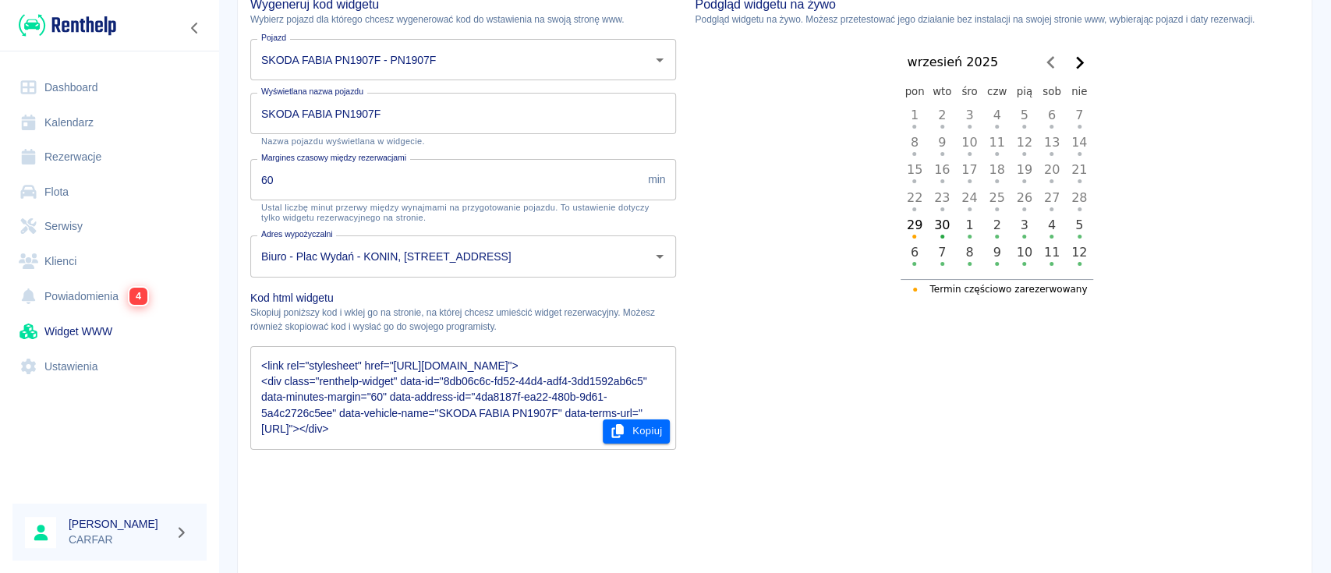
click at [631, 58] on icon "Wyczyść" at bounding box center [639, 60] width 16 height 16
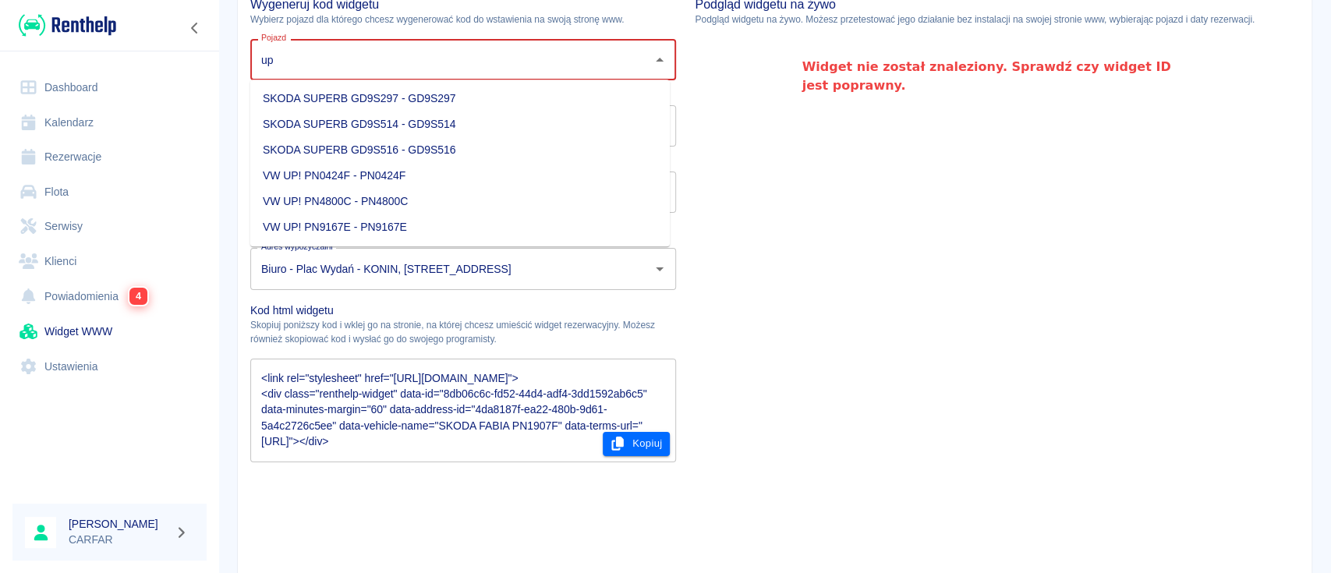
click at [518, 193] on li "VW UP! PN4800C - PN4800C" at bounding box center [459, 202] width 419 height 26
type input "VW UP! PN4800C - PN4800C"
type input "VW UP! PN4800C"
type textarea "<script type="module" src="[URL][DOMAIN_NAME]"></script> <link rel="stylesheet"…"
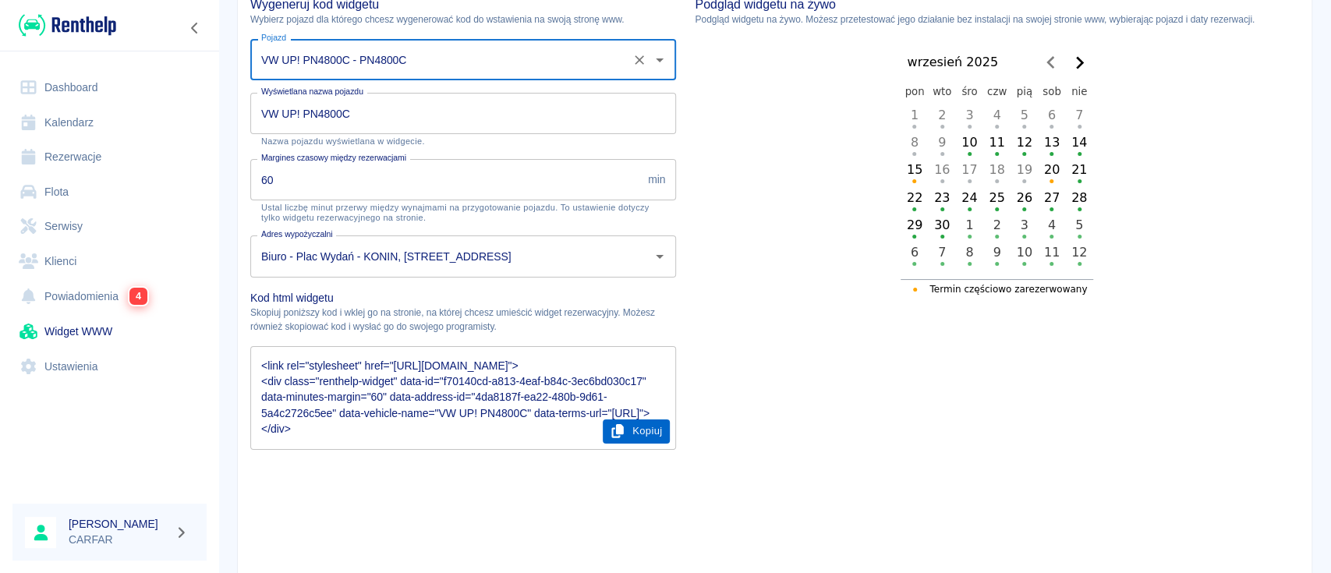
click at [624, 436] on button "Kopiuj" at bounding box center [637, 431] width 68 height 24
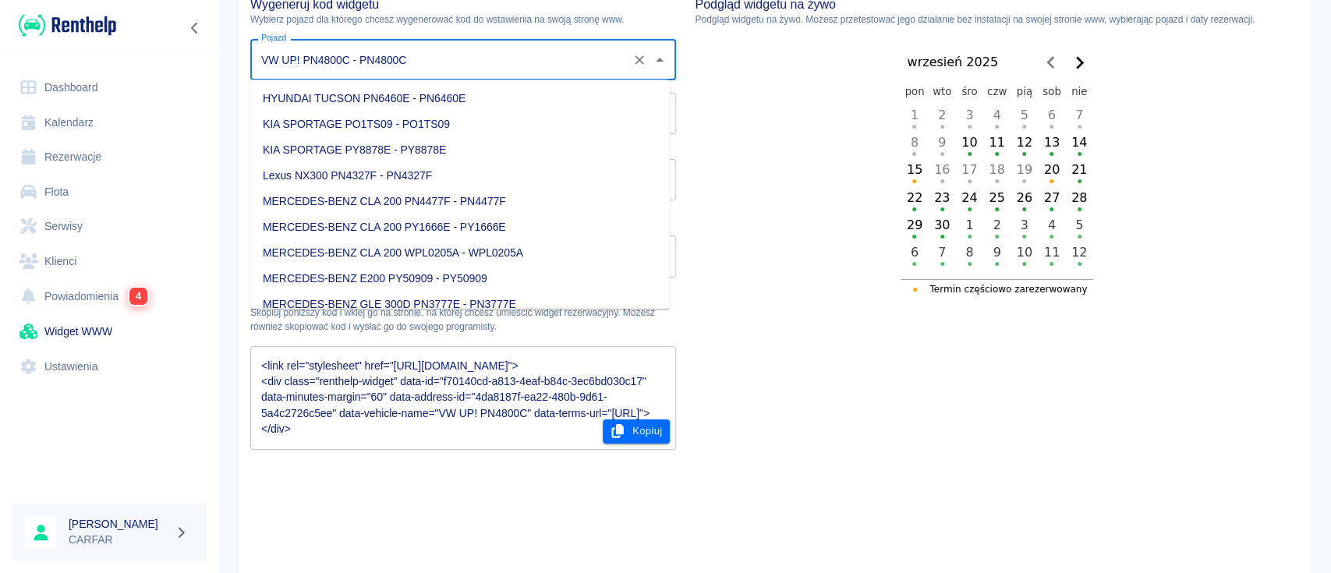
click at [485, 53] on input "VW UP! PN4800C - PN4800C" at bounding box center [441, 59] width 368 height 27
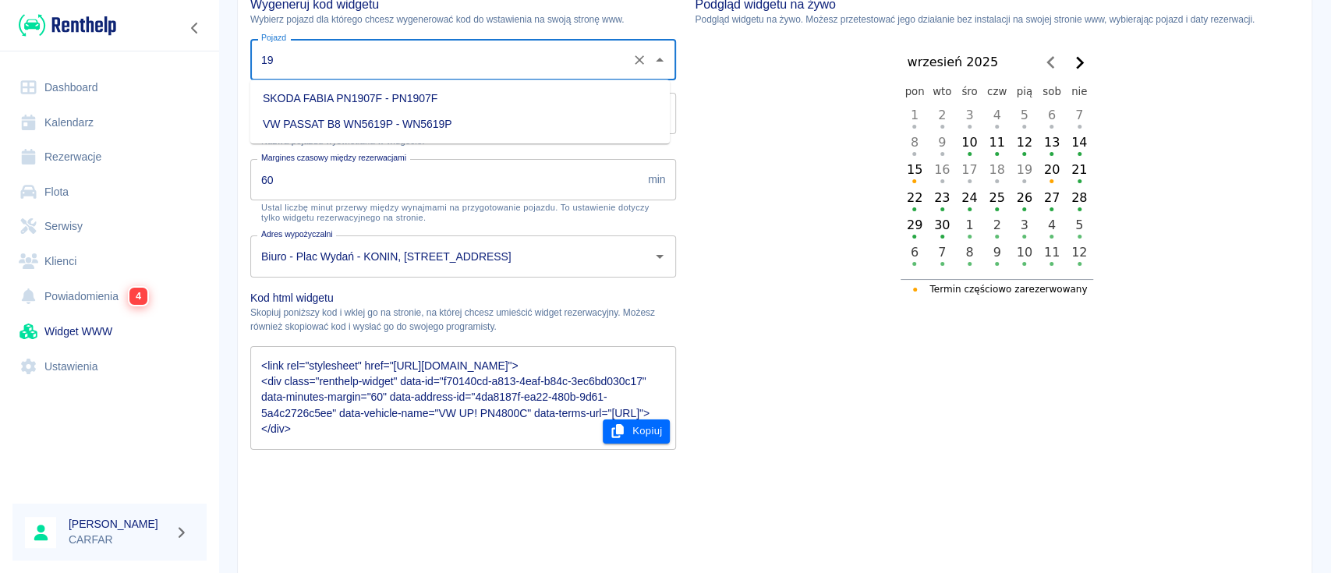
click at [489, 97] on li "SKODA FABIA PN1907F - PN1907F" at bounding box center [459, 99] width 419 height 26
type input "SKODA FABIA PN1907F - PN1907F"
type input "SKODA FABIA PN1907F"
type textarea "<script type="module" src="[URL][DOMAIN_NAME]"></script> <link rel="stylesheet"…"
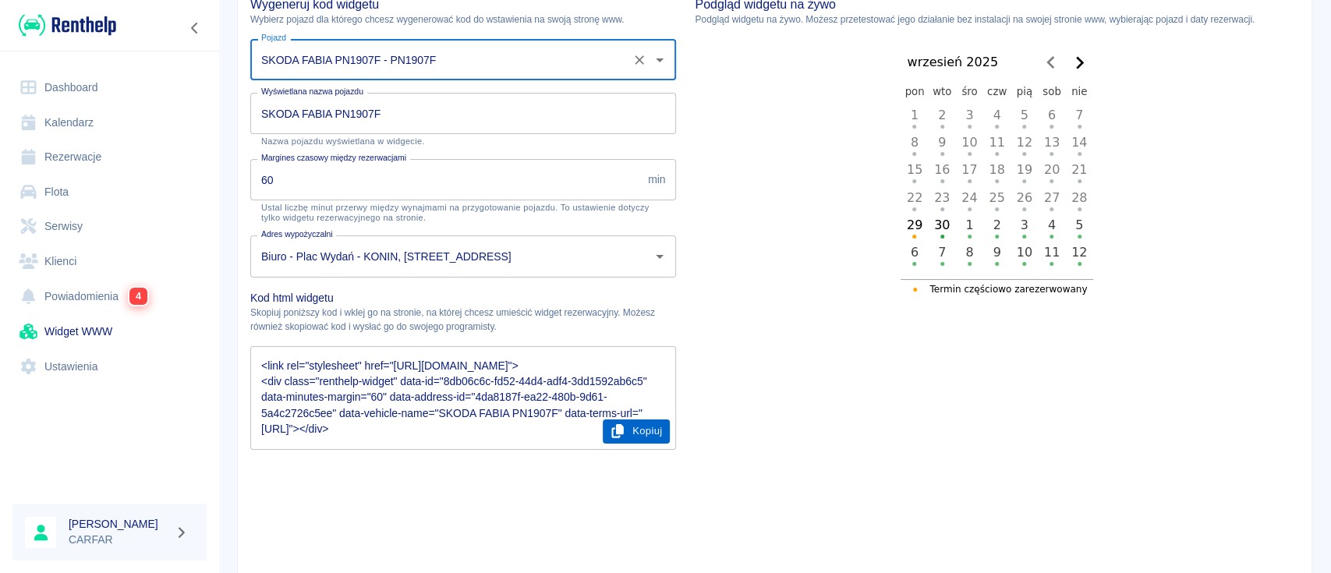
click at [639, 428] on button "Kopiuj" at bounding box center [637, 431] width 68 height 24
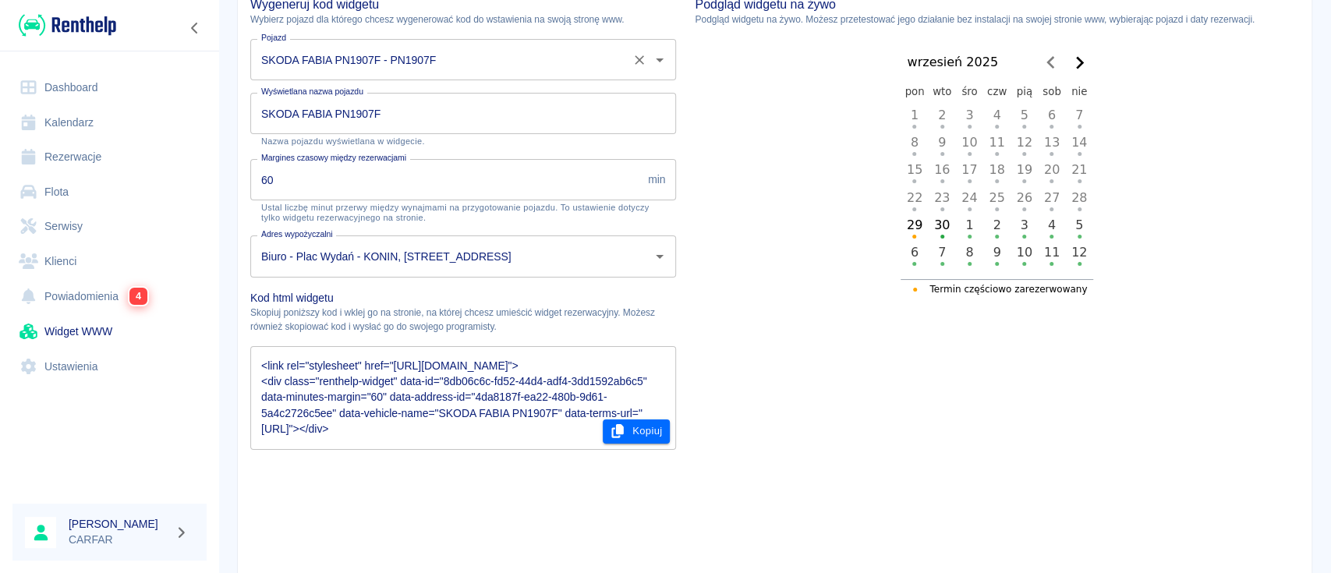
click at [547, 59] on input "SKODA FABIA PN1907F - PN1907F" at bounding box center [441, 59] width 368 height 27
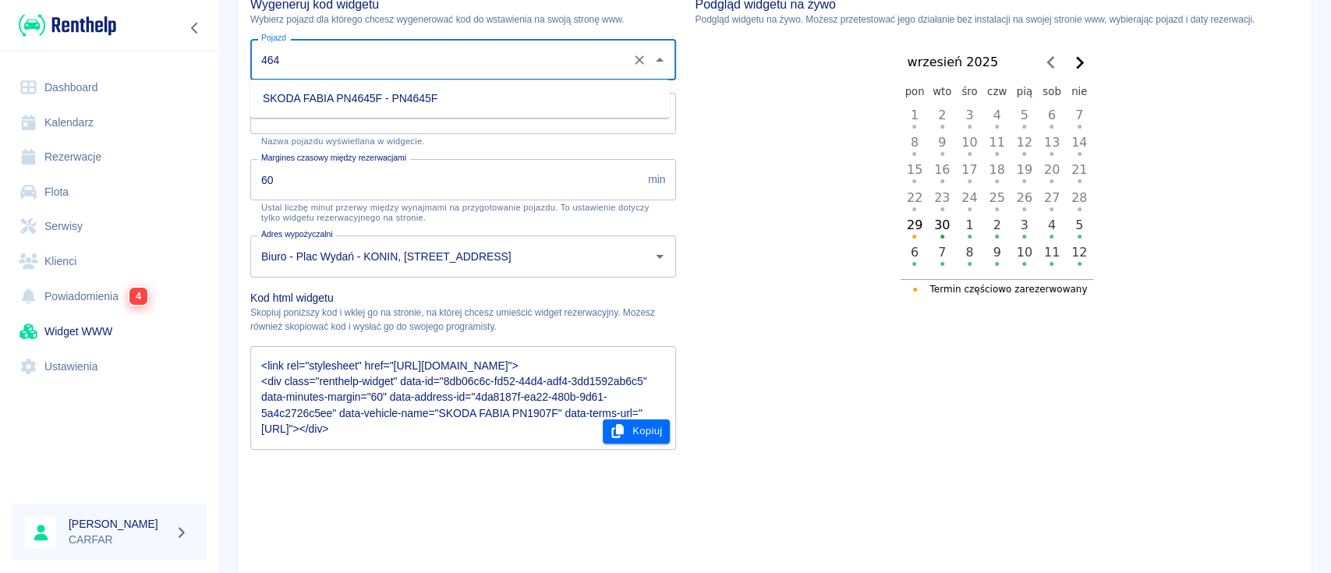
click at [509, 88] on li "SKODA FABIA PN4645F - PN4645F" at bounding box center [459, 99] width 419 height 26
type input "SKODA FABIA PN4645F - PN4645F"
type input "SKODA FABIA PN4645F"
type textarea "<script type="module" src="[URL][DOMAIN_NAME]"></script> <link rel="stylesheet"…"
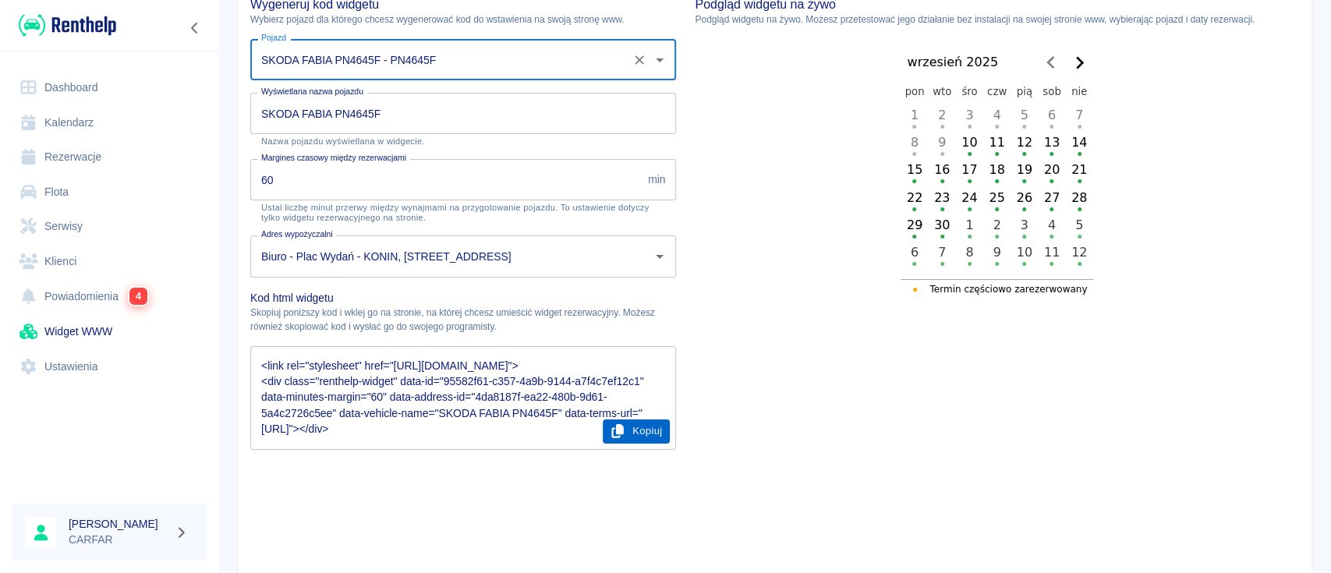
click at [632, 429] on button "Kopiuj" at bounding box center [637, 431] width 68 height 24
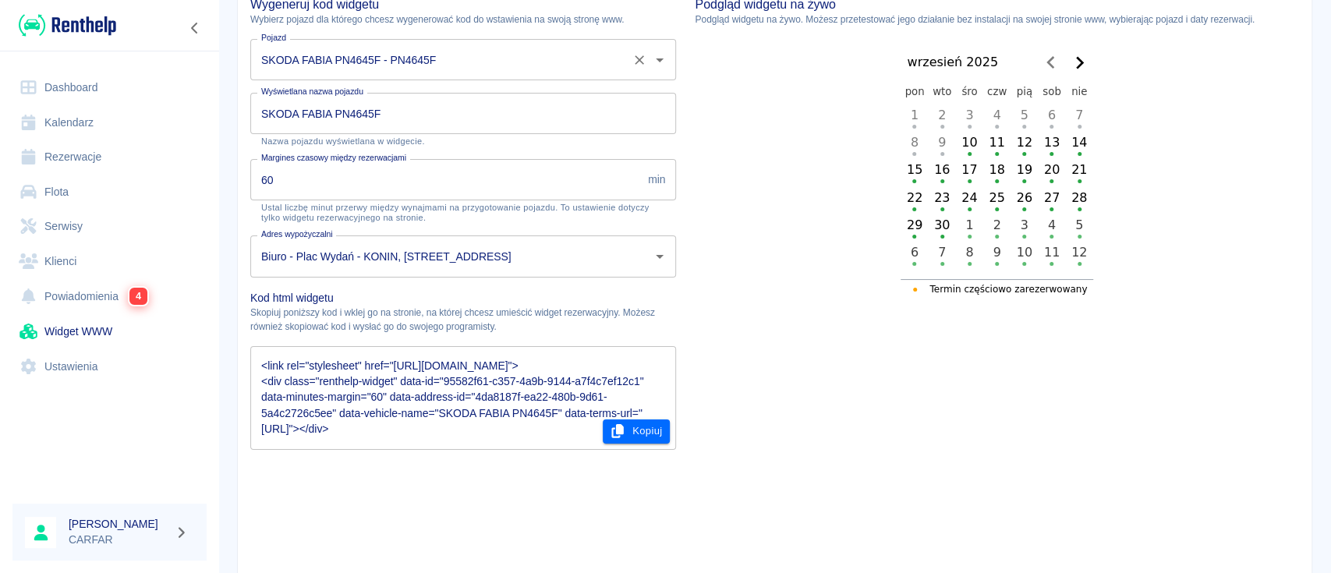
click at [433, 62] on input "SKODA FABIA PN4645F - PN4645F" at bounding box center [441, 59] width 368 height 27
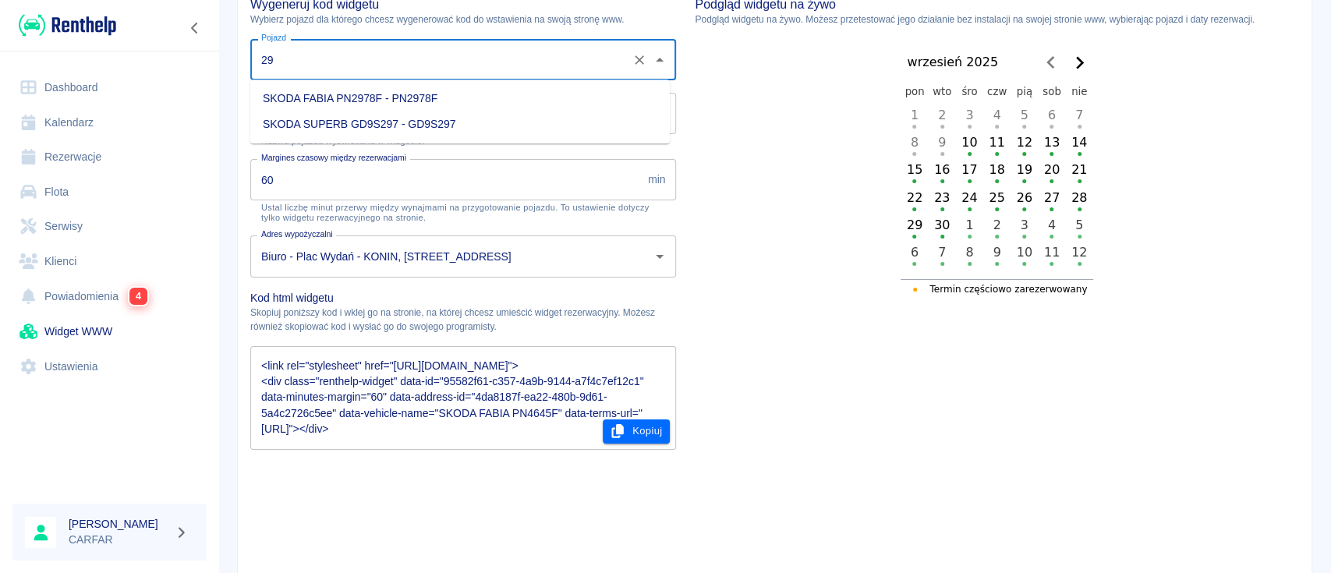
click at [449, 95] on li "SKODA FABIA PN2978F - PN2978F" at bounding box center [459, 99] width 419 height 26
type input "SKODA FABIA PN2978F - PN2978F"
type input "SKODA FABIA PN2978F"
type textarea "<script type="module" src="[URL][DOMAIN_NAME]"></script> <link rel="stylesheet"…"
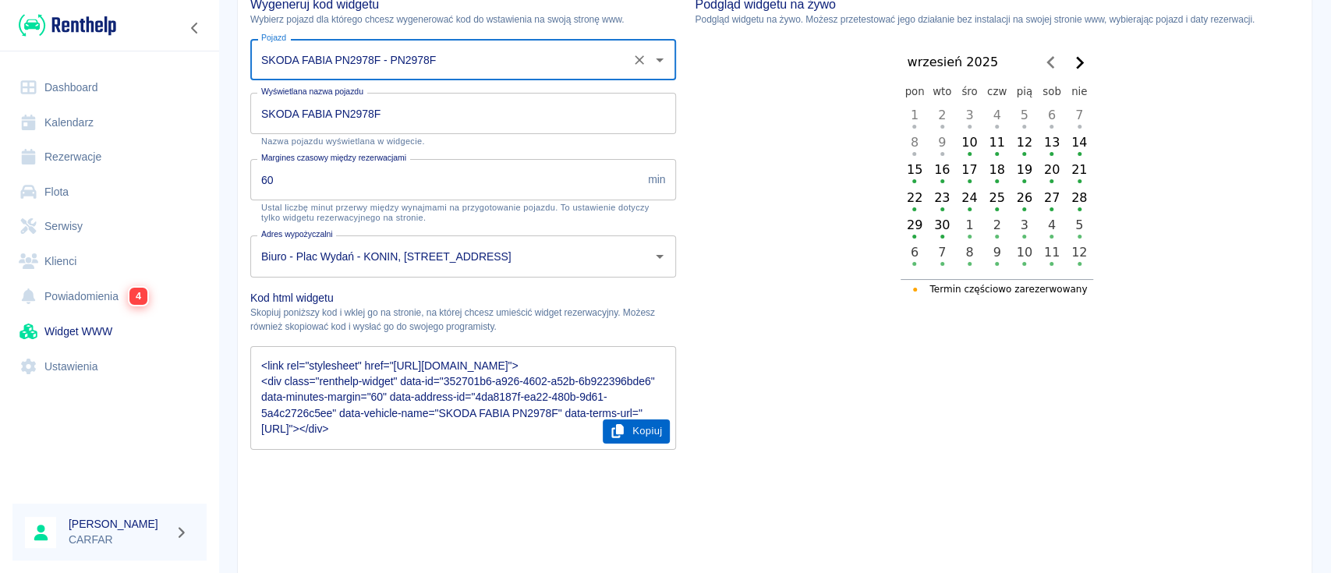
type input "SKODA FABIA PN2978F - PN2978F"
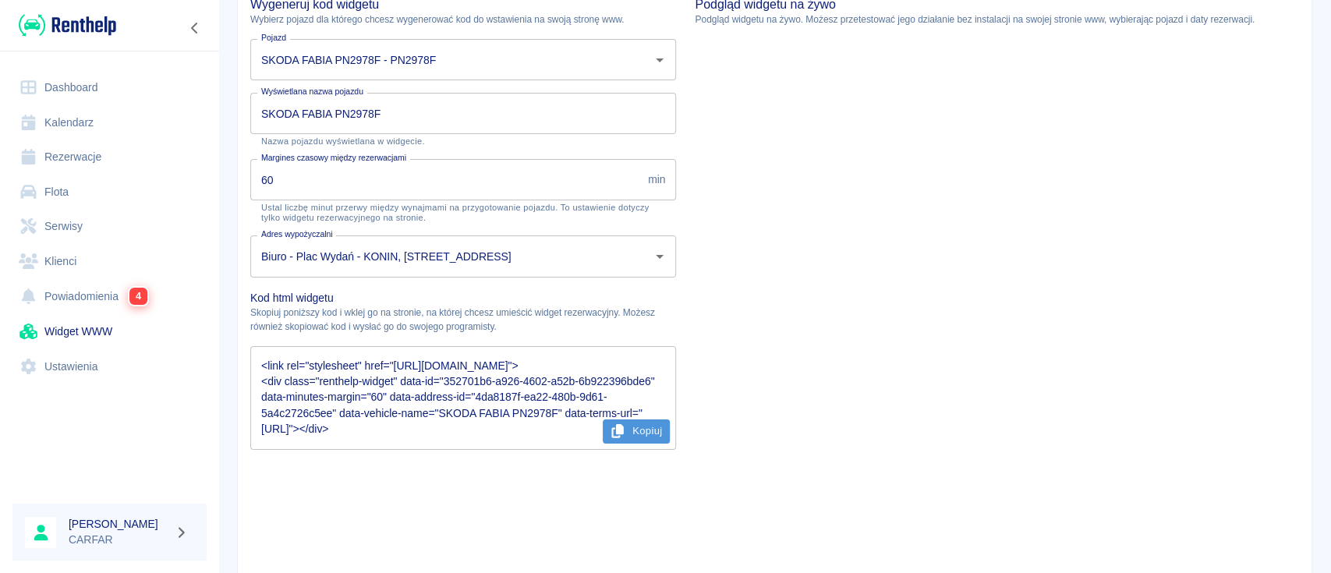
click at [633, 434] on button "Kopiuj" at bounding box center [637, 431] width 68 height 24
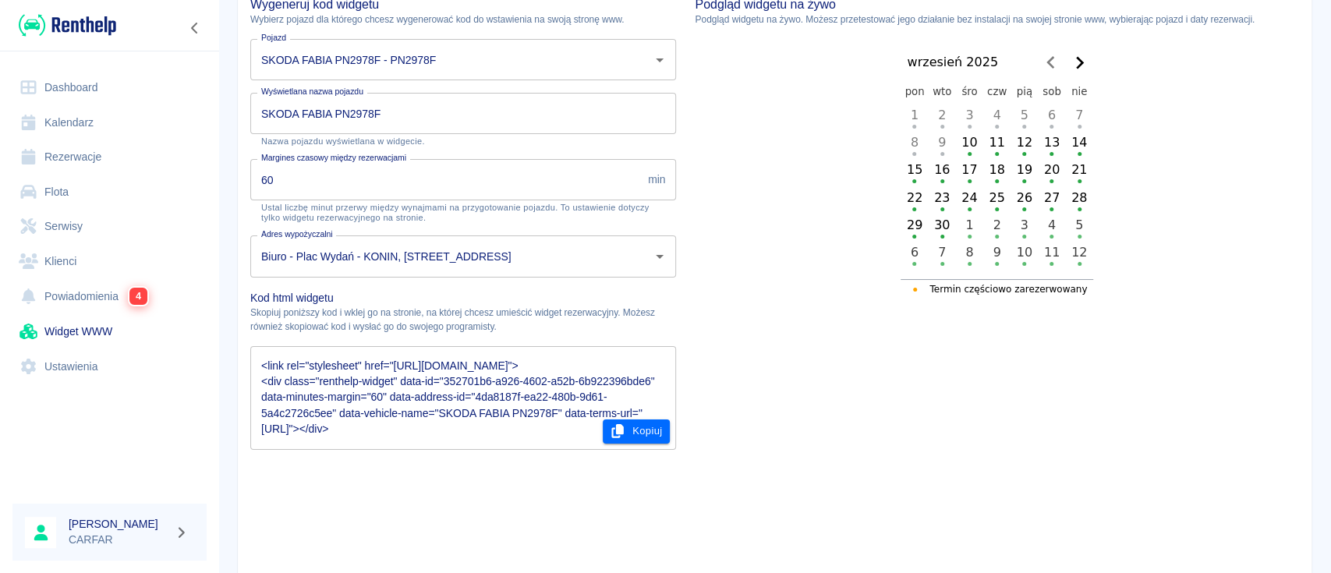
click at [106, 161] on link "Rezerwacje" at bounding box center [109, 157] width 194 height 35
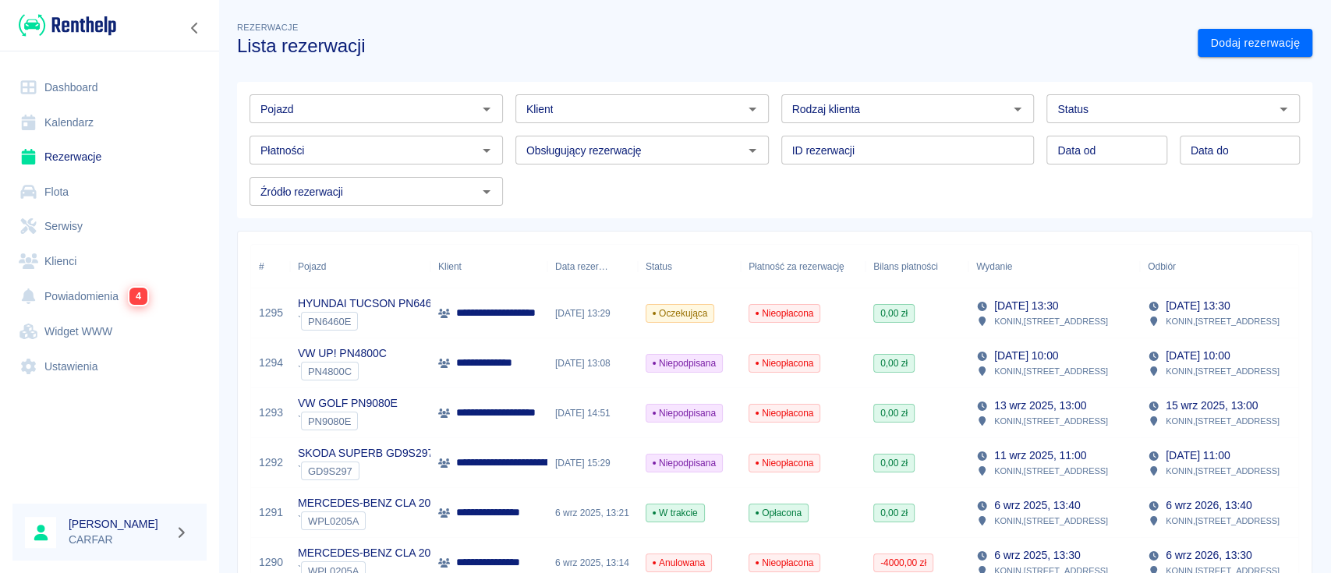
click at [424, 114] on input "Pojazd" at bounding box center [363, 108] width 218 height 19
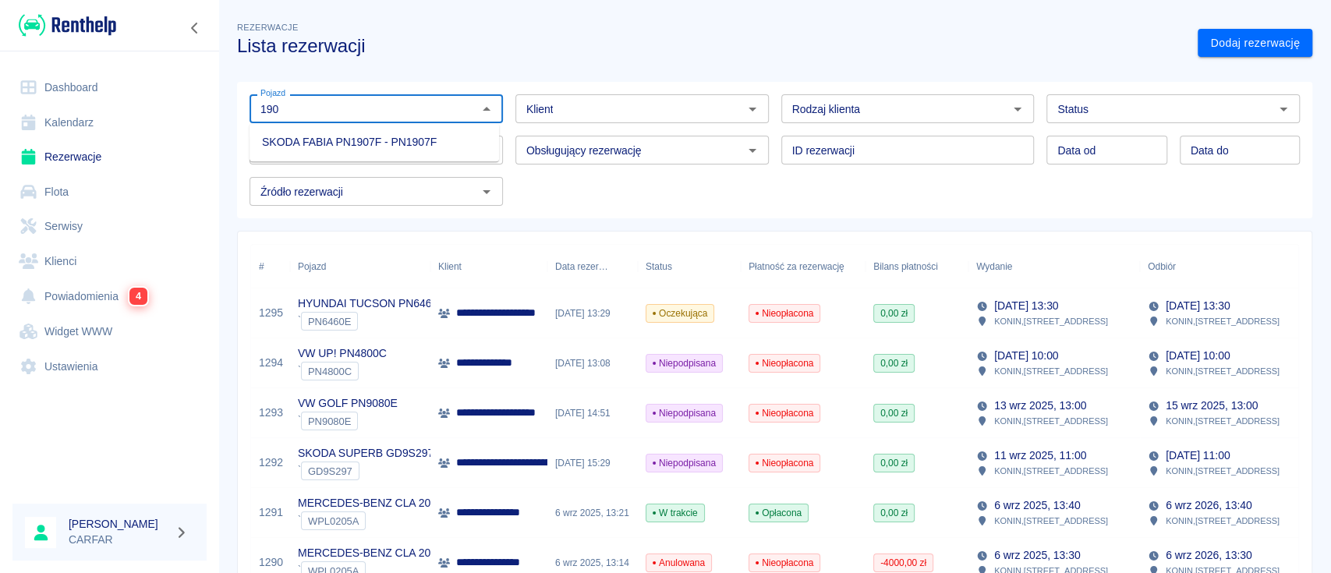
click at [430, 143] on li "SKODA FABIA PN1907F - PN1907F" at bounding box center [373, 142] width 249 height 26
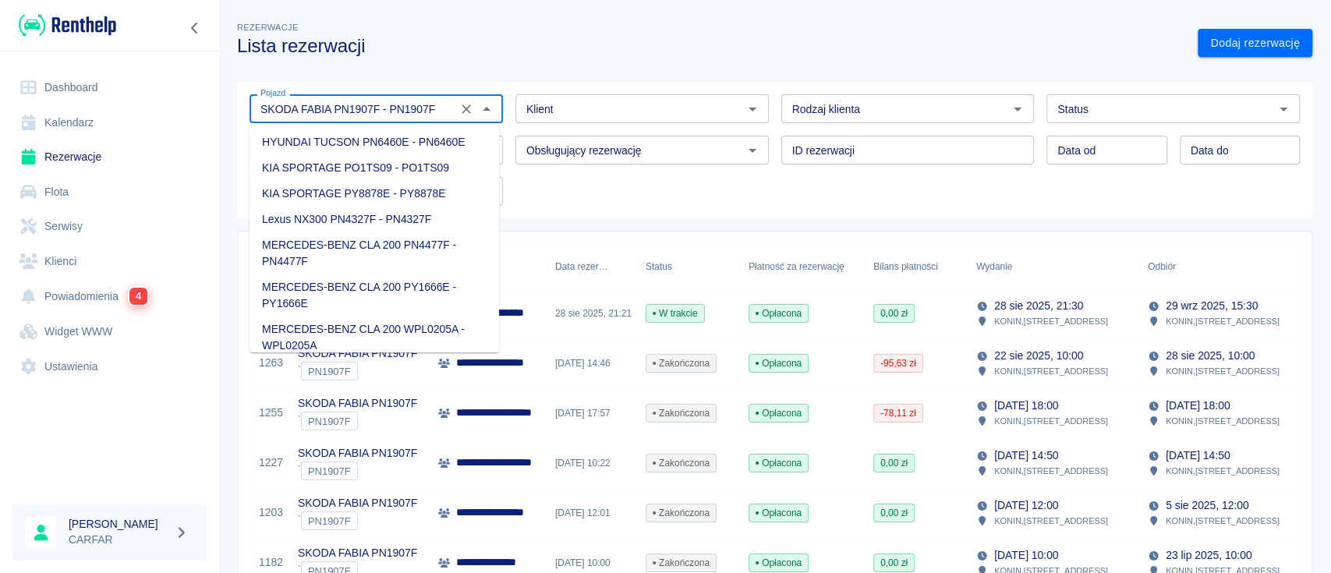
drag, startPoint x: 443, startPoint y: 109, endPoint x: 196, endPoint y: 87, distance: 247.4
click at [196, 87] on div "**********" at bounding box center [665, 286] width 1331 height 573
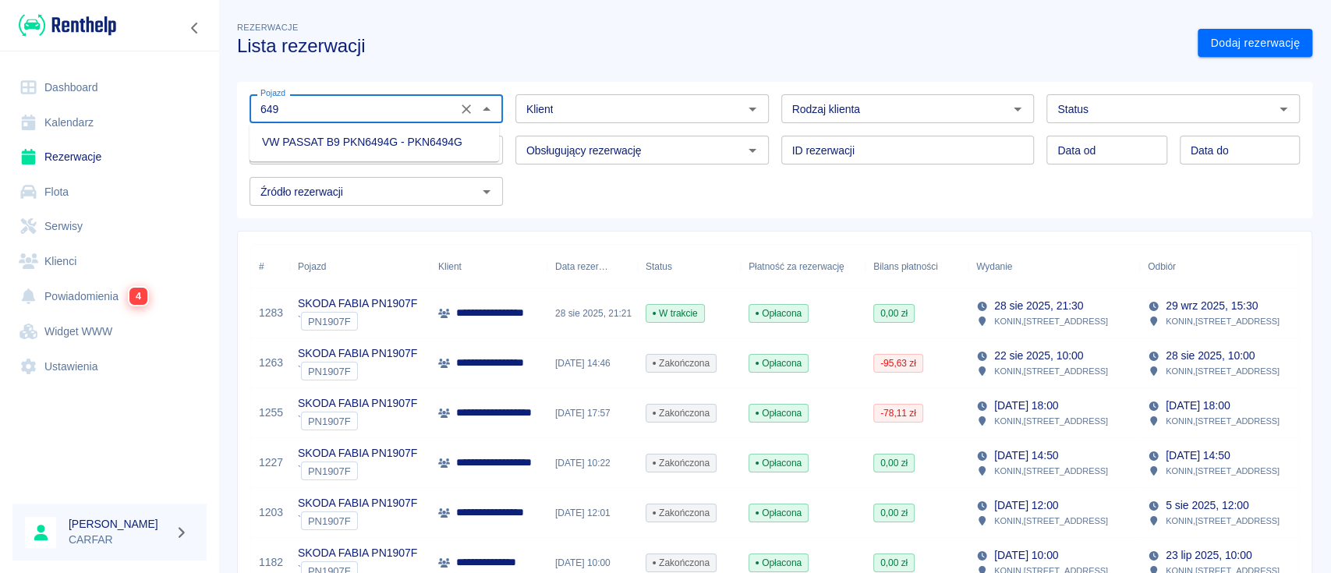
click at [455, 140] on li "VW PASSAT B9 PKN6494G - PKN6494G" at bounding box center [373, 142] width 249 height 26
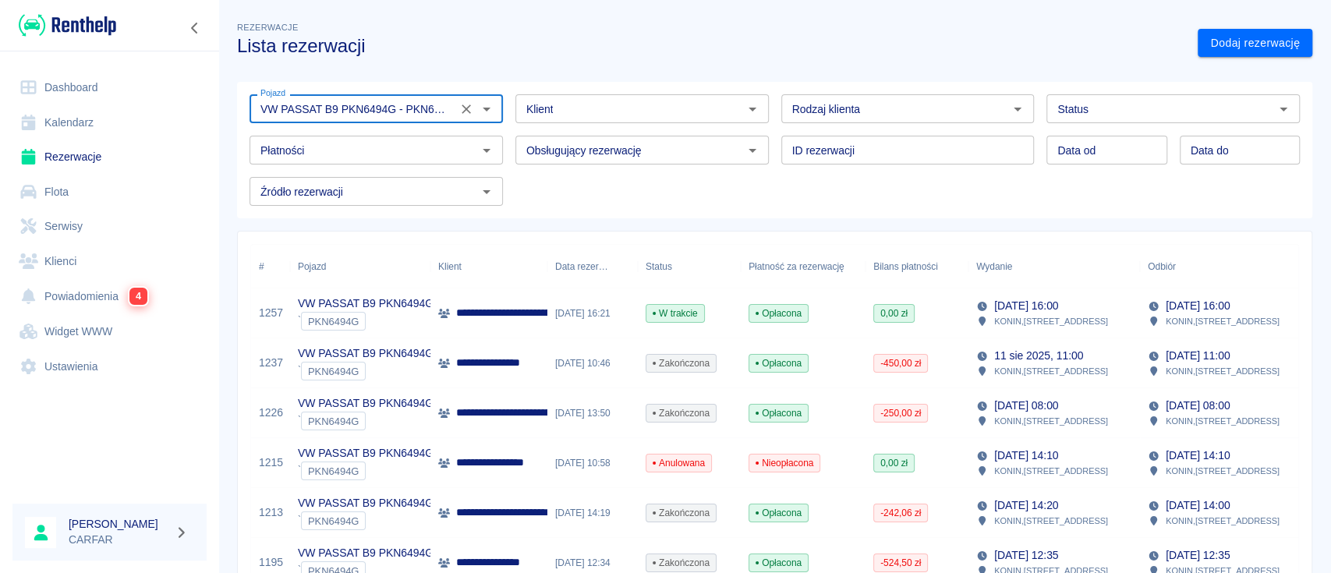
type input "VW PASSAT B9 PKN6494G - PKN6494G"
click at [70, 327] on link "Widget WWW" at bounding box center [109, 331] width 194 height 35
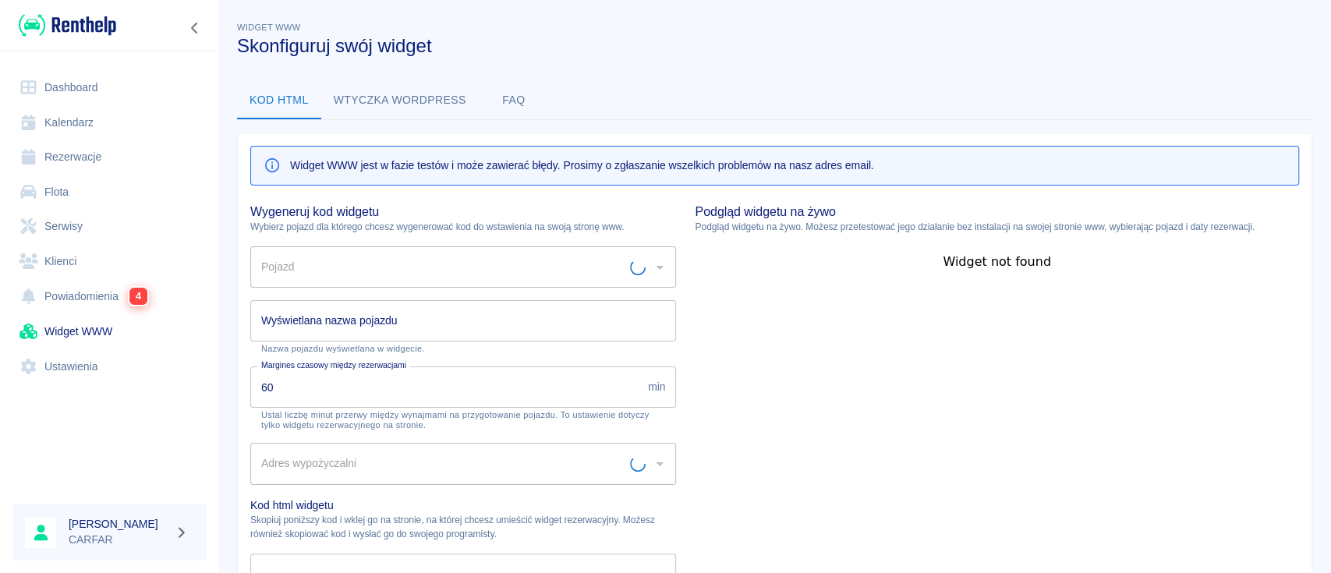
type input "Biuro - Plac Wydań - KONIN, [STREET_ADDRESS]"
type input "HYUNDAI TUCSON PN6460E - PN6460E"
type input "HYUNDAI TUCSON PN6460E"
type textarea "<script type="module" src="[URL][DOMAIN_NAME]"></script> <link rel="stylesheet"…"
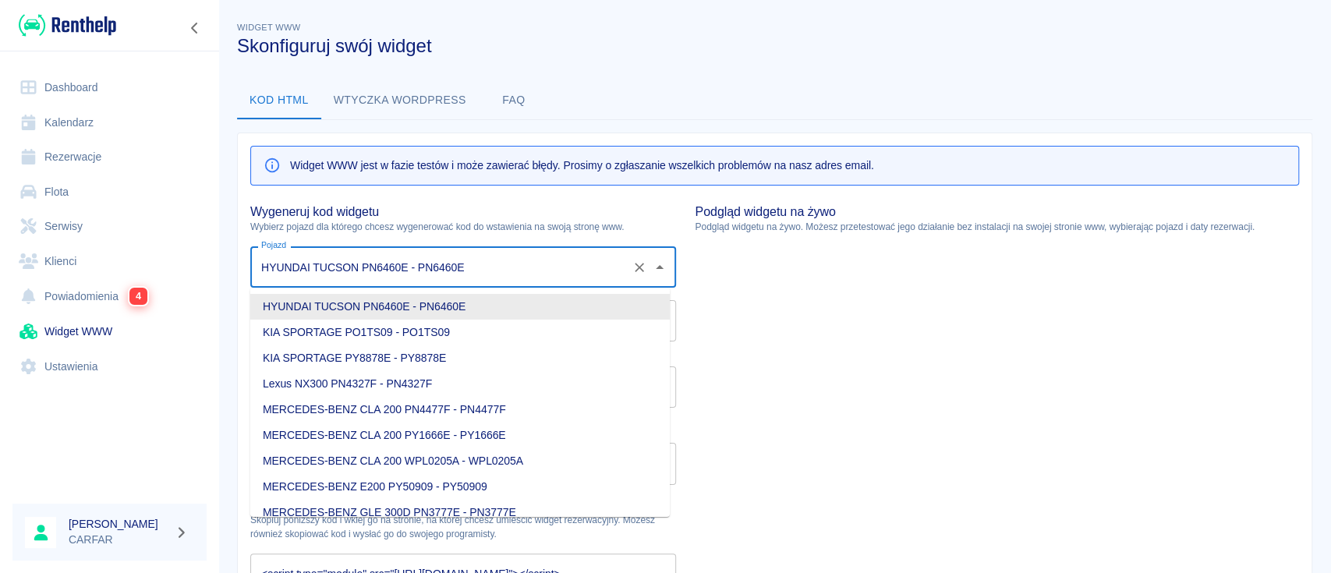
click at [468, 261] on input "HYUNDAI TUCSON PN6460E - PN6460E" at bounding box center [441, 266] width 368 height 27
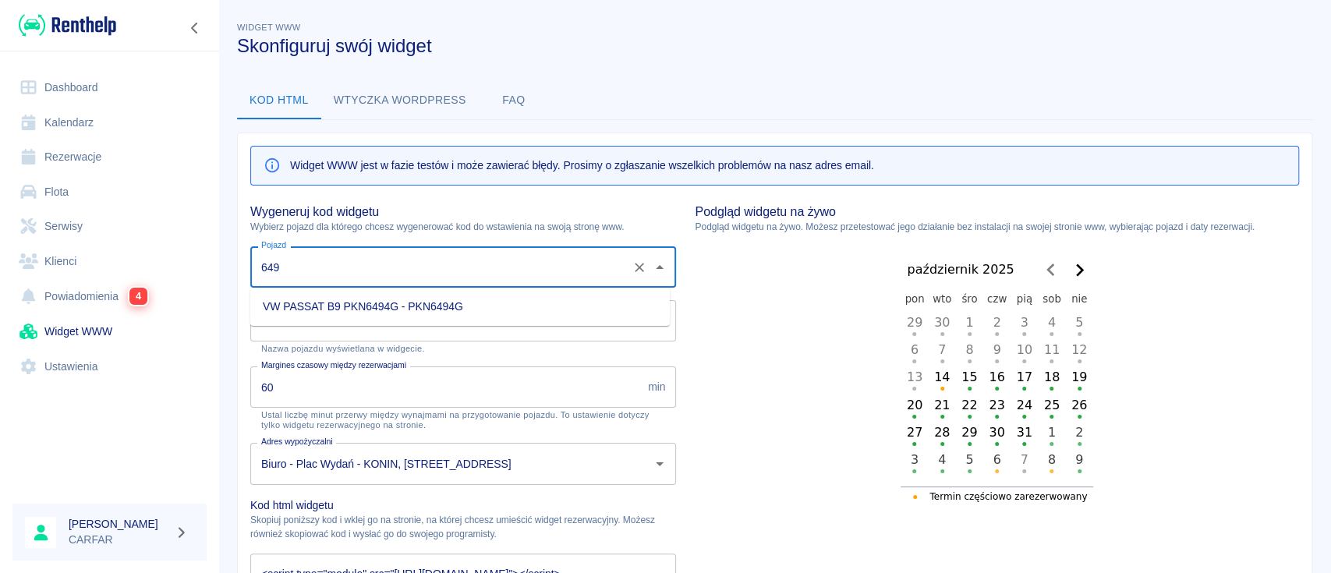
click at [483, 296] on li "VW PASSAT B9 PKN6494G - PKN6494G" at bounding box center [459, 307] width 419 height 26
type input "VW PASSAT B9 PKN6494G - PKN6494G"
type input "VW PASSAT B9 PKN6494G"
type textarea "<script type="module" src="[URL][DOMAIN_NAME]"></script> <link rel="stylesheet"…"
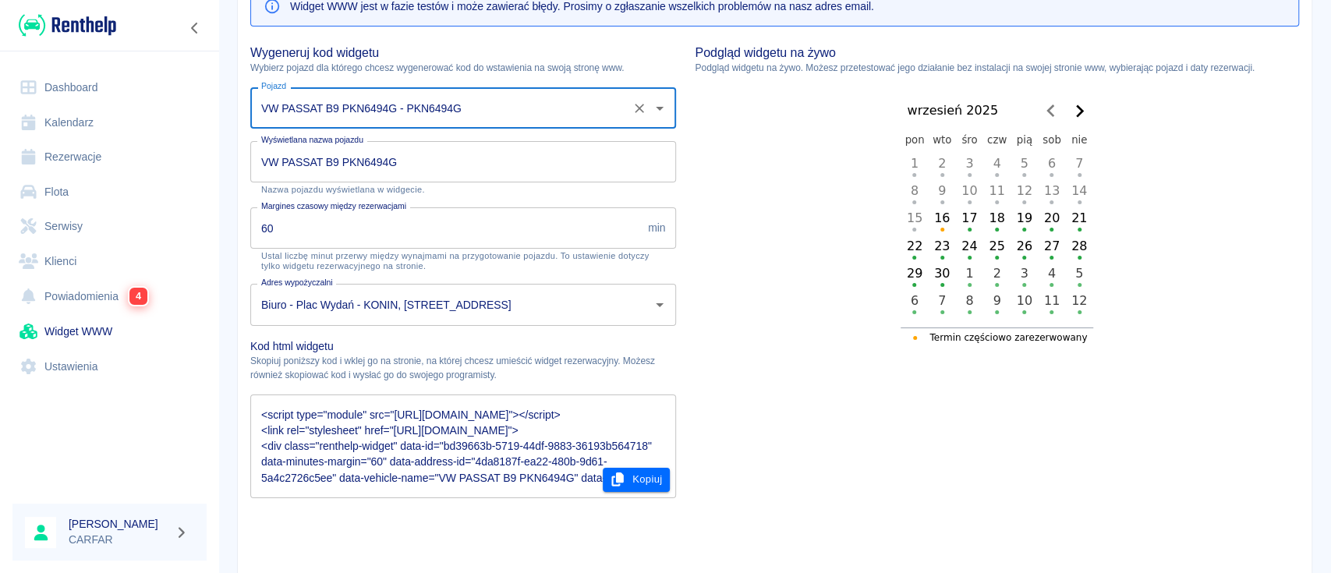
scroll to position [293, 0]
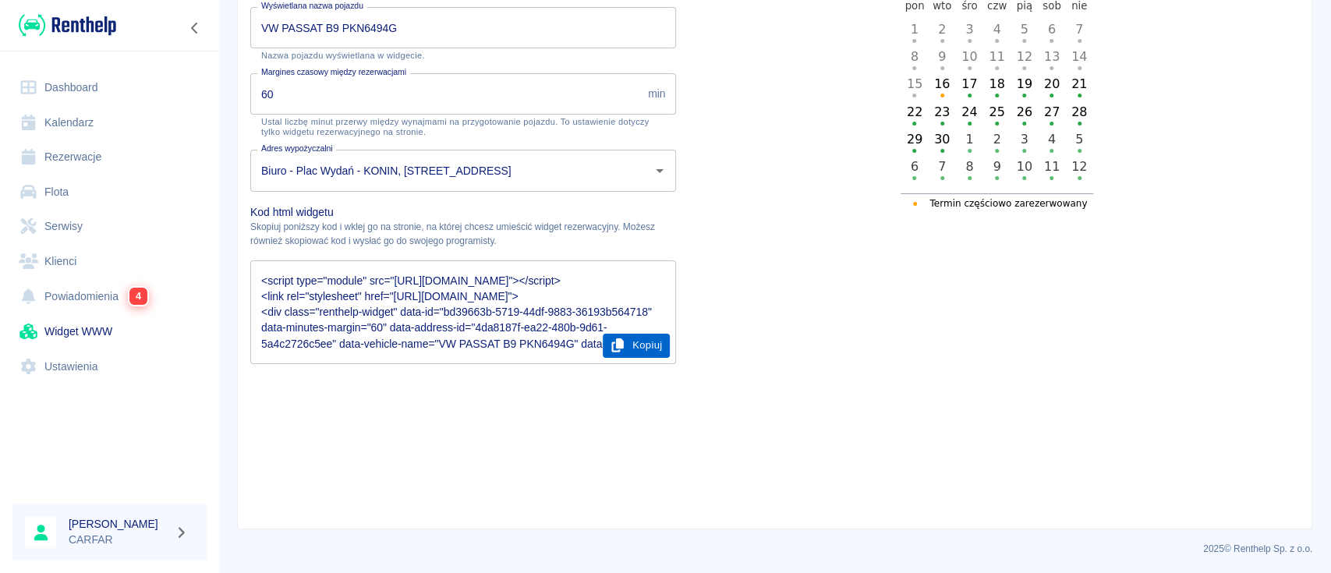
click at [632, 345] on button "Kopiuj" at bounding box center [637, 346] width 68 height 24
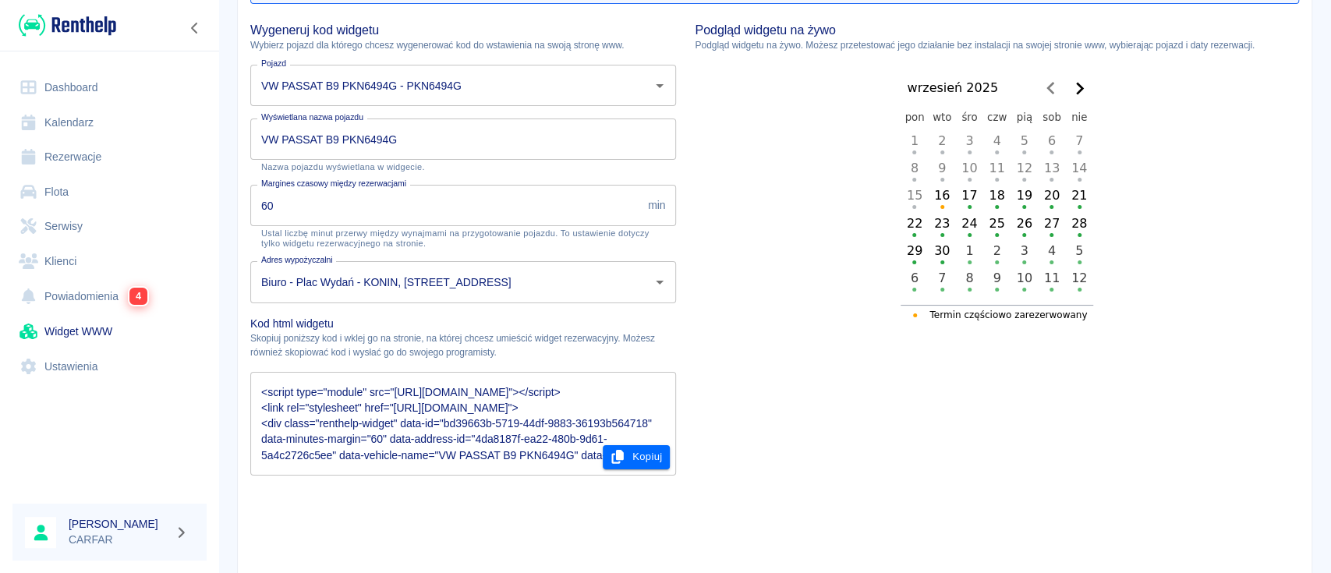
scroll to position [86, 0]
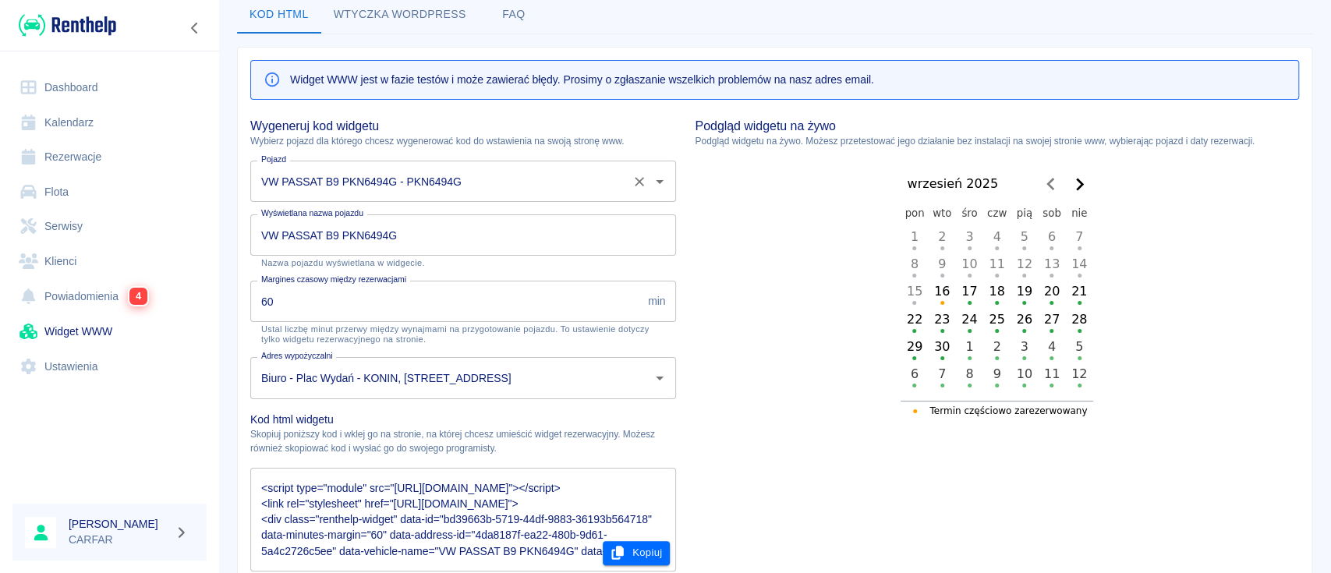
click at [483, 169] on input "VW PASSAT B9 PKN6494G - PKN6494G" at bounding box center [441, 181] width 368 height 27
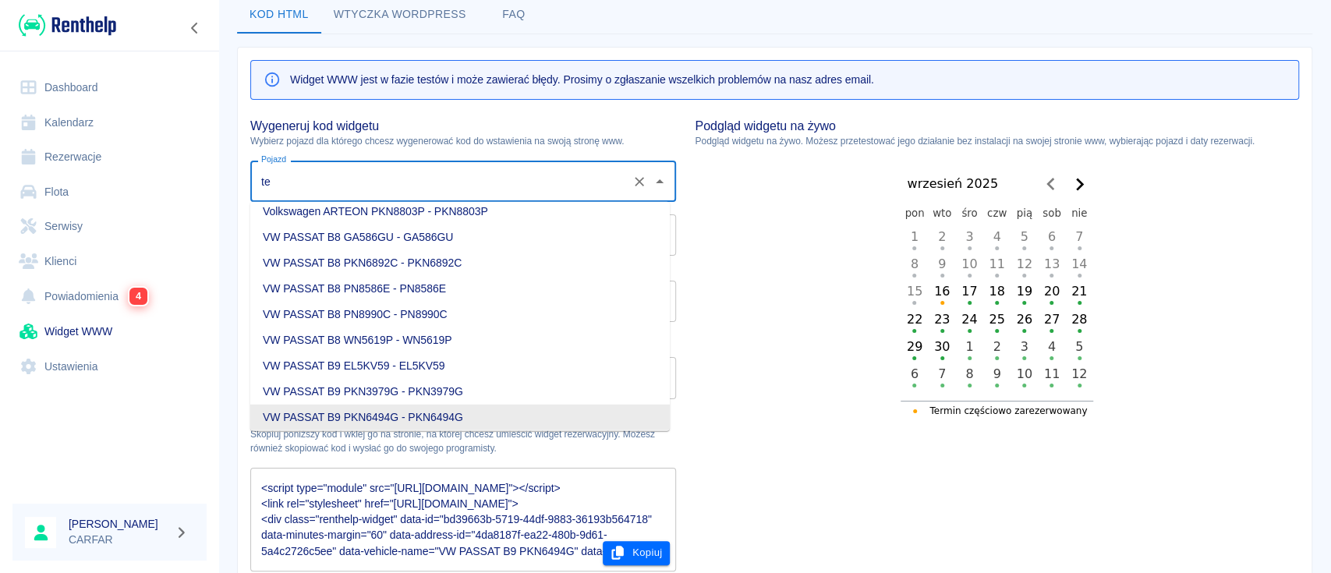
scroll to position [0, 0]
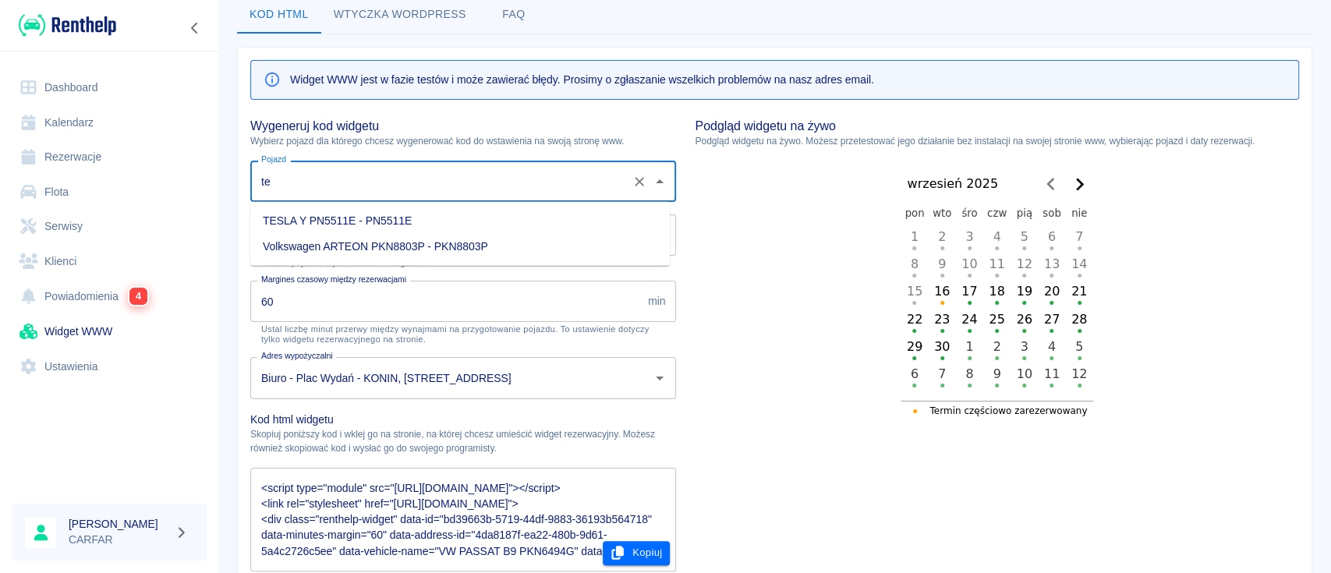
click at [469, 221] on li "TESLA Y PN5511E - PN5511E" at bounding box center [459, 221] width 419 height 26
type input "TESLA Y PN5511E - PN5511E"
type input "TESLA Y PN5511E"
type textarea "<script type="module" src="[URL][DOMAIN_NAME]"></script> <link rel="stylesheet"…"
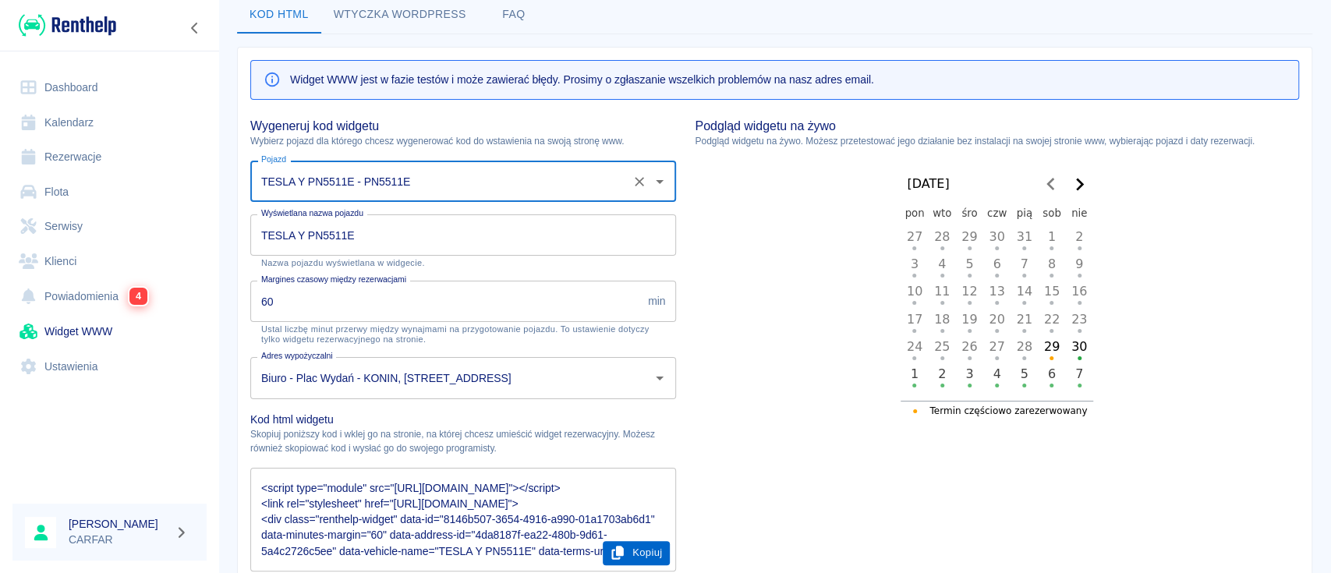
type input "TESLA Y PN5511E - PN5511E"
click at [623, 555] on button "Kopiuj" at bounding box center [637, 553] width 68 height 24
